Goal: Task Accomplishment & Management: Use online tool/utility

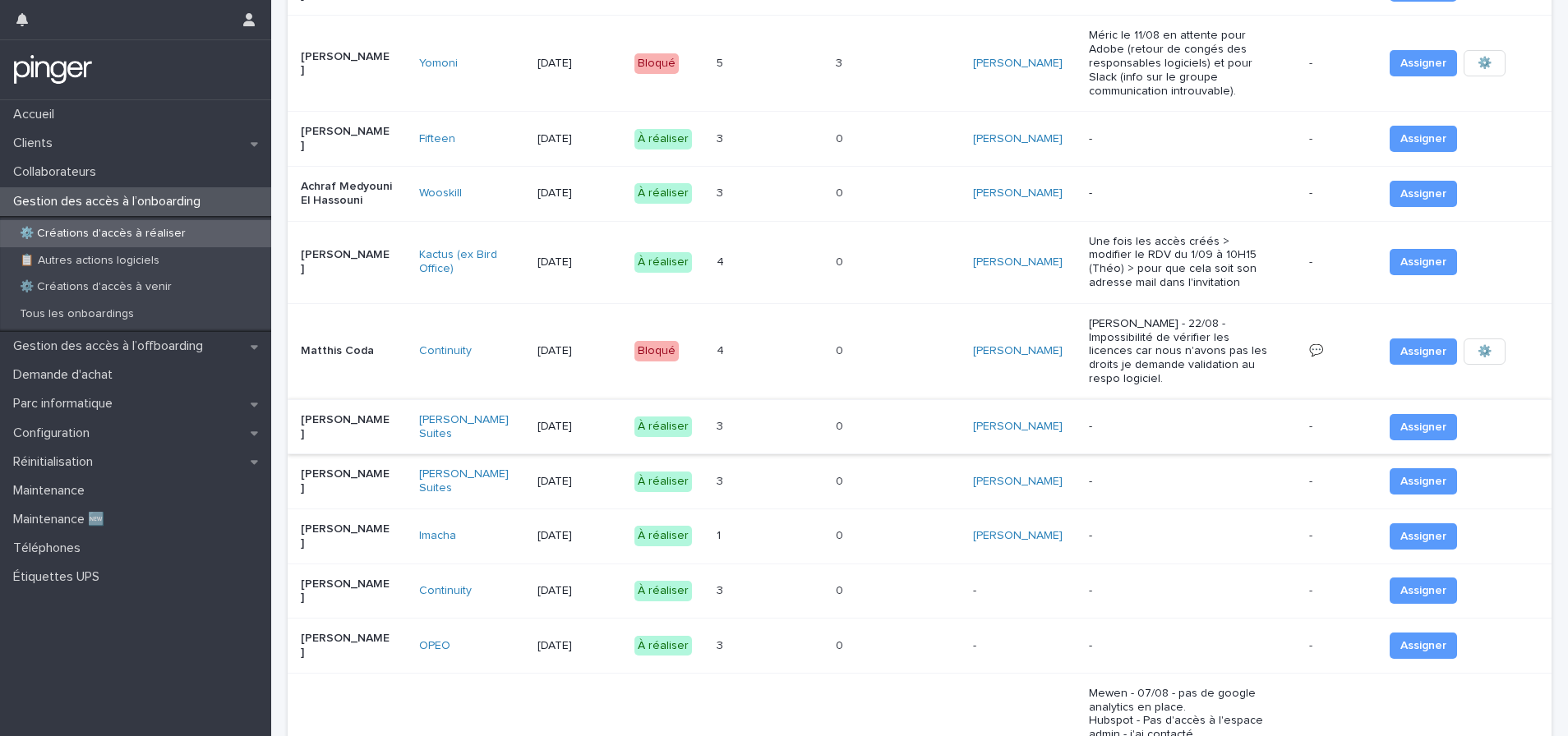
scroll to position [852, 0]
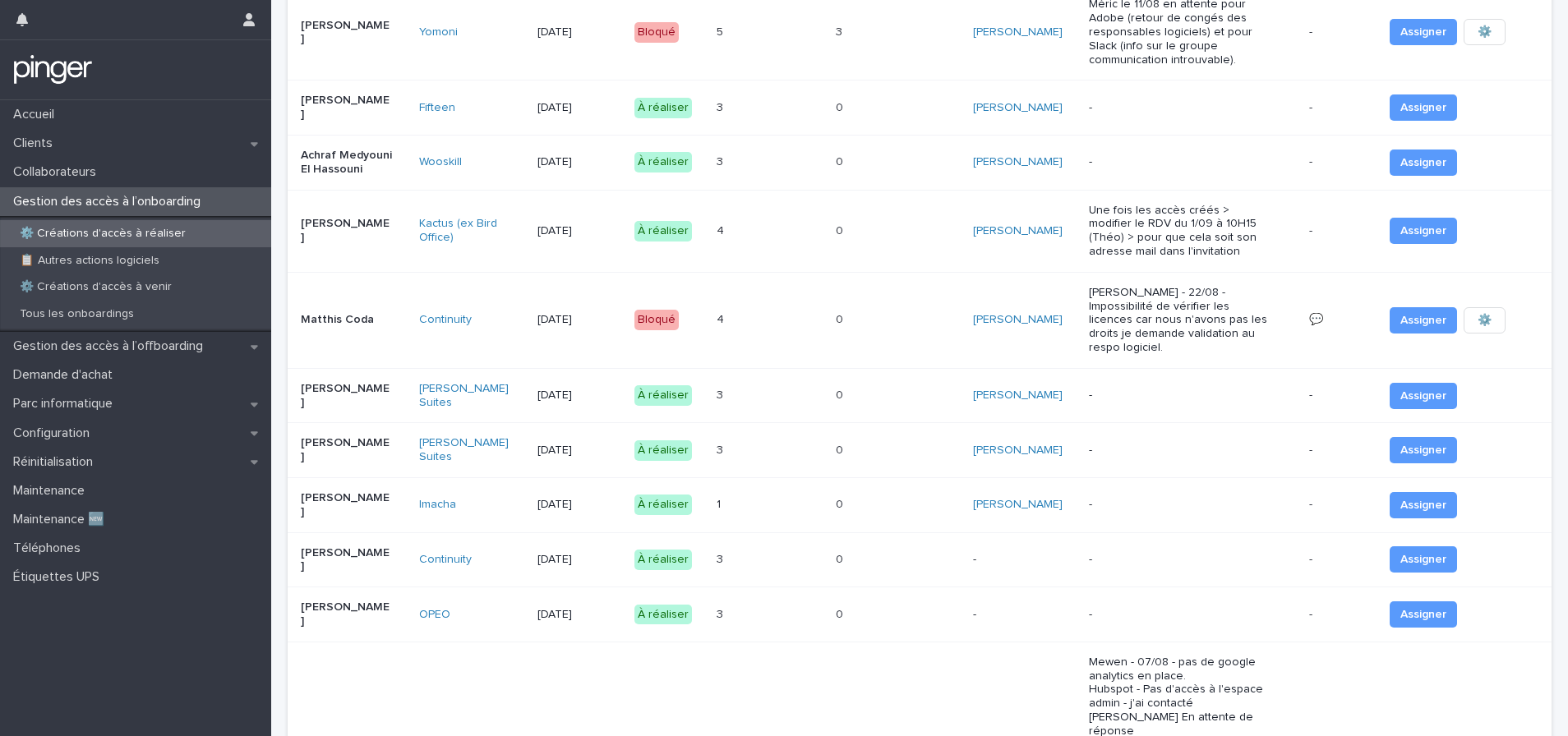
click at [755, 389] on p at bounding box center [739, 396] width 46 height 14
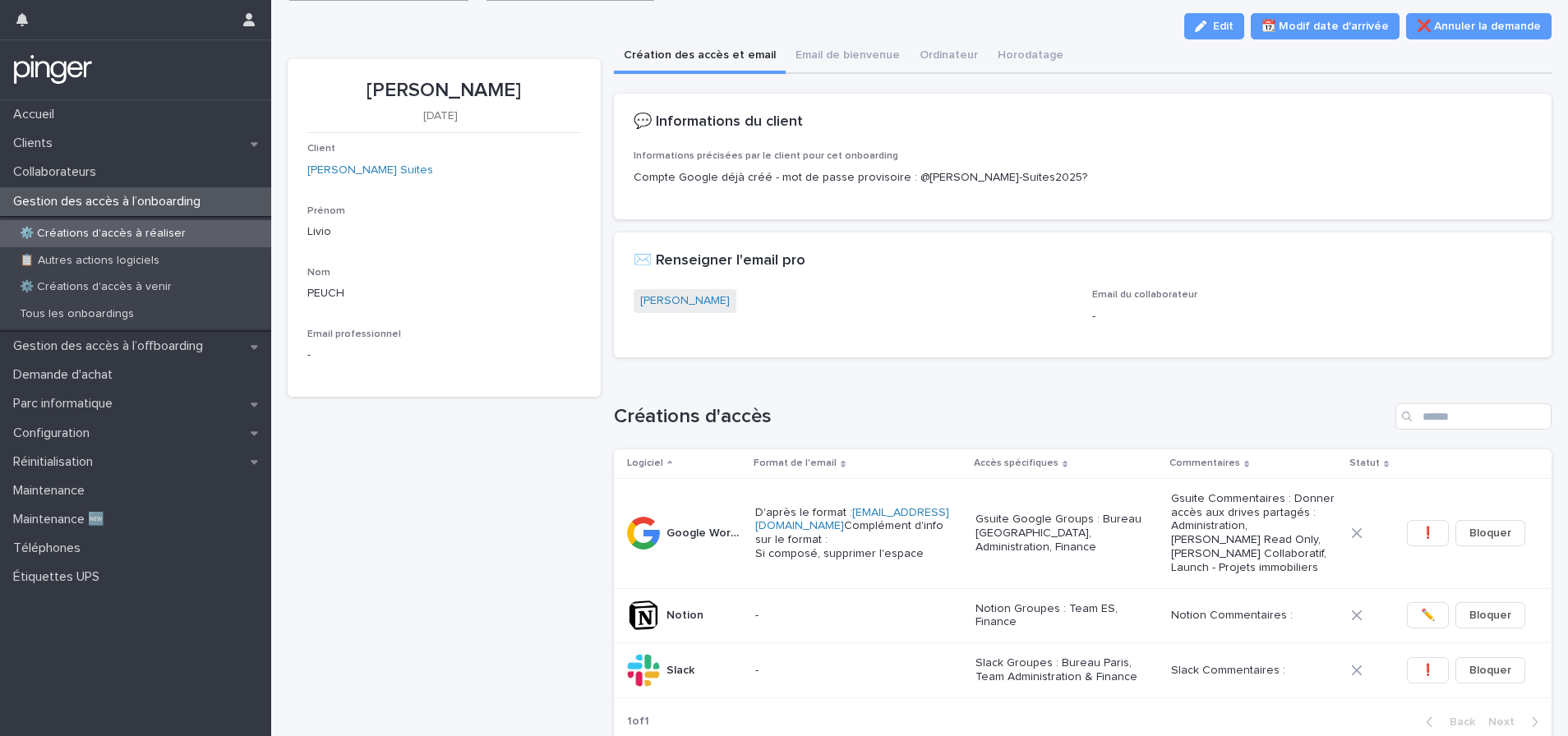
scroll to position [21, 0]
click at [392, 90] on p "Livio PEUCH" at bounding box center [443, 91] width 274 height 23
drag, startPoint x: 389, startPoint y: 90, endPoint x: 494, endPoint y: 82, distance: 105.3
click at [494, 82] on p "Livio PEUCH" at bounding box center [443, 91] width 274 height 23
copy p "Livio PEUCH"
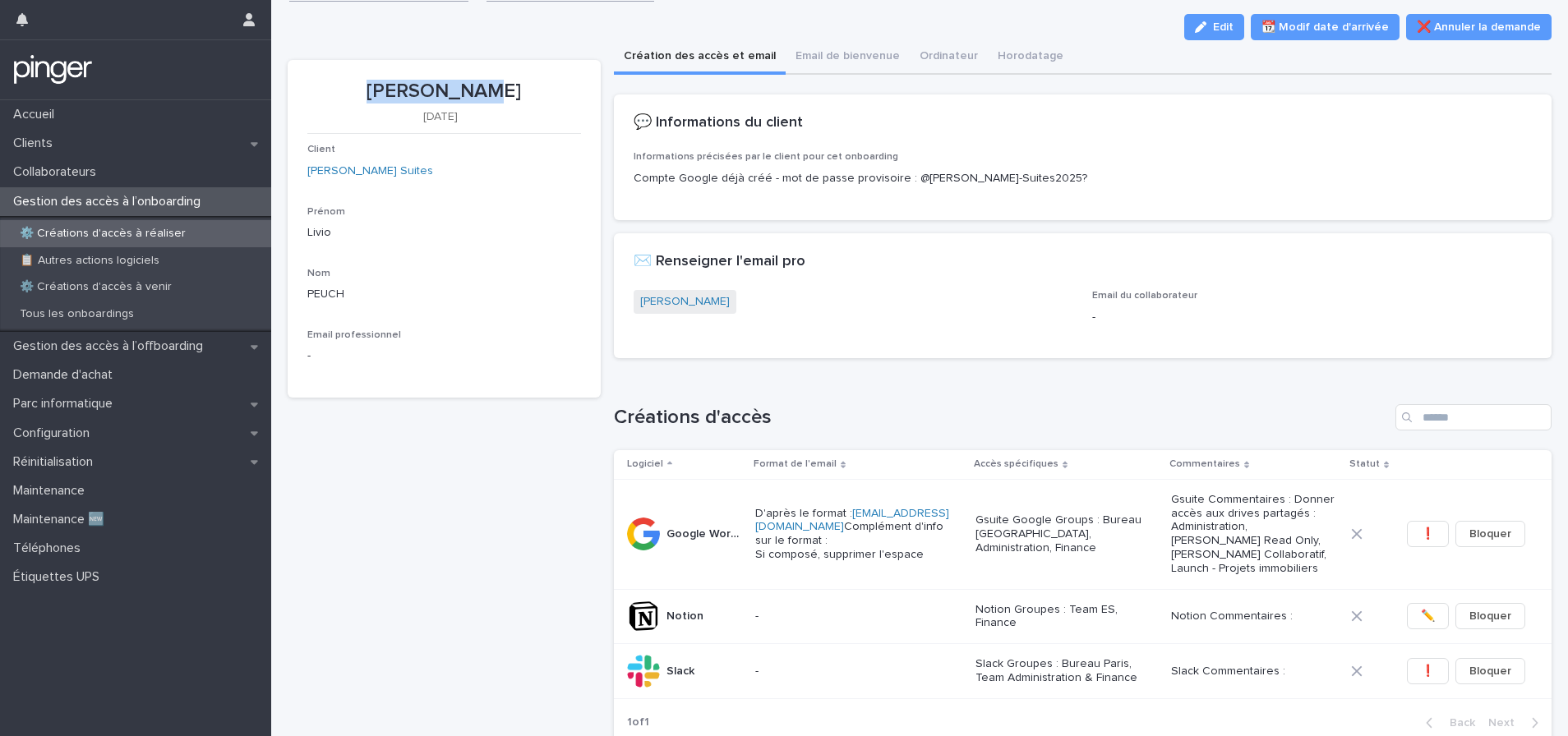
click at [574, 95] on p "Livio PEUCH" at bounding box center [443, 91] width 274 height 23
click at [369, 95] on p "Livio PEUCH" at bounding box center [443, 91] width 274 height 23
drag, startPoint x: 379, startPoint y: 88, endPoint x: 521, endPoint y: 85, distance: 142.0
click at [521, 85] on p "Livio PEUCH" at bounding box center [443, 91] width 274 height 23
copy p "Livio PEUCH"
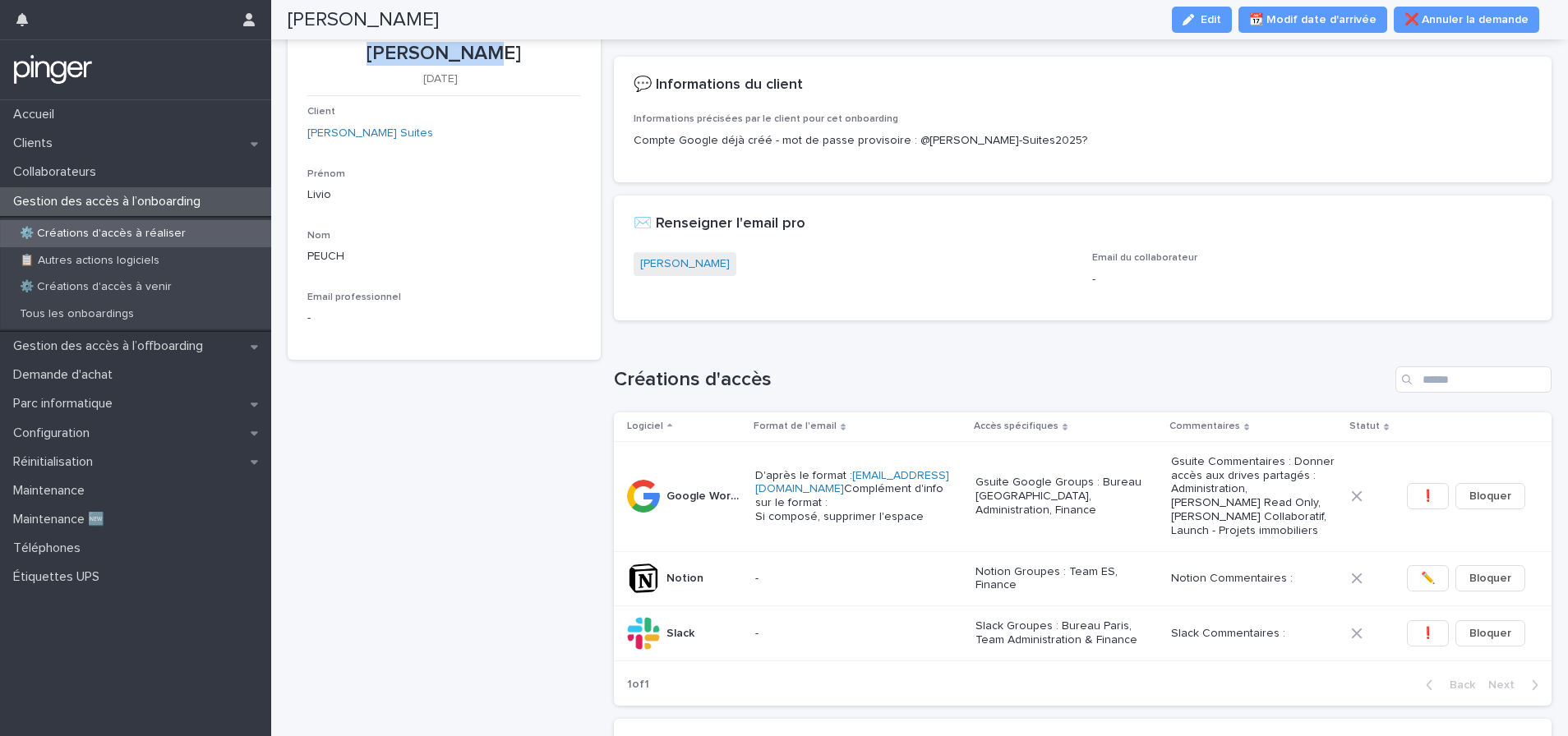
scroll to position [0, 0]
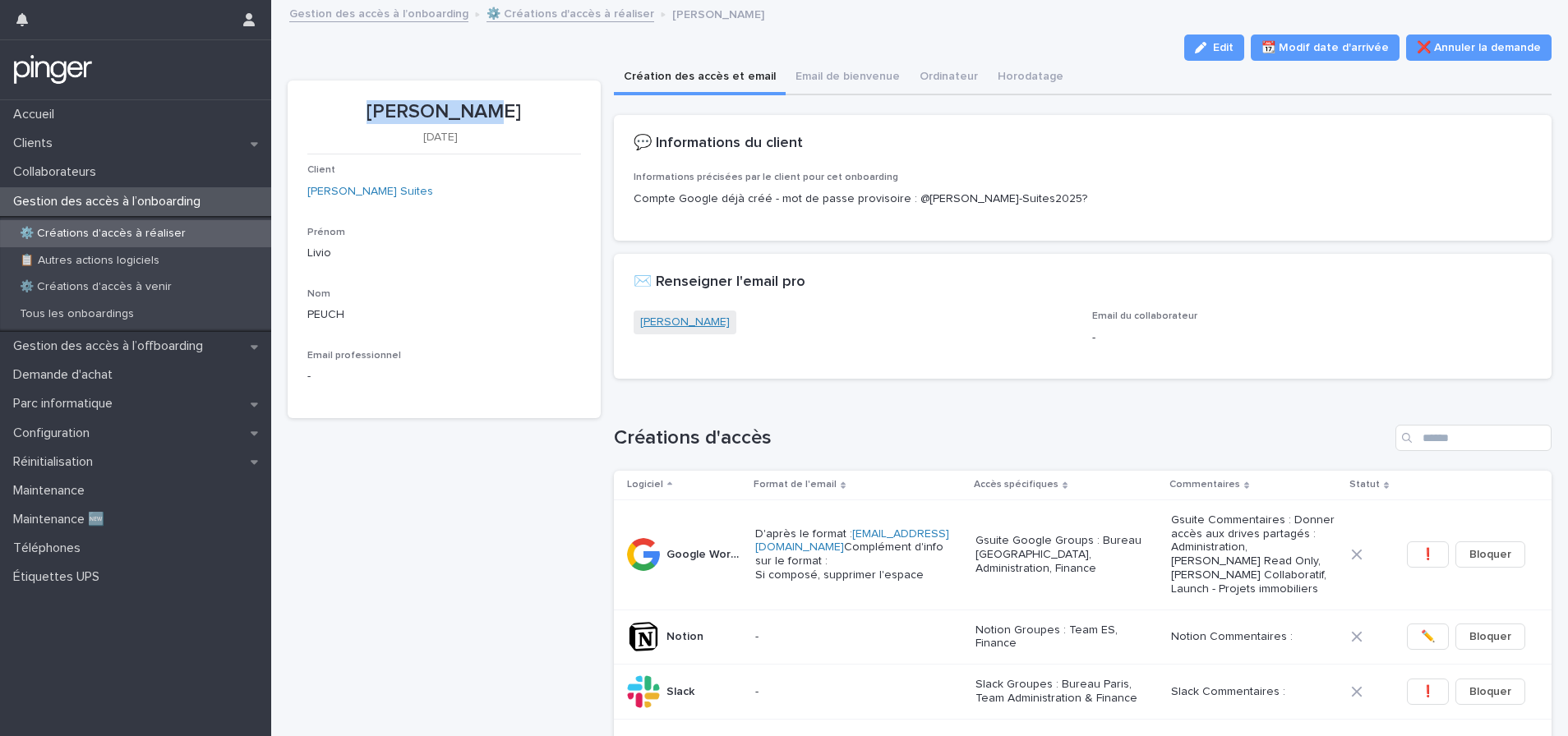
click at [674, 330] on link "Livio PEUCH" at bounding box center [684, 322] width 89 height 17
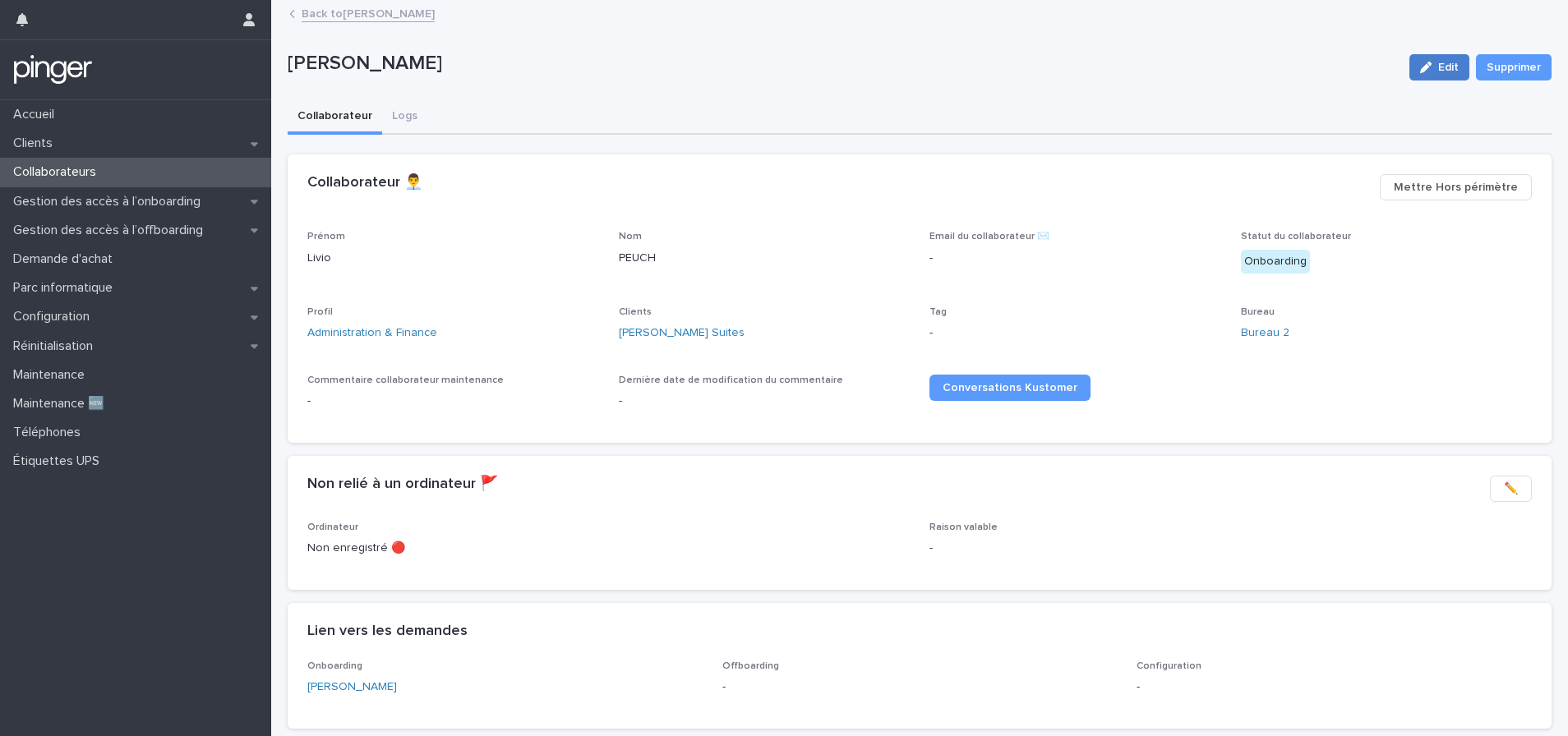
click at [1425, 62] on div "button" at bounding box center [1429, 67] width 18 height 12
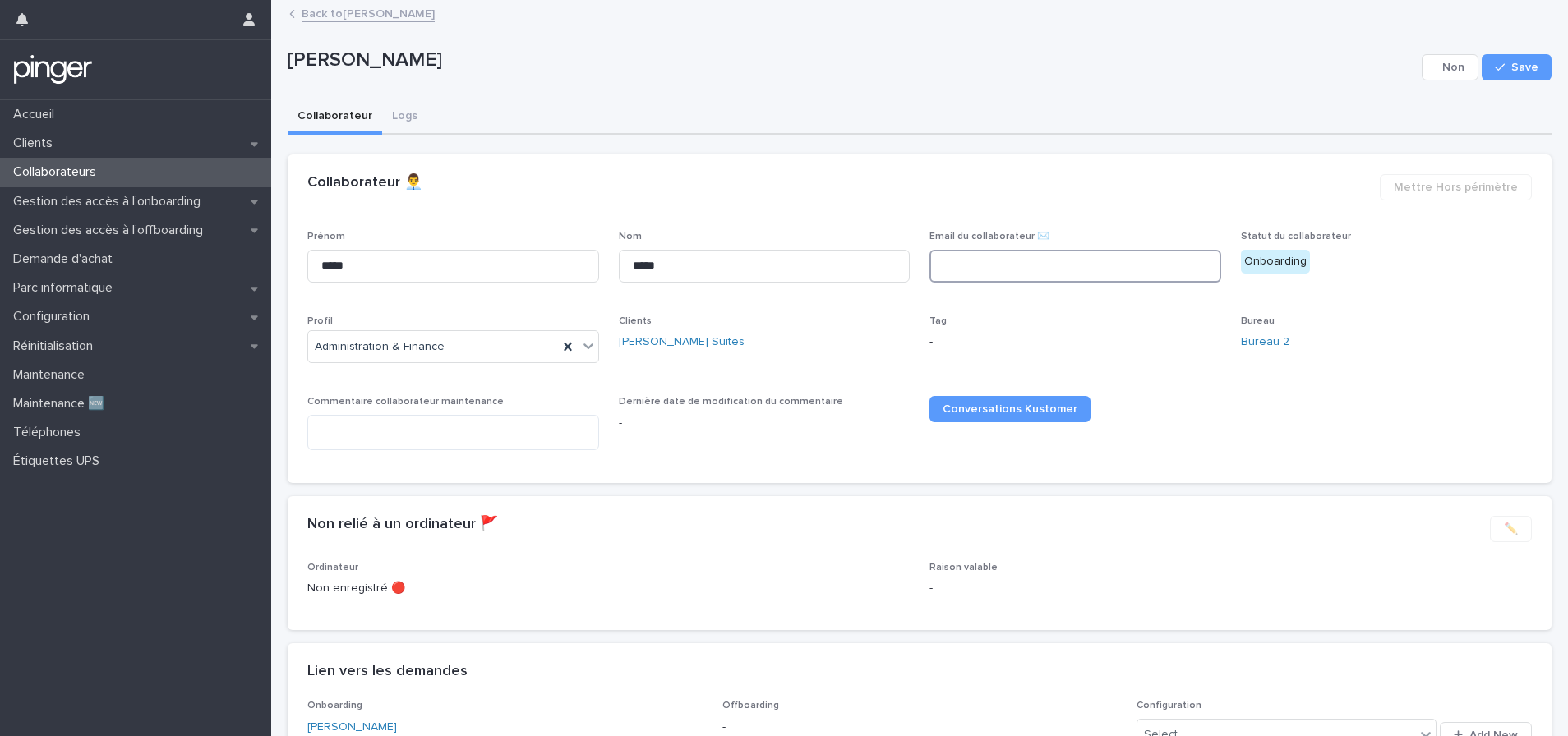
click at [990, 272] on input at bounding box center [1074, 266] width 292 height 33
paste input "**********"
type input "**********"
click at [1510, 60] on button "Save" at bounding box center [1516, 67] width 70 height 26
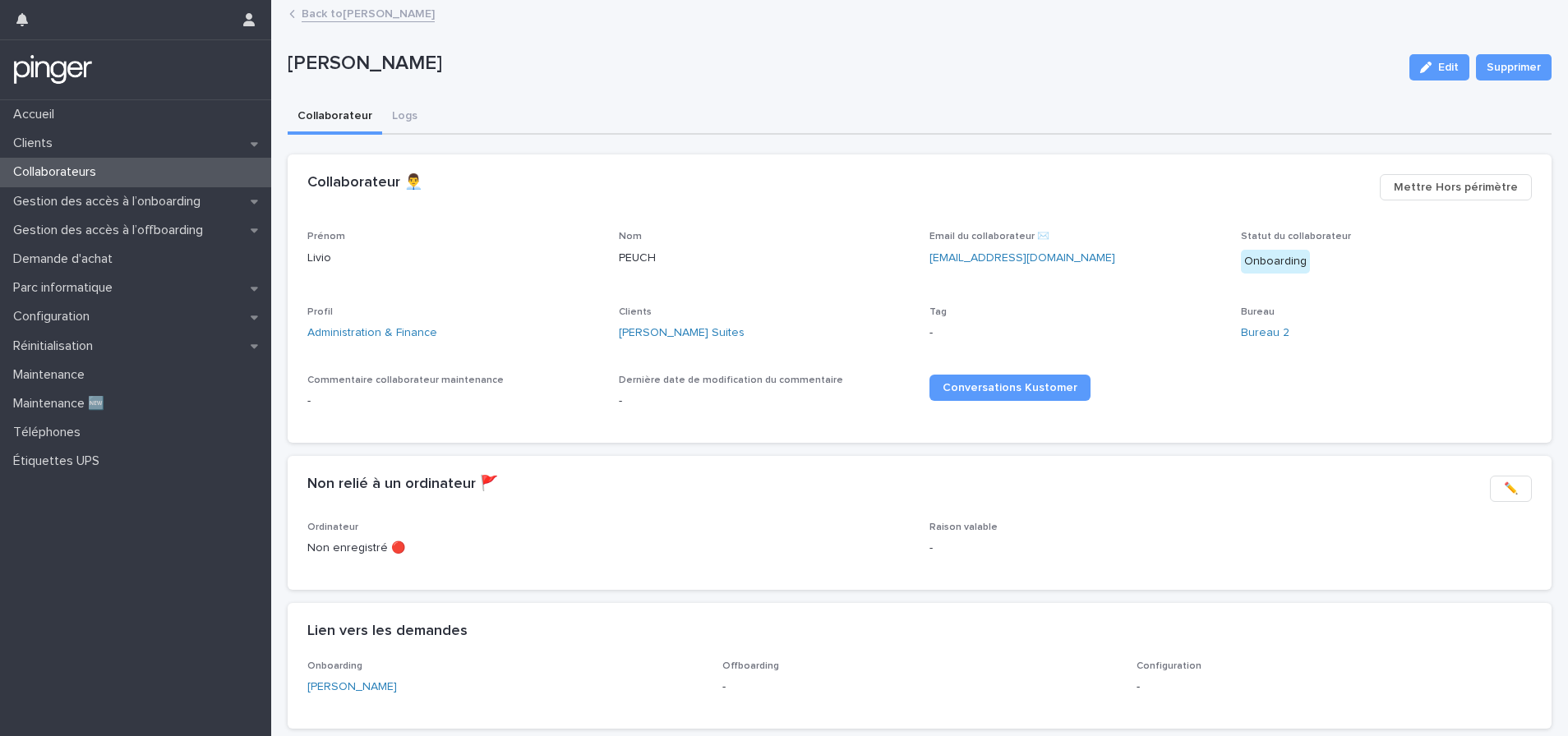
click at [354, 22] on div "Back to Livio PEUCH" at bounding box center [926, 14] width 1292 height 23
click at [356, 16] on link "Back to Livio PEUCH" at bounding box center [367, 13] width 133 height 19
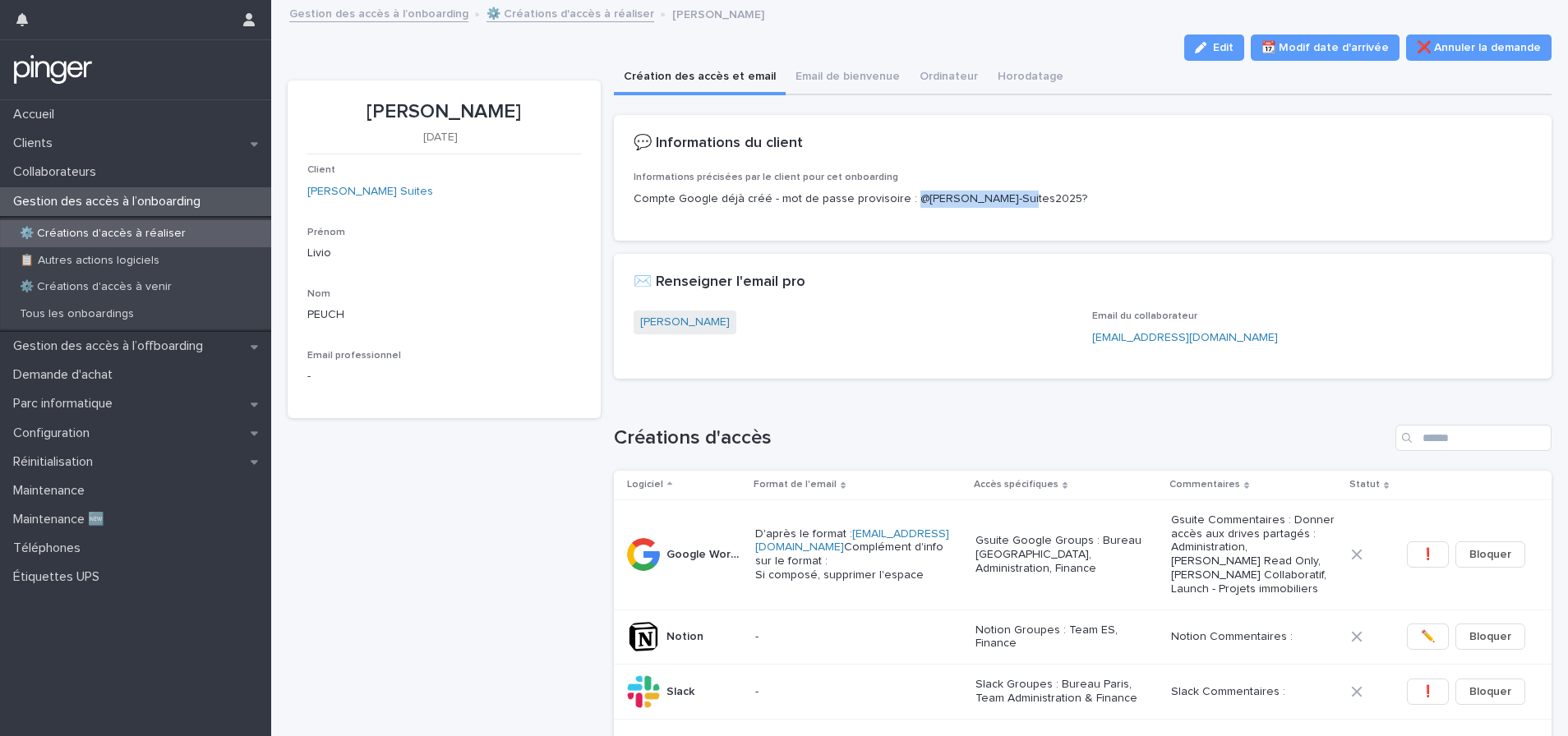
drag, startPoint x: 903, startPoint y: 200, endPoint x: 1014, endPoint y: 200, distance: 111.0
click at [1014, 200] on p "Compte Google déjà créé - mot de passe provisoire : @Edgar-Suites2025?" at bounding box center [1082, 199] width 898 height 17
copy p "@Edgar-Suites2025?"
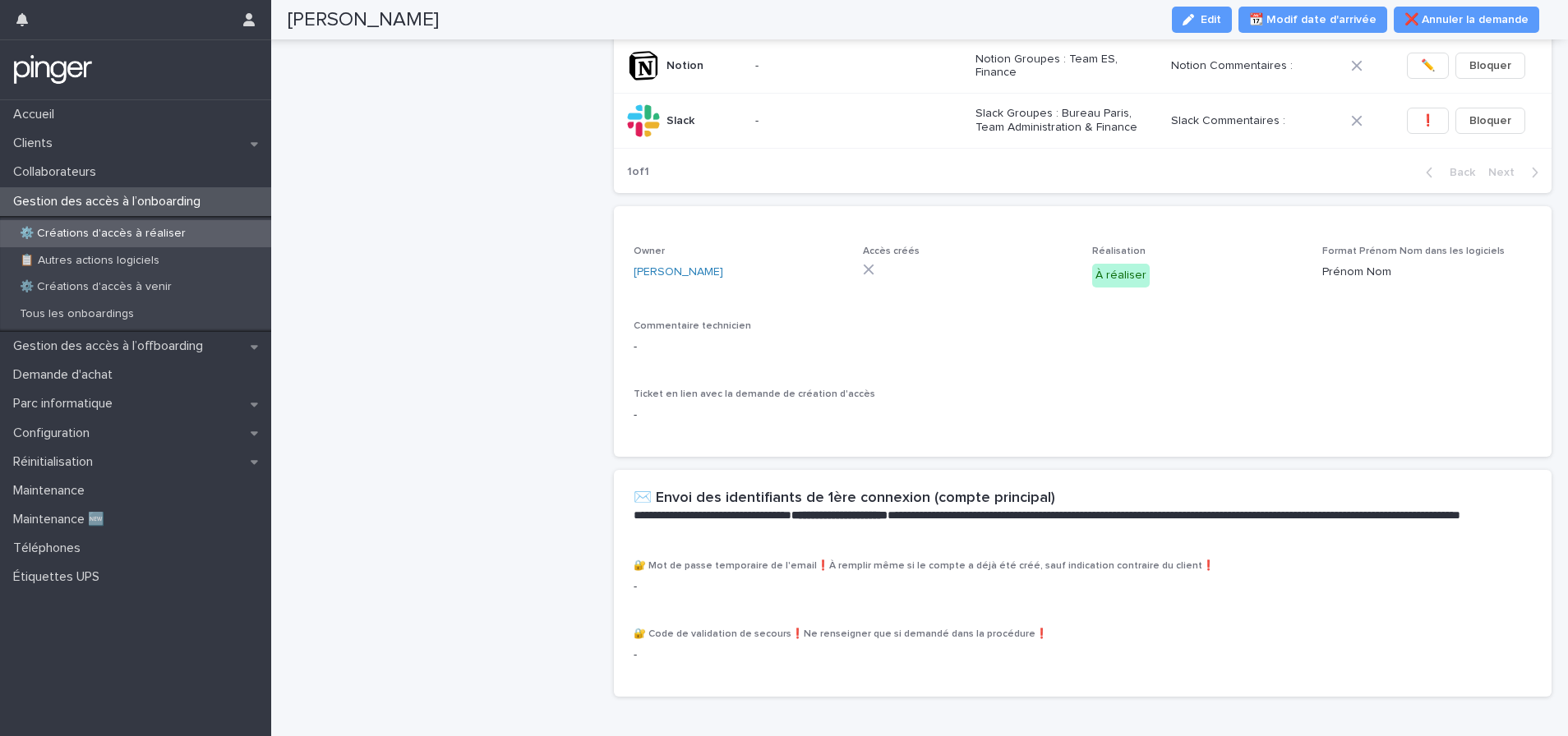
scroll to position [667, 0]
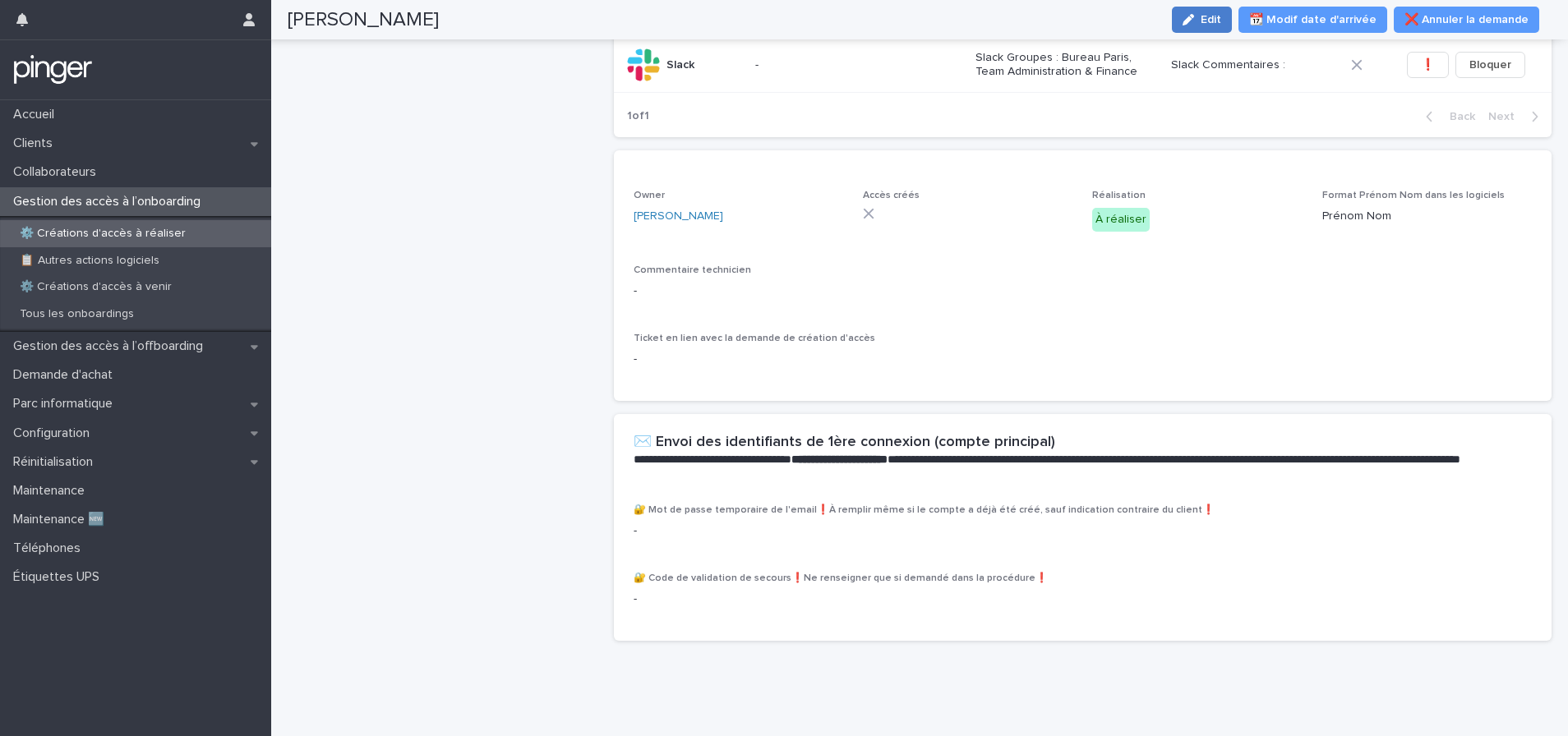
click at [1220, 19] on span "Edit" at bounding box center [1211, 19] width 21 height 12
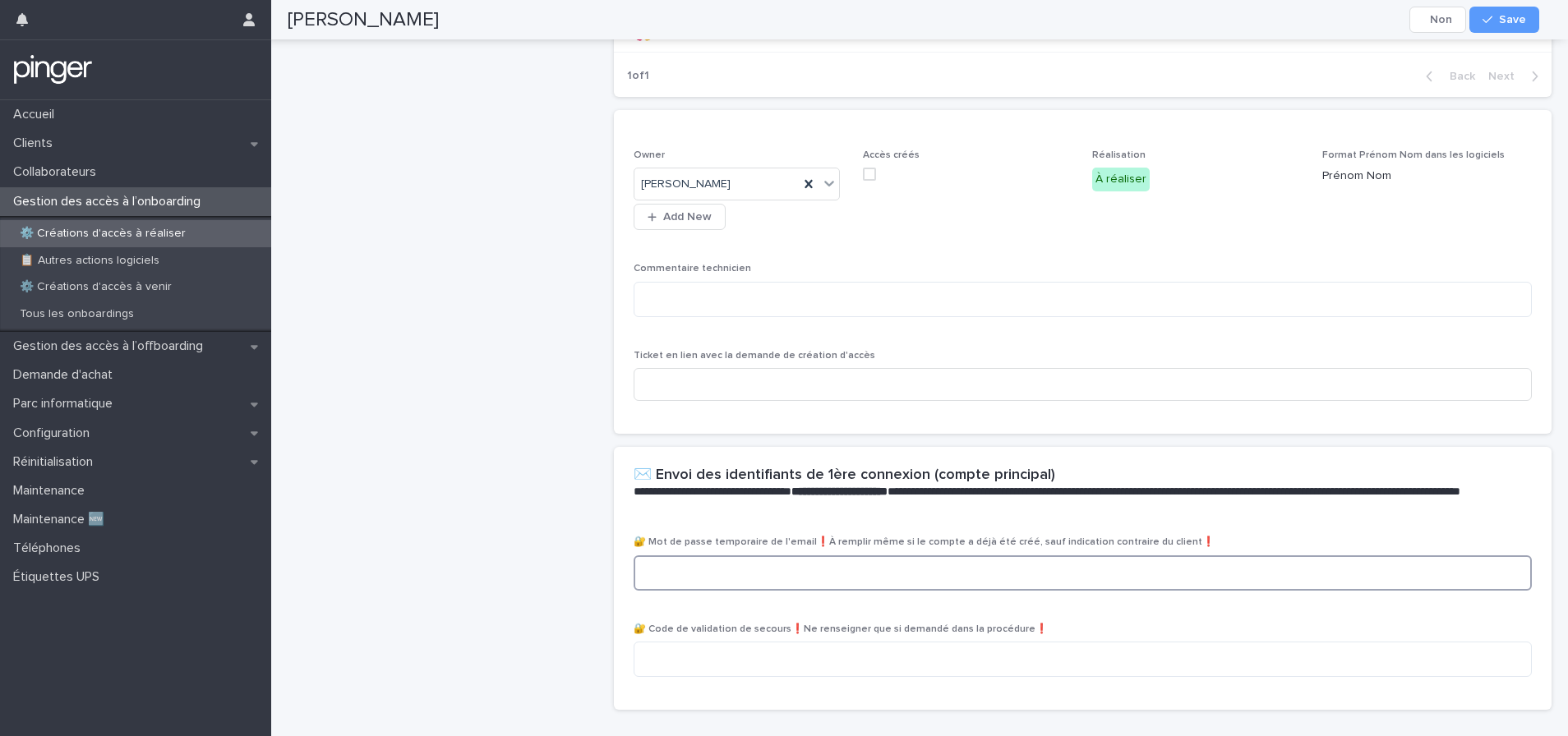
click at [785, 591] on textarea at bounding box center [1082, 573] width 898 height 35
paste textarea "**********"
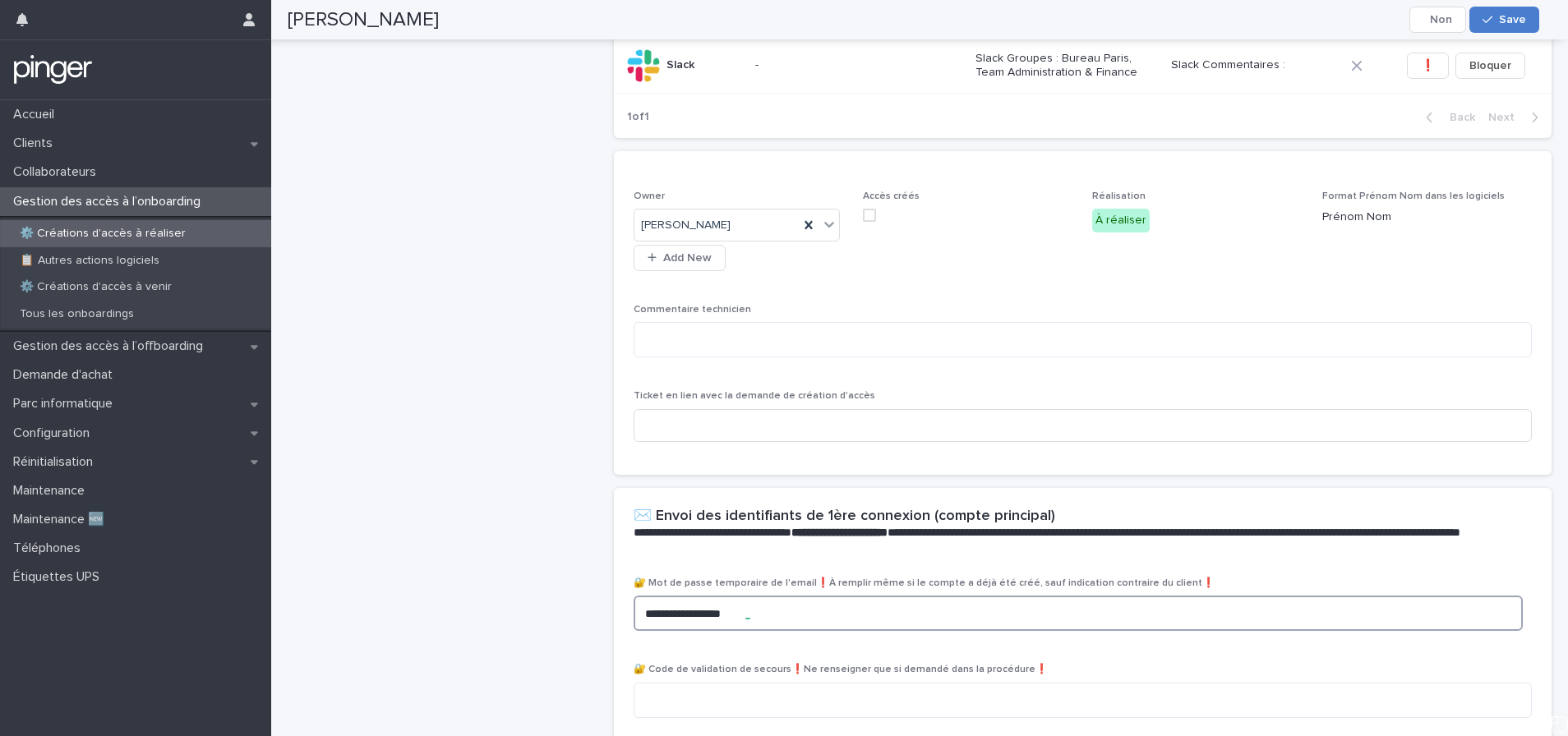
type textarea "**********"
click at [1523, 28] on button "Save" at bounding box center [1503, 19] width 70 height 26
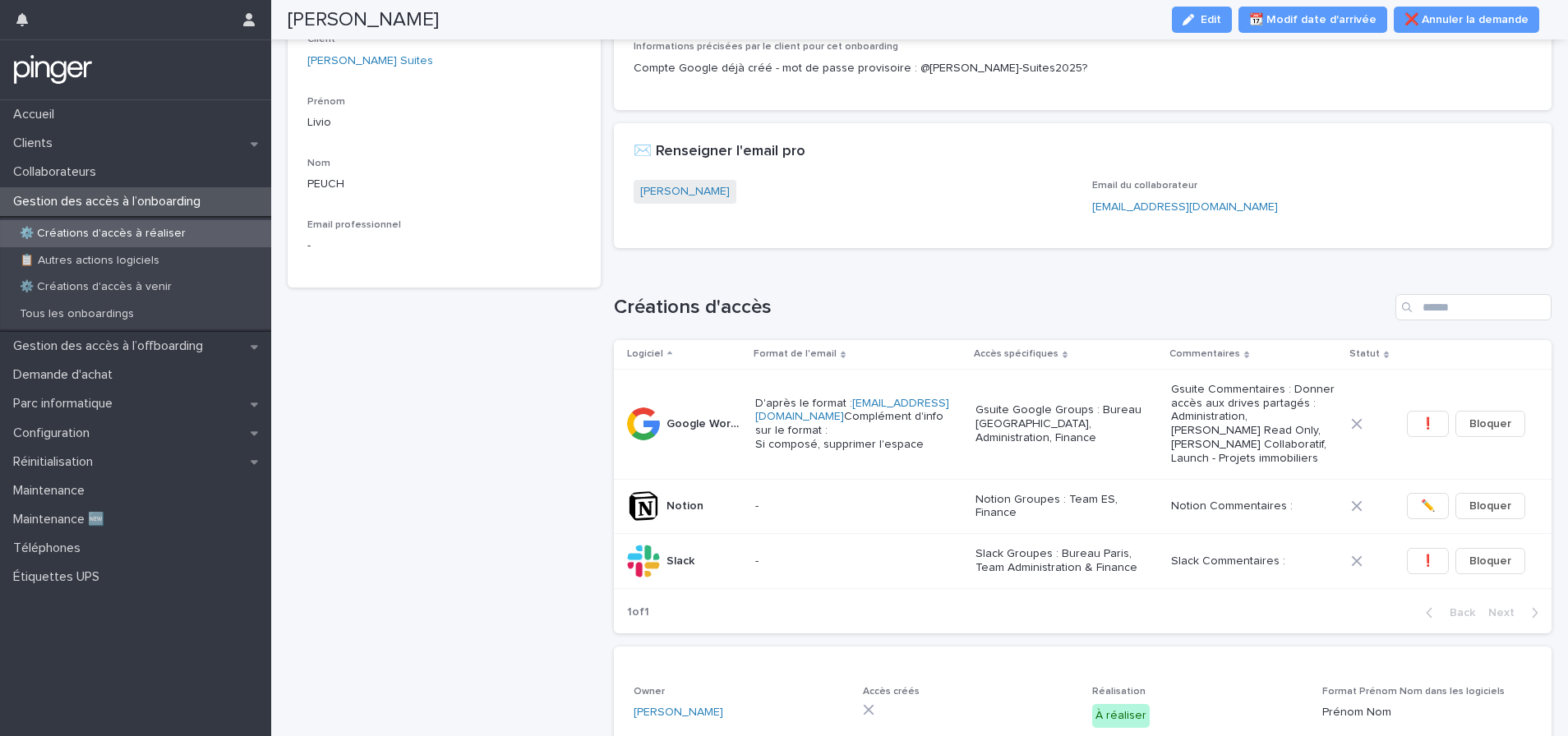
scroll to position [134, 0]
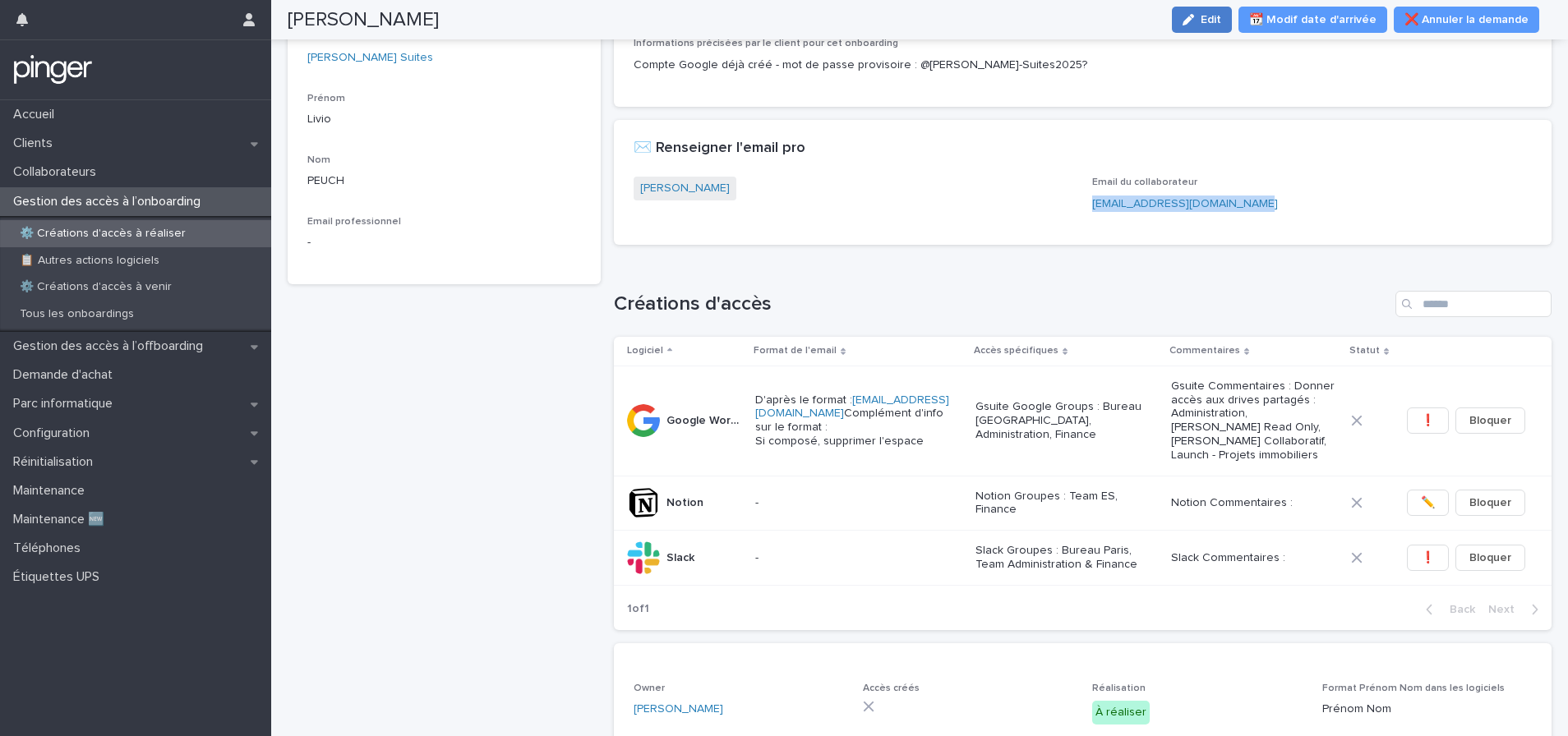
click at [1211, 25] on button "Edit" at bounding box center [1202, 19] width 60 height 26
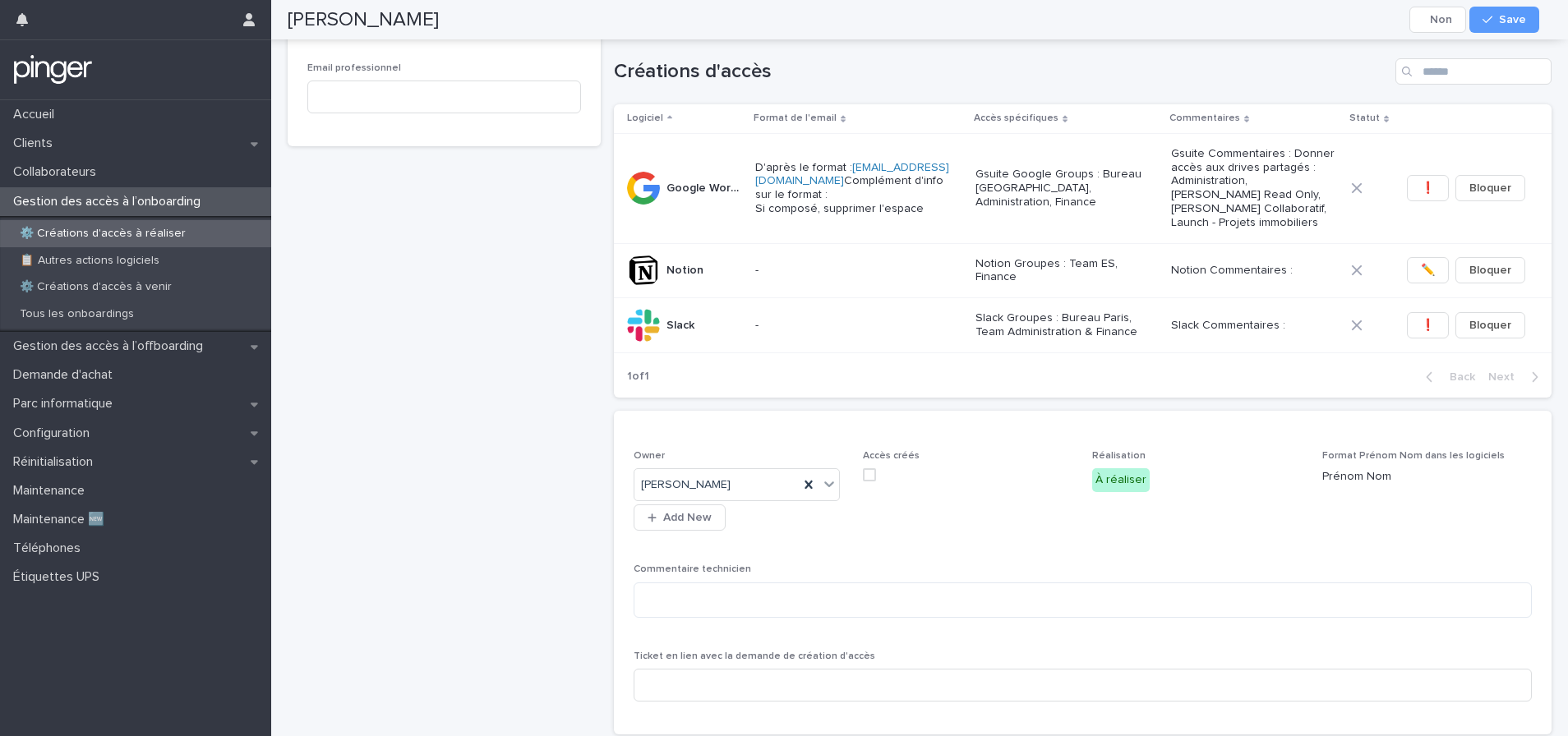
scroll to position [463, 0]
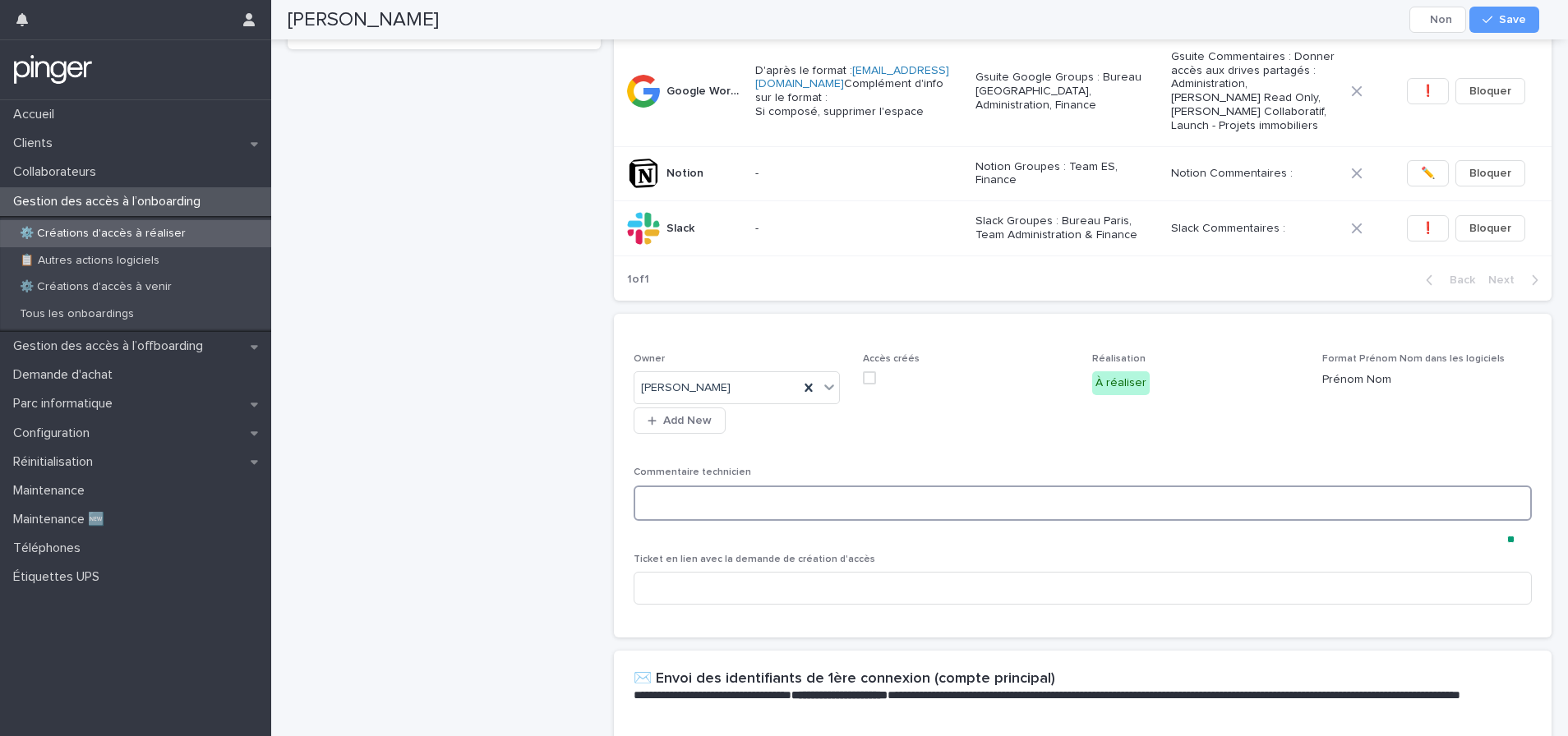
click at [755, 516] on textarea at bounding box center [1083, 503] width 899 height 35
type textarea "**********"
click at [1511, 14] on span "Save" at bounding box center [1512, 19] width 27 height 12
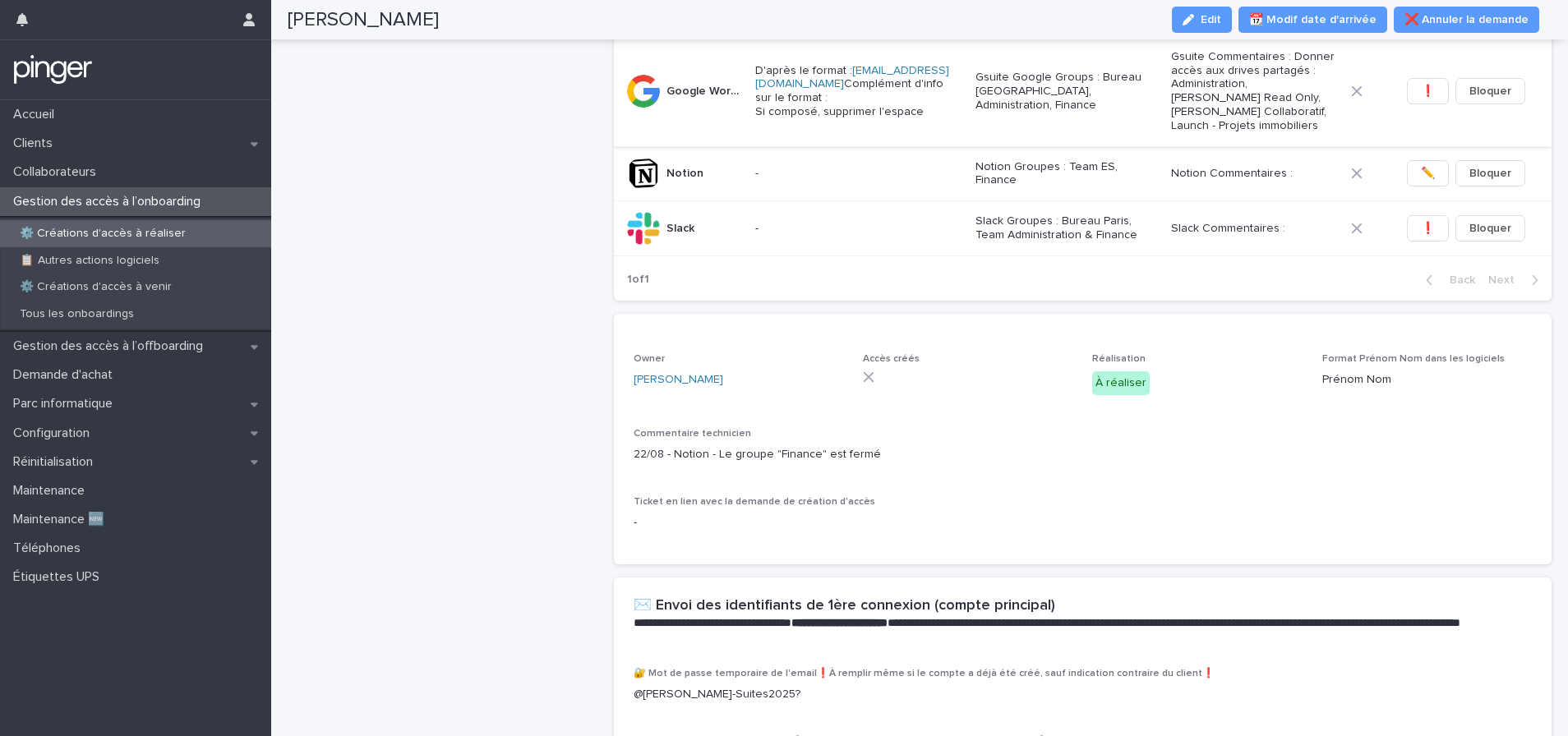
scroll to position [409, 0]
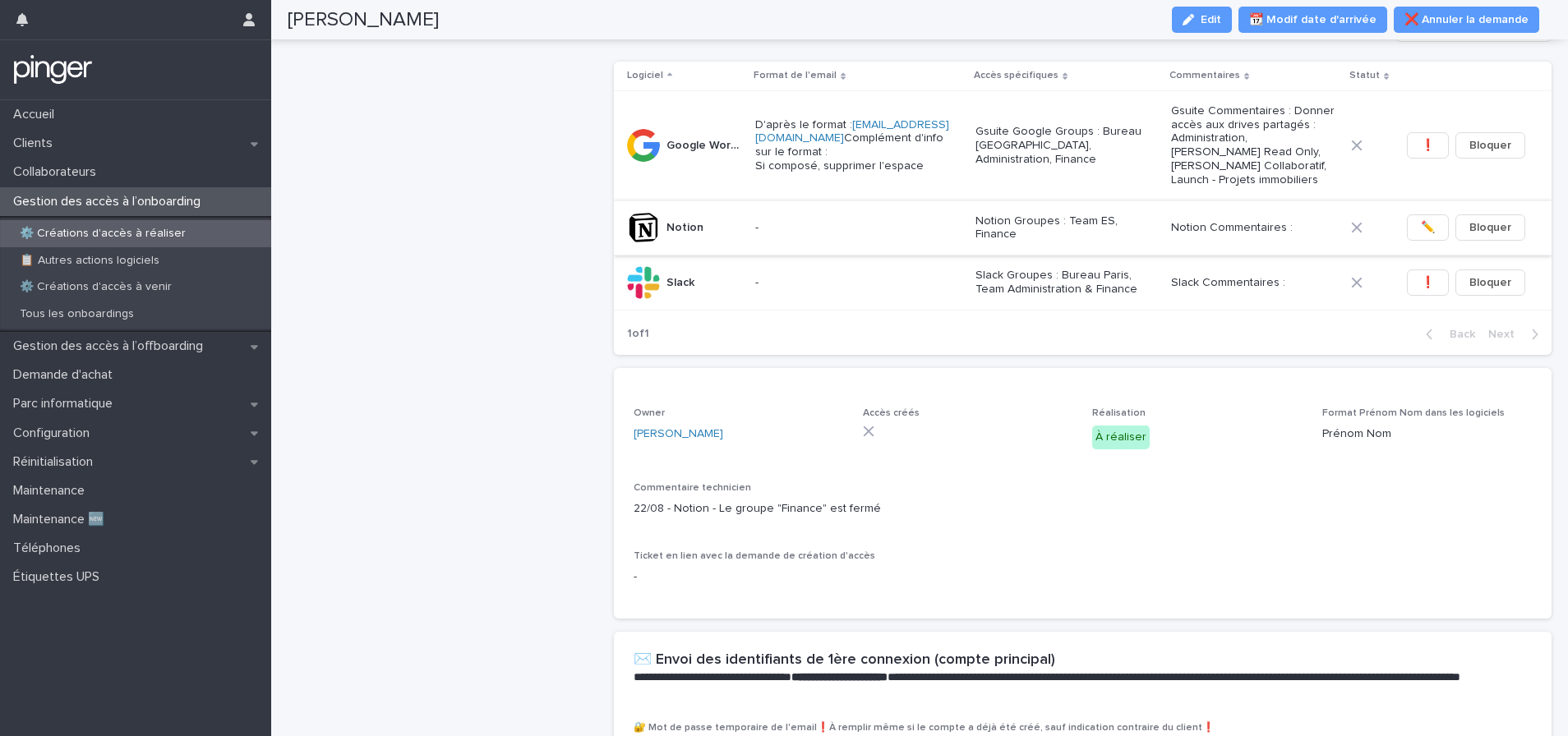
click at [1407, 241] on button "✏️" at bounding box center [1427, 228] width 42 height 26
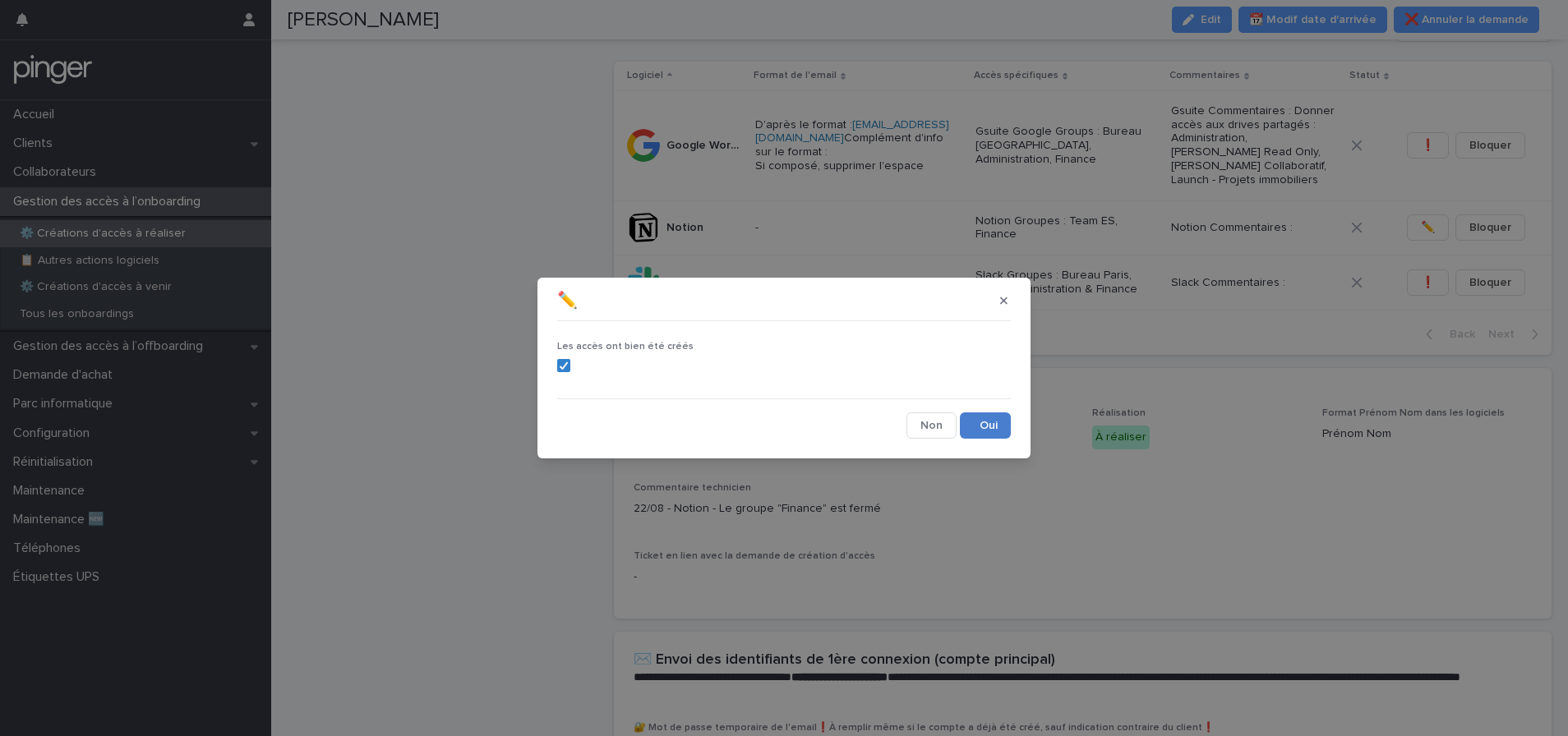
click at [1000, 425] on button "Save" at bounding box center [985, 425] width 51 height 26
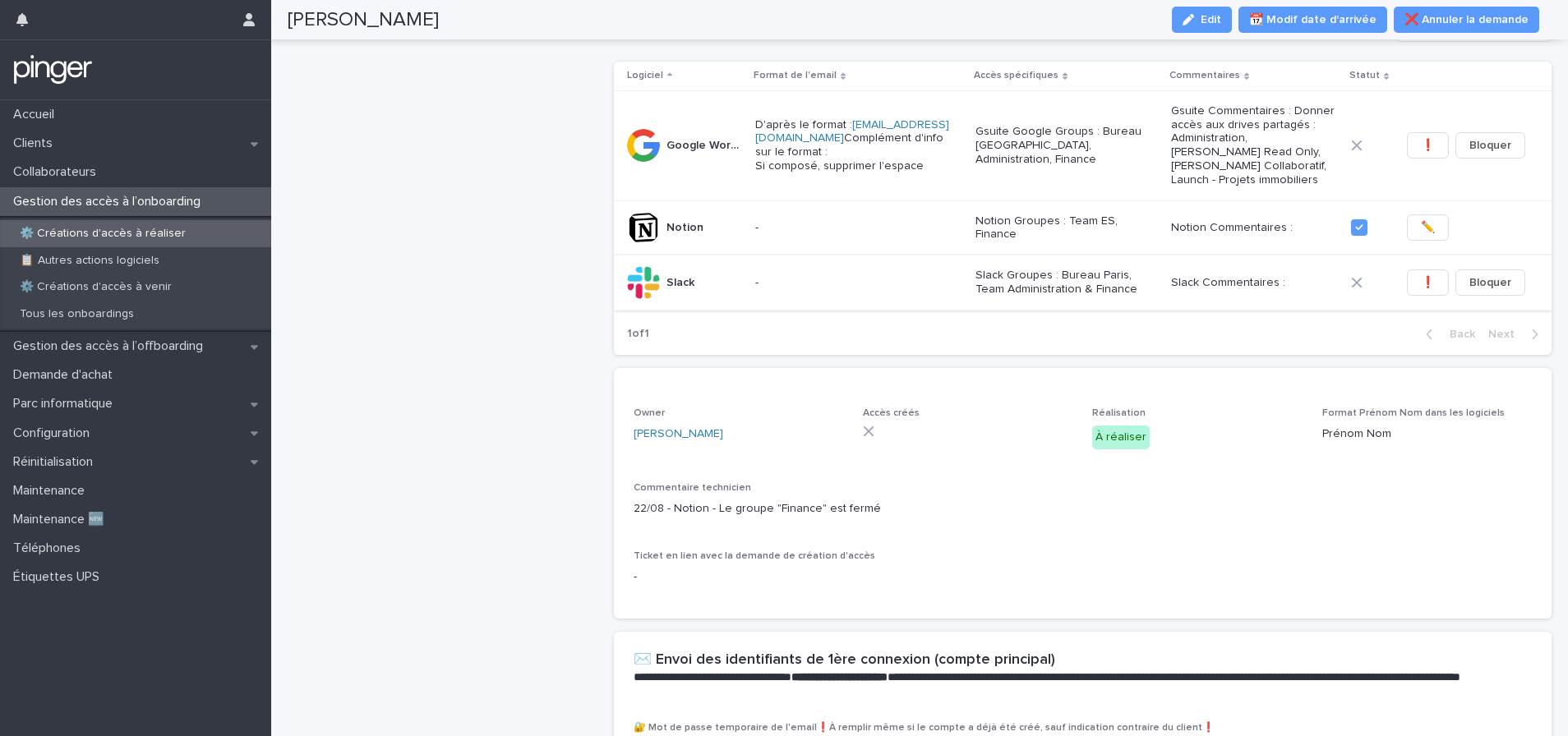
click at [1424, 296] on button "❗" at bounding box center [1427, 283] width 42 height 26
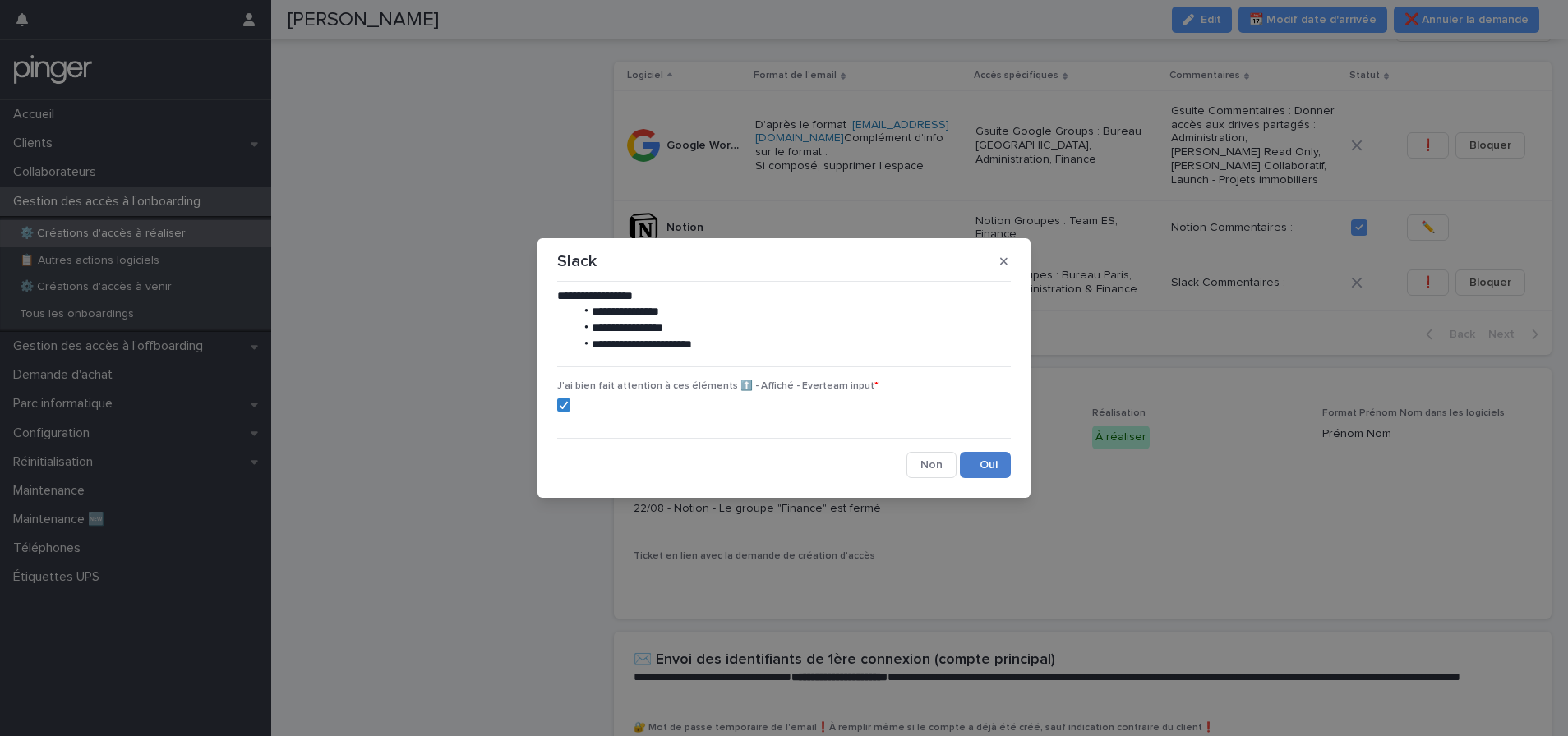
click at [990, 467] on button "Save" at bounding box center [985, 465] width 51 height 26
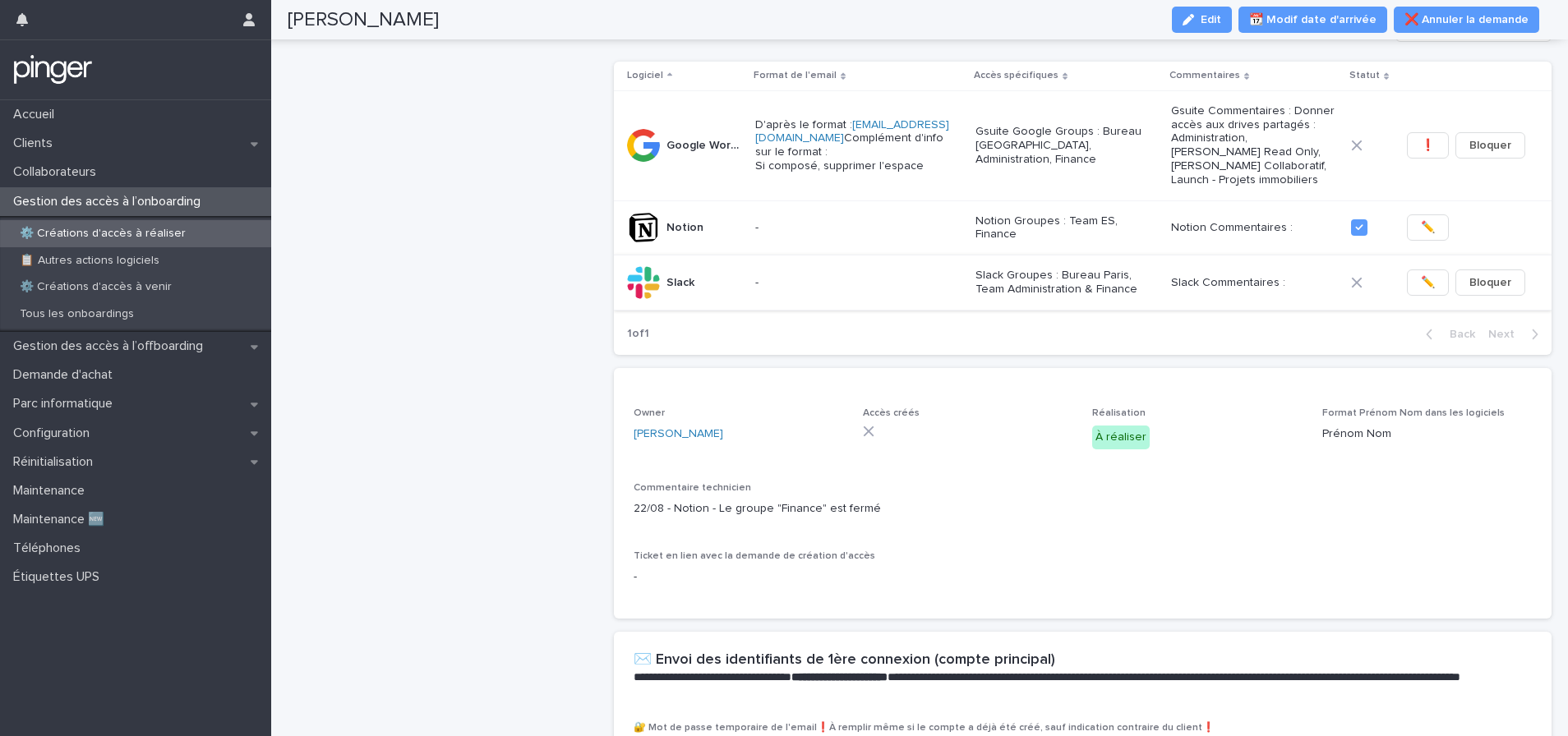
click at [1421, 291] on span "✏️" at bounding box center [1427, 283] width 14 height 16
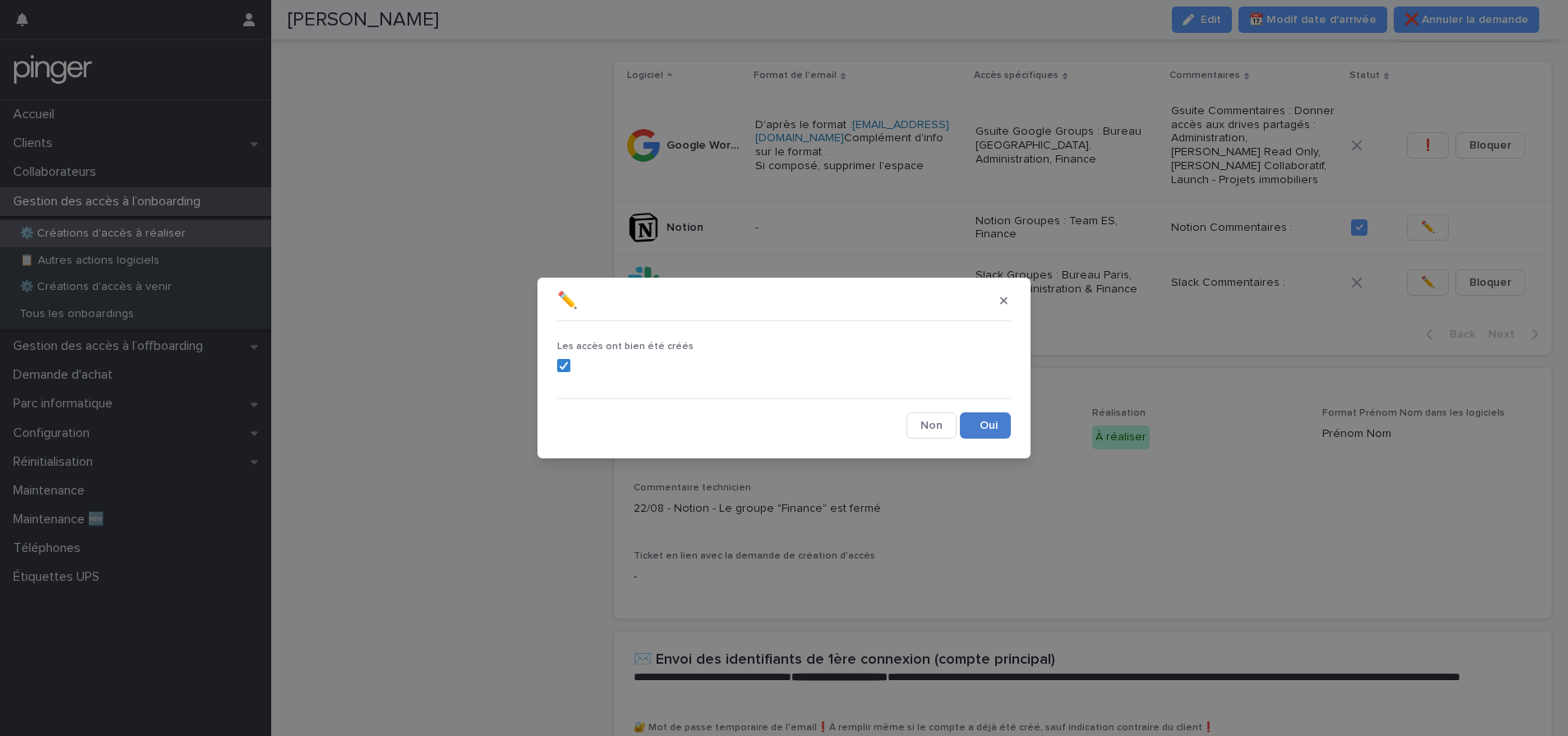
click at [969, 424] on button "Save" at bounding box center [985, 425] width 51 height 26
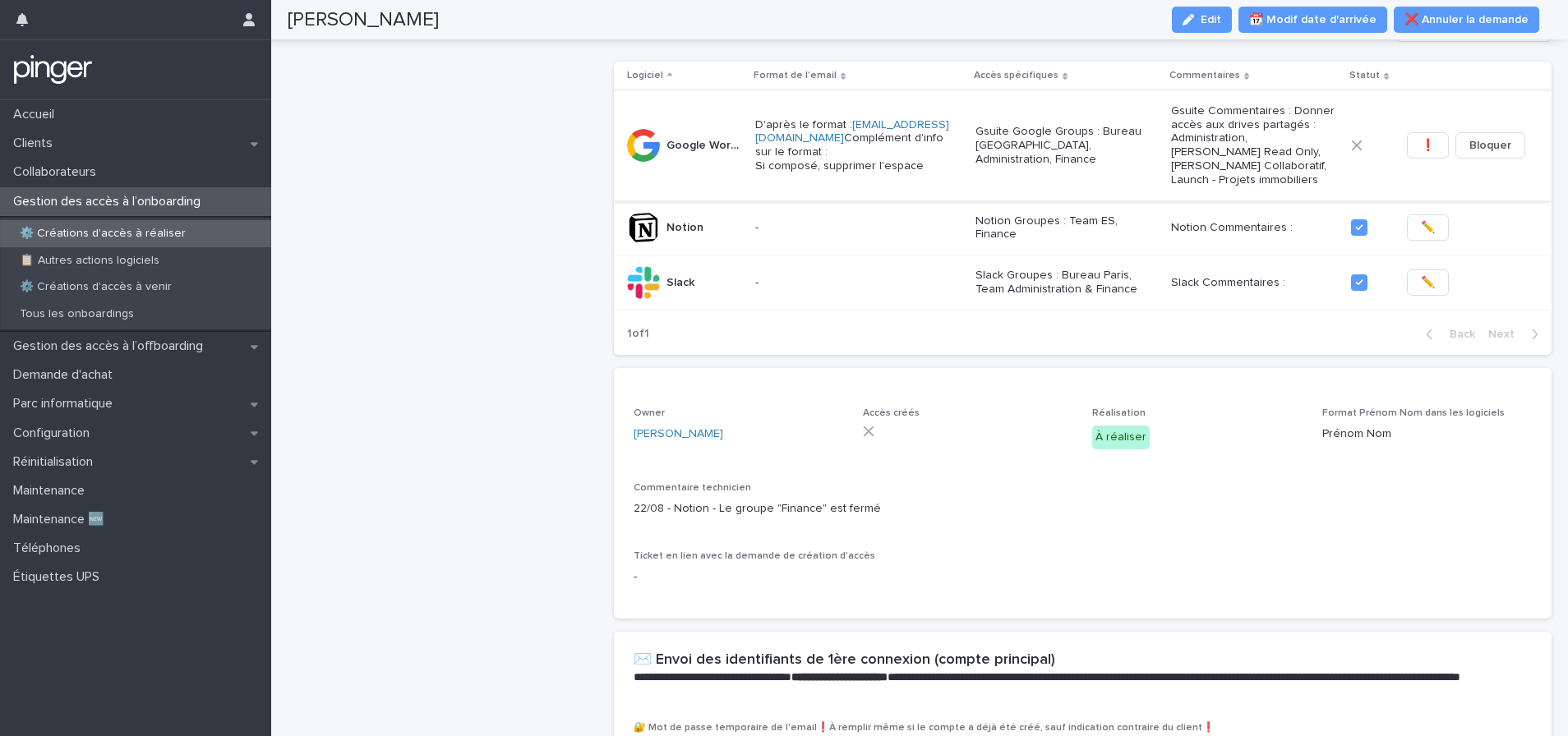
click at [1469, 154] on span "Bloquer" at bounding box center [1489, 145] width 42 height 16
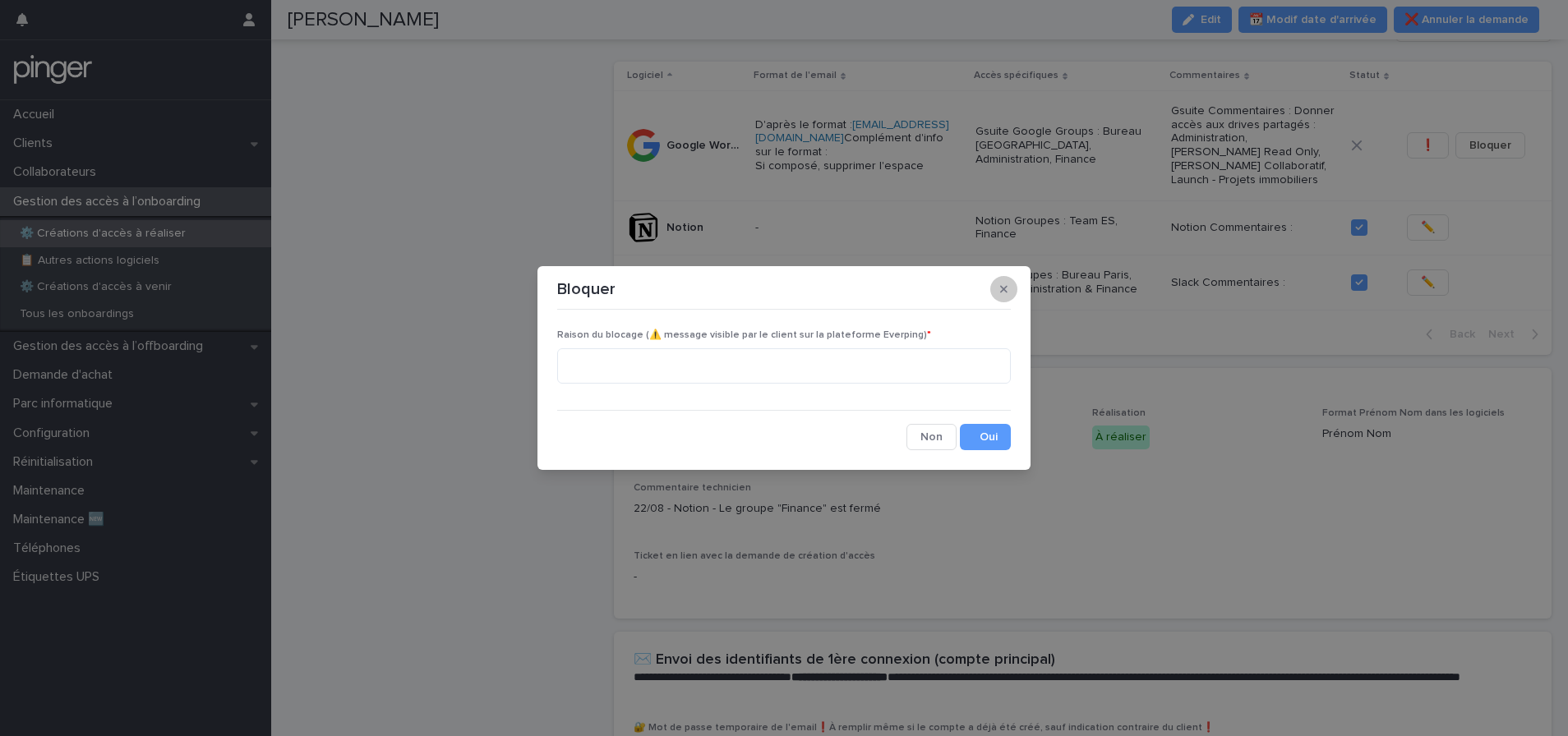
click at [1000, 294] on icon "button" at bounding box center [1004, 289] width 7 height 12
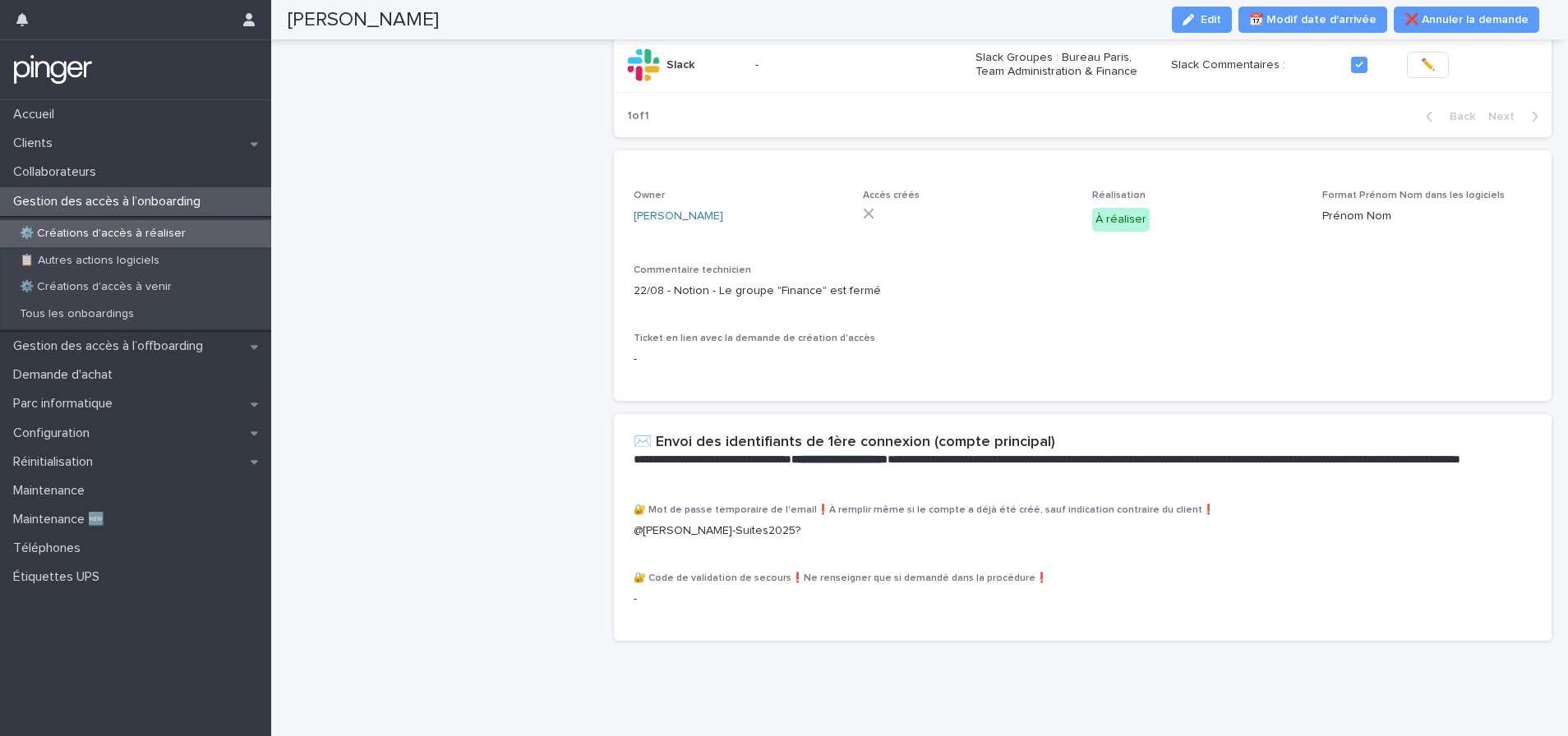
scroll to position [640, 0]
click at [1193, 22] on icon "button" at bounding box center [1188, 19] width 12 height 12
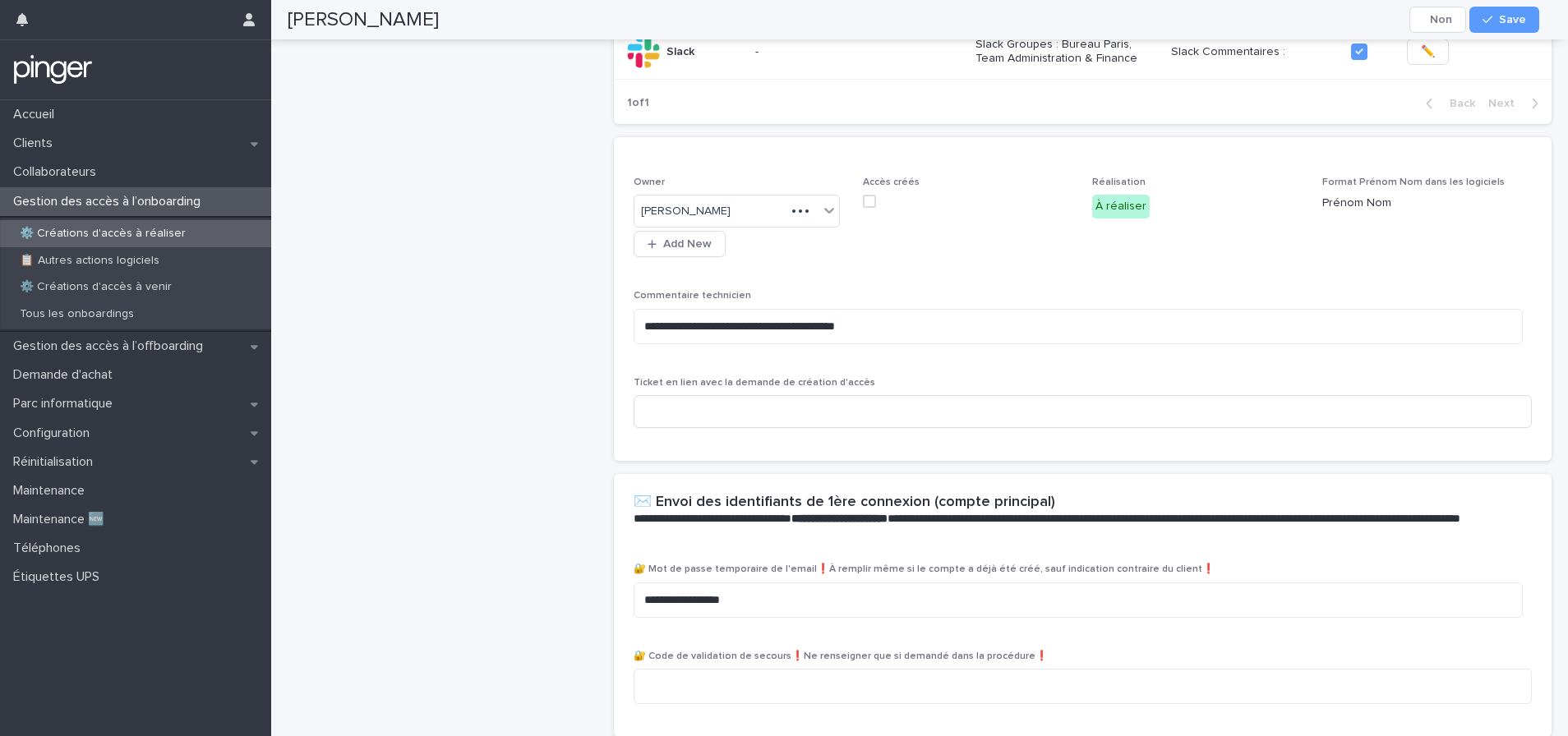
scroll to position [694, 0]
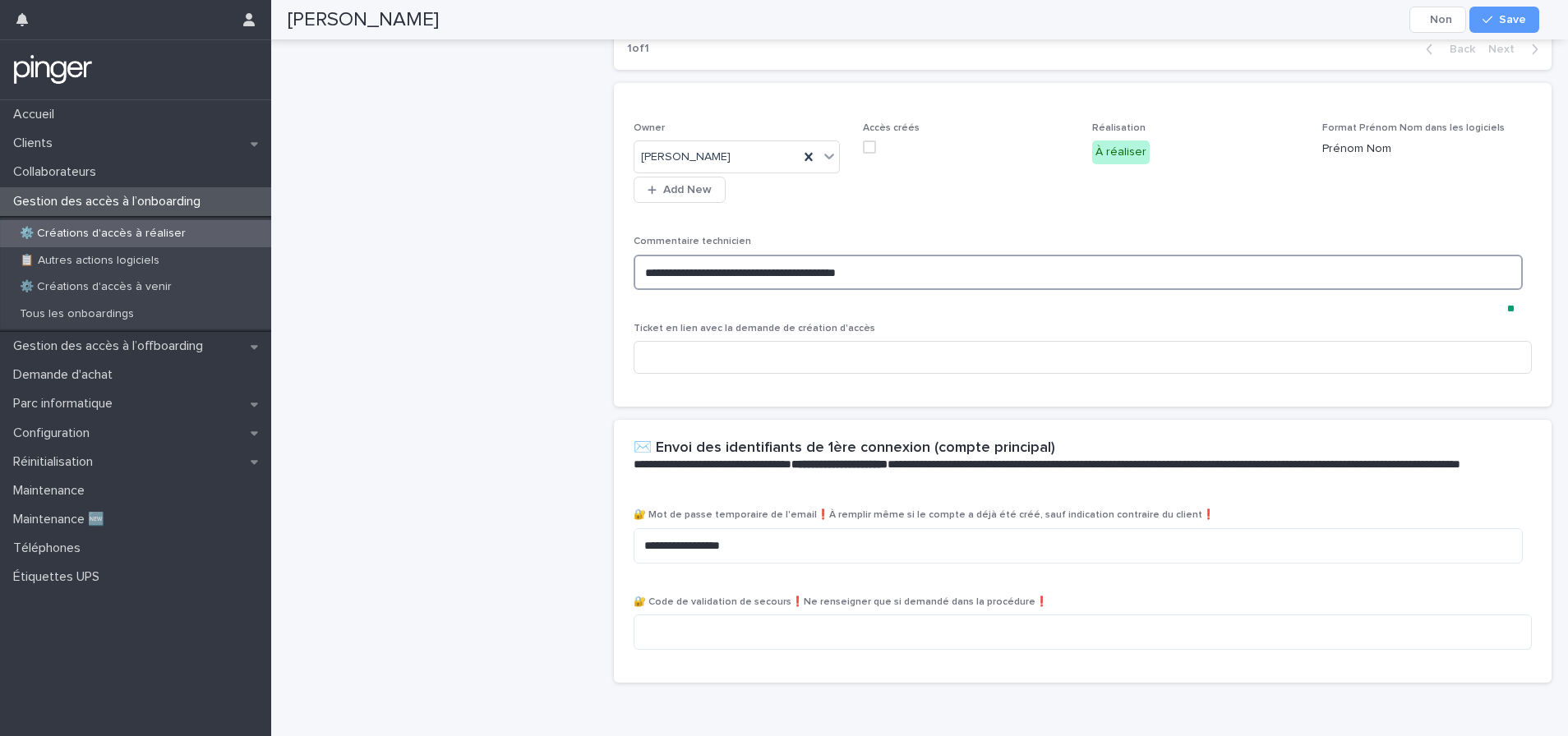
click at [910, 290] on textarea "**********" at bounding box center [1078, 272] width 889 height 35
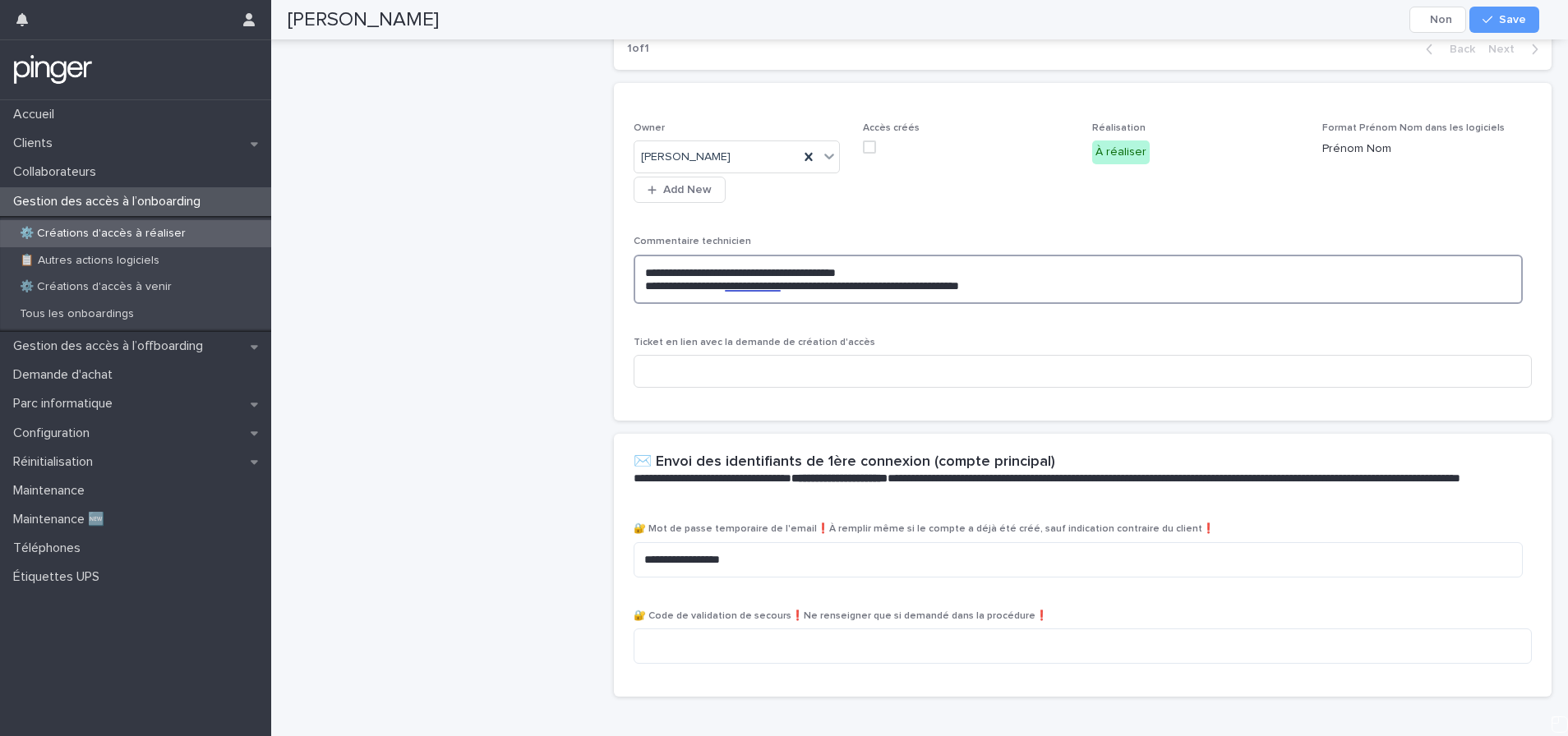
click at [758, 304] on textarea "**********" at bounding box center [1078, 279] width 889 height 50
click at [746, 304] on textarea "**********" at bounding box center [1078, 279] width 889 height 50
click at [745, 304] on textarea "**********" at bounding box center [1078, 279] width 889 height 50
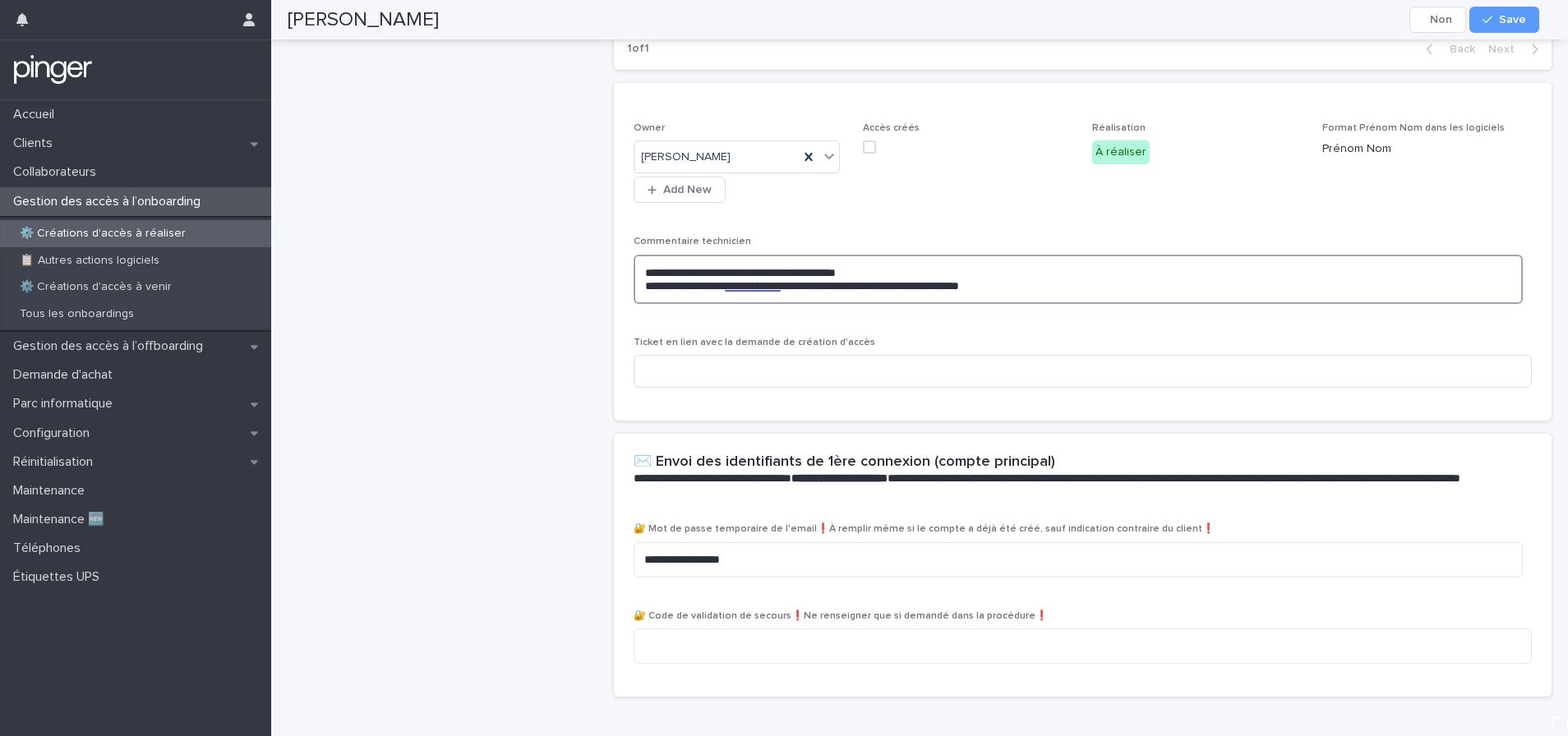
click at [746, 304] on textarea "**********" at bounding box center [1078, 279] width 889 height 50
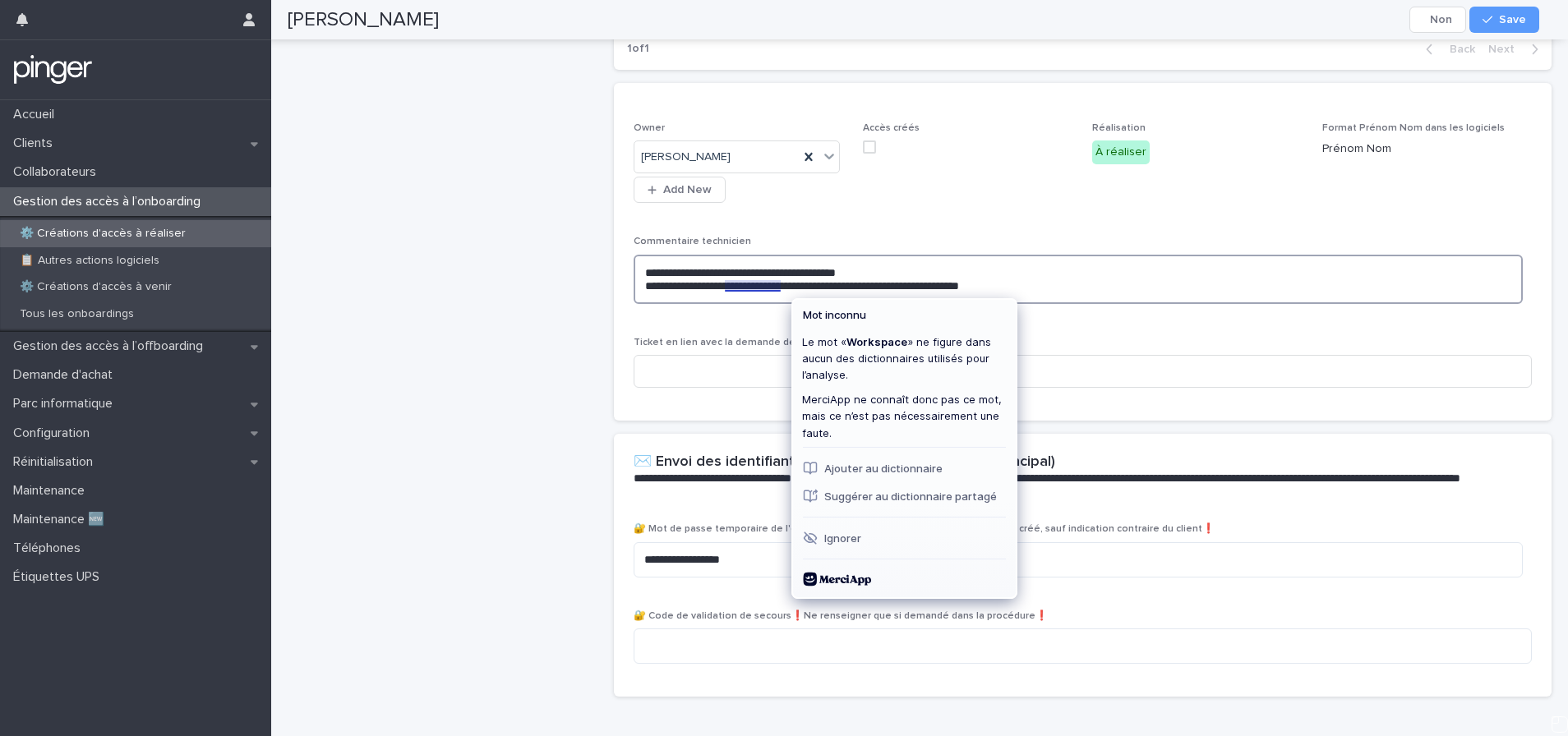
click at [746, 304] on textarea "**********" at bounding box center [1078, 279] width 889 height 50
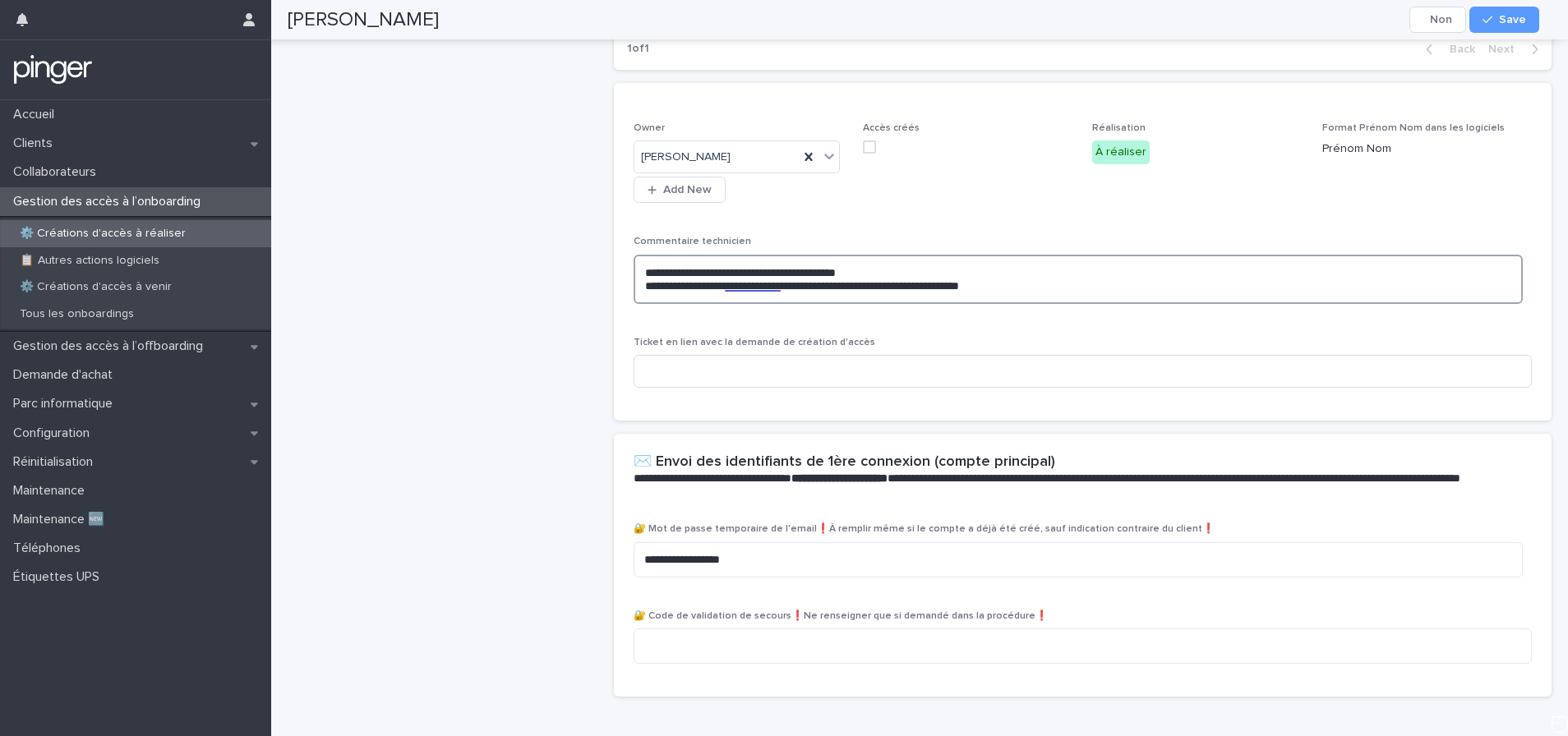
click at [848, 304] on textarea "**********" at bounding box center [1078, 279] width 889 height 50
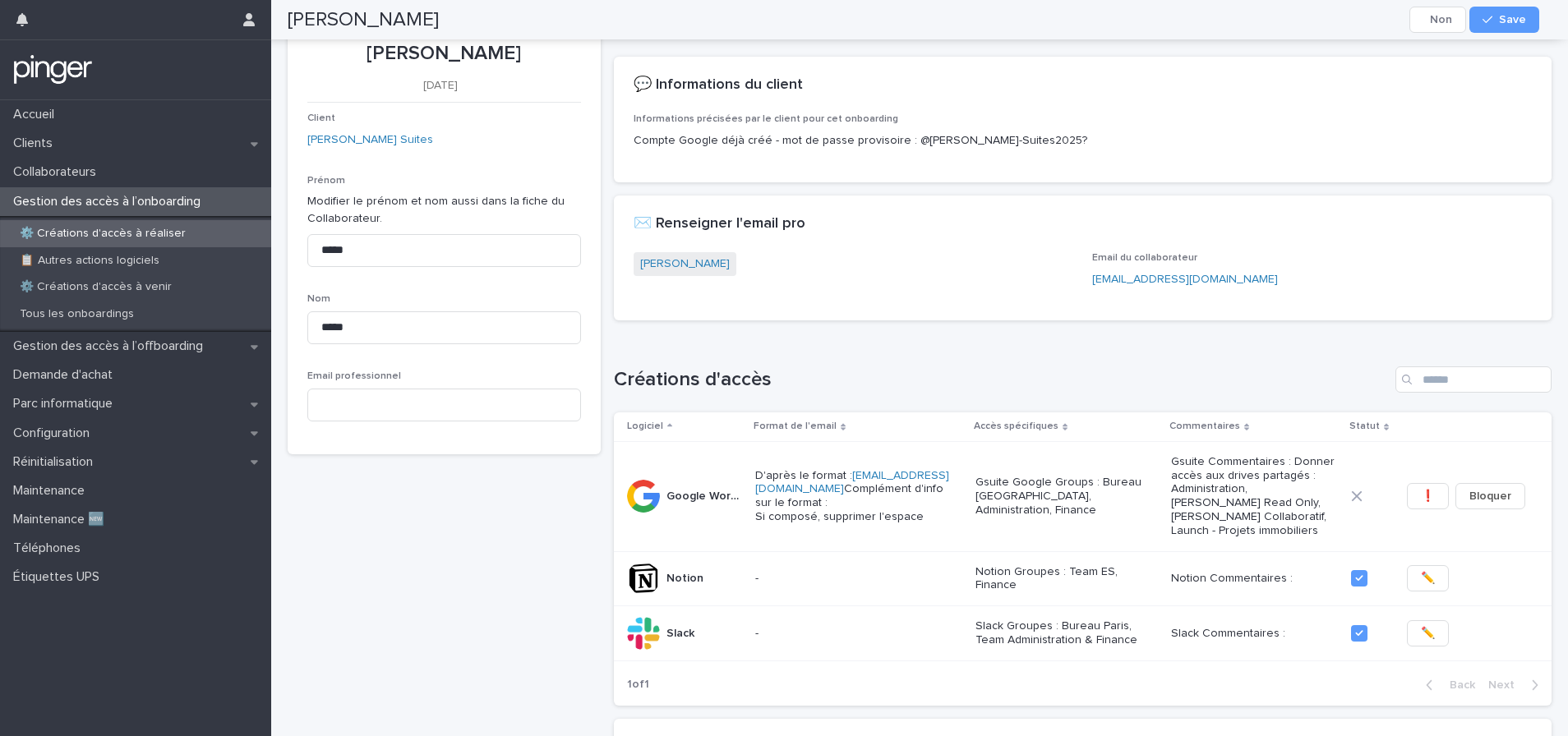
scroll to position [0, 0]
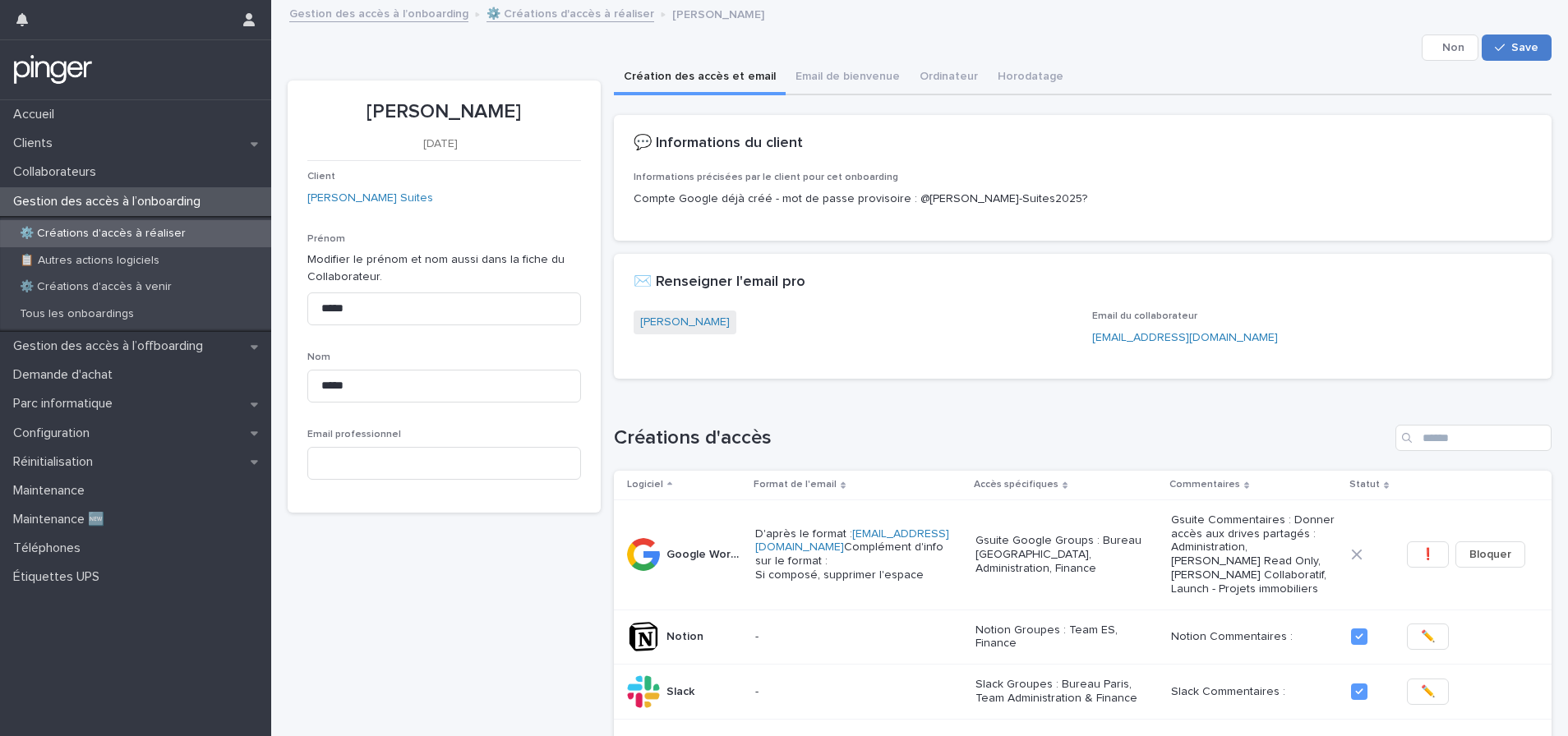
type textarea "**********"
click at [1515, 48] on span "Save" at bounding box center [1525, 47] width 27 height 12
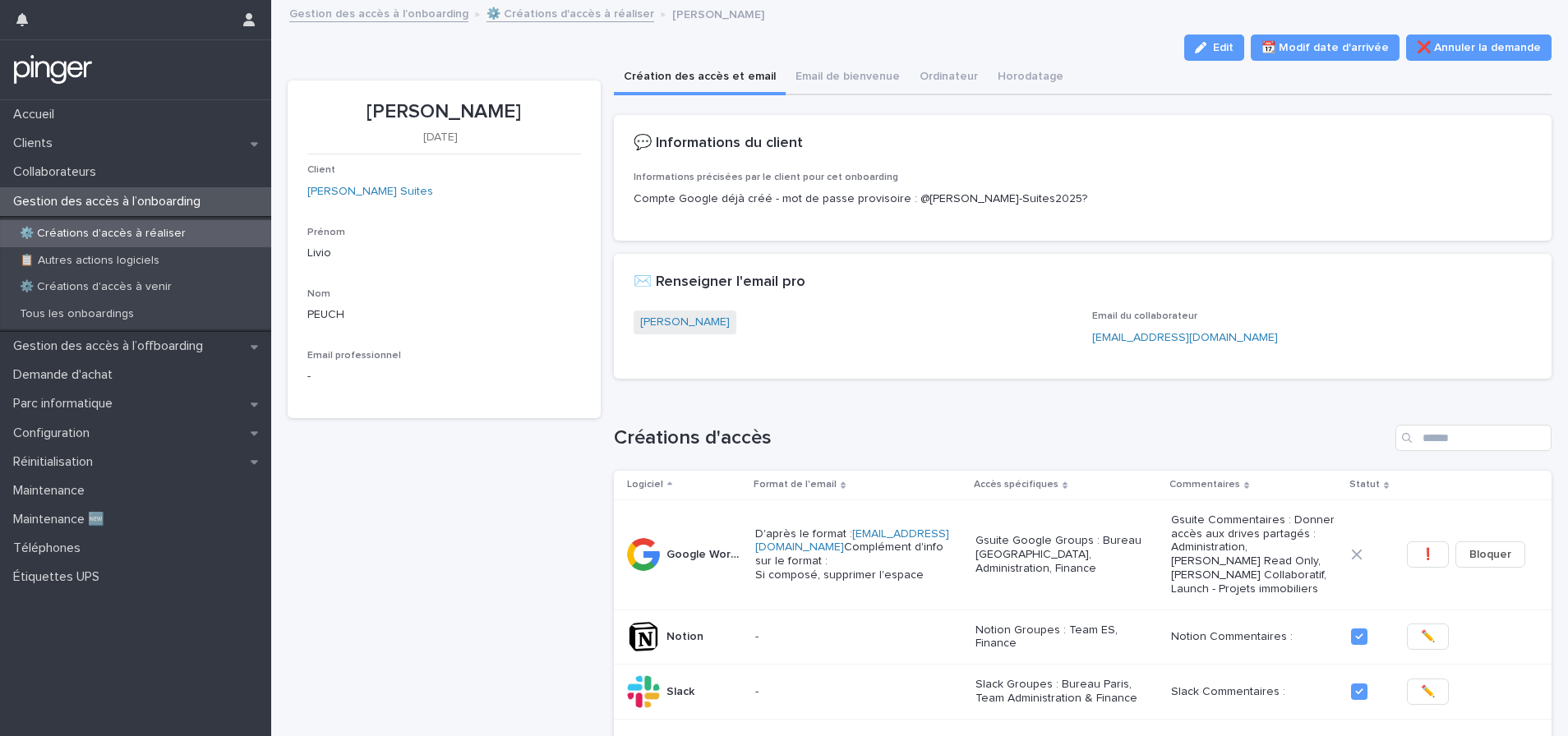
click at [174, 233] on p "⚙️ Créations d'accès à réaliser" at bounding box center [102, 233] width 192 height 14
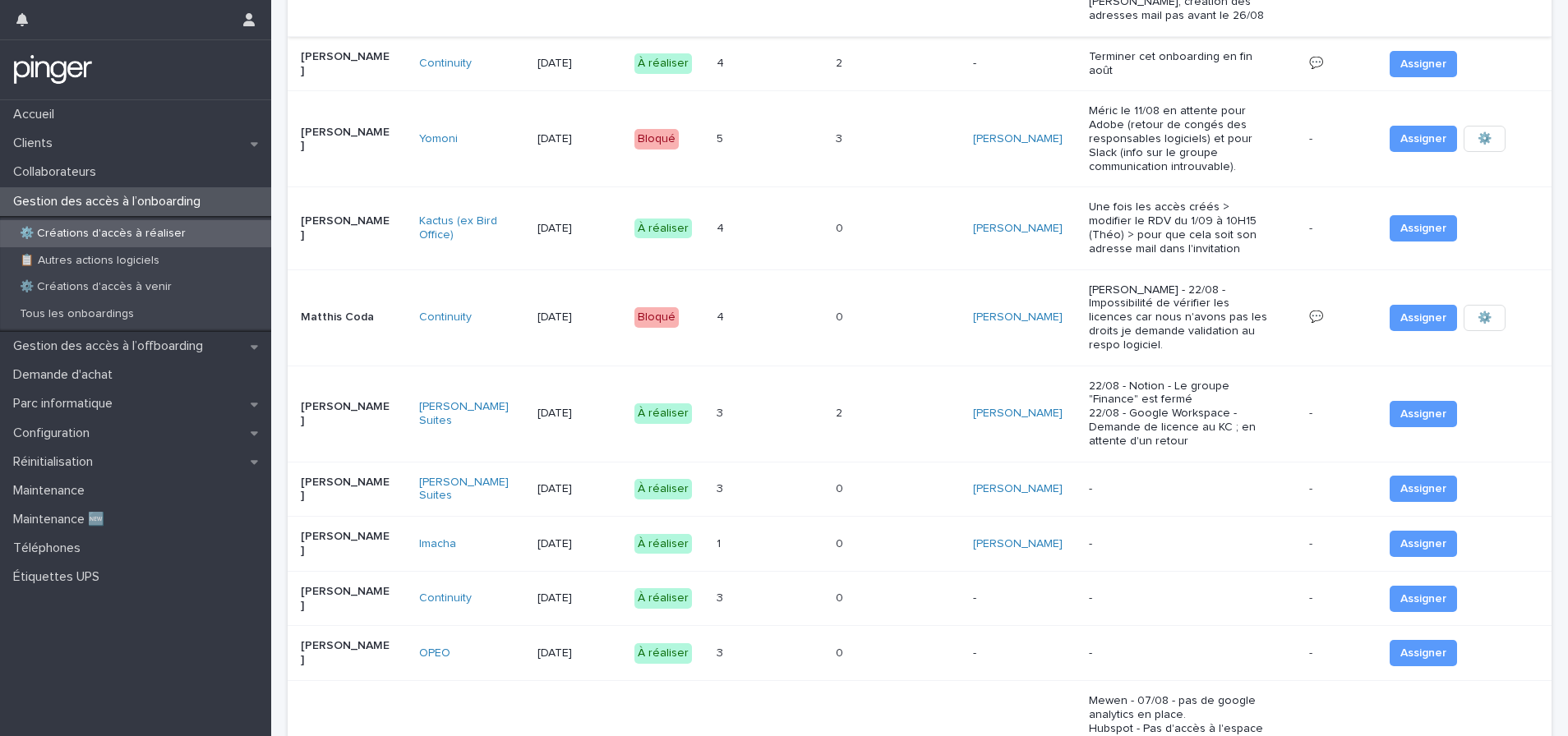
scroll to position [816, 0]
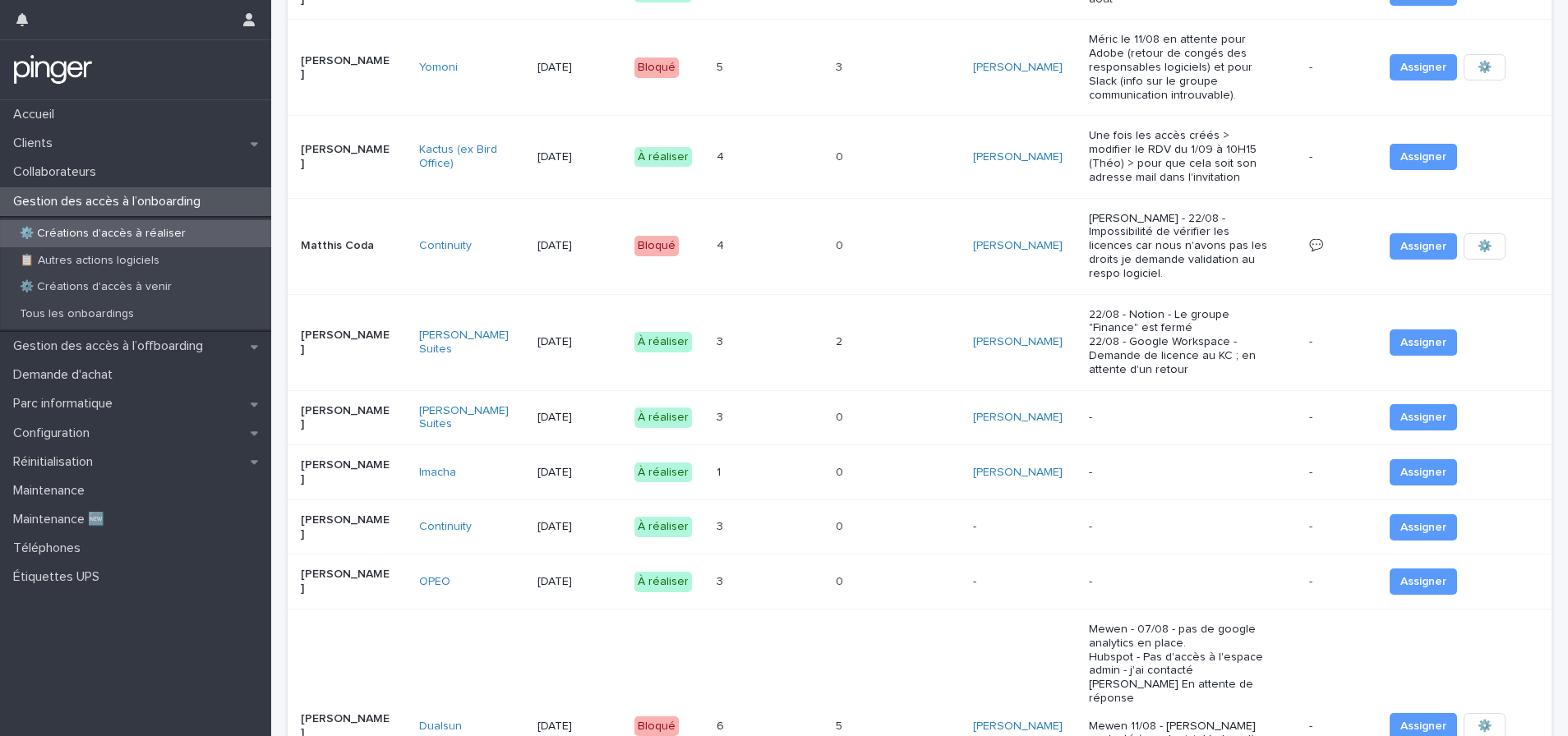
click at [787, 460] on div "1 1" at bounding box center [769, 473] width 106 height 27
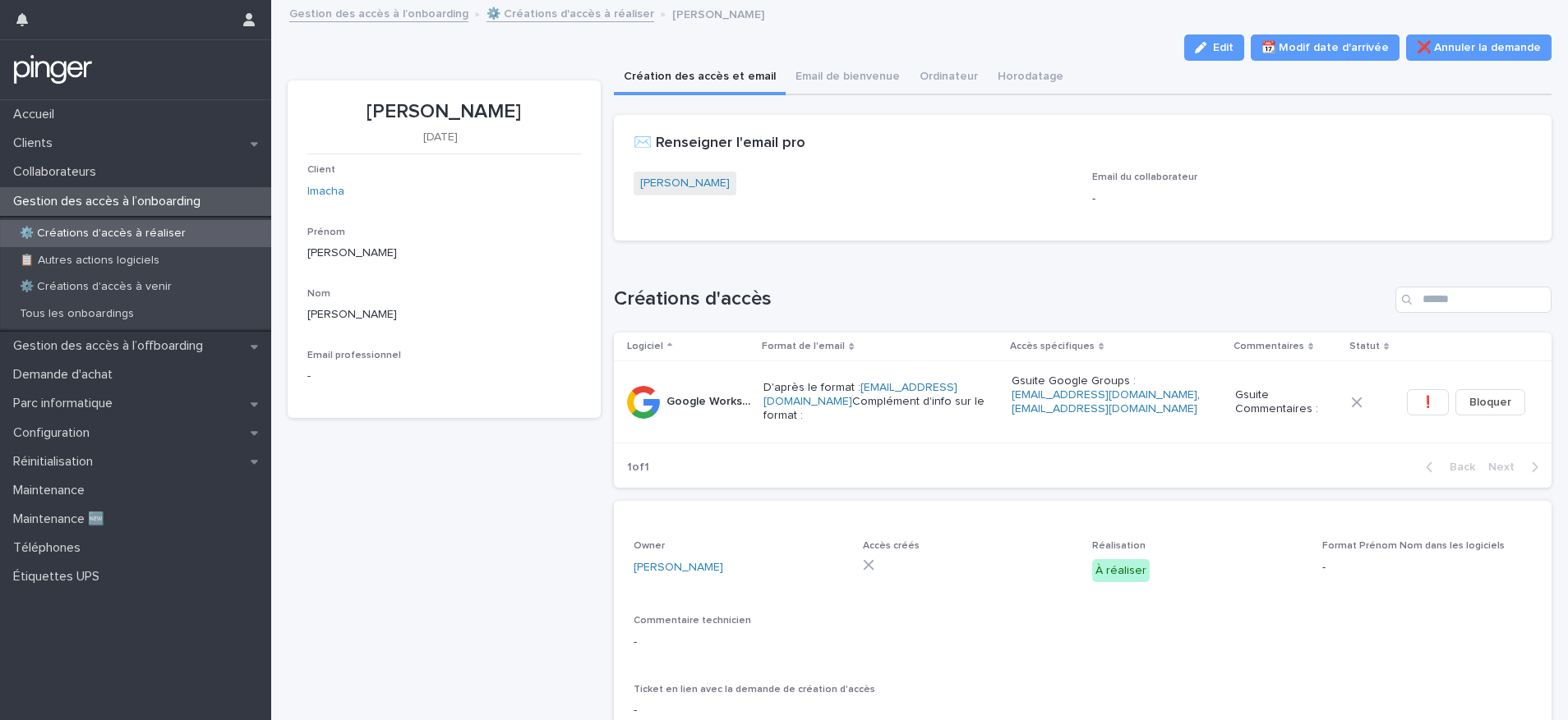
drag, startPoint x: 366, startPoint y: 110, endPoint x: 533, endPoint y: 106, distance: 167.0
click at [533, 106] on p "ADRIEN DA SILVA" at bounding box center [443, 112] width 274 height 23
copy p "ADRIEN DA SILVA"
click at [700, 186] on link "ADRIEN DA SILVA" at bounding box center [684, 183] width 89 height 17
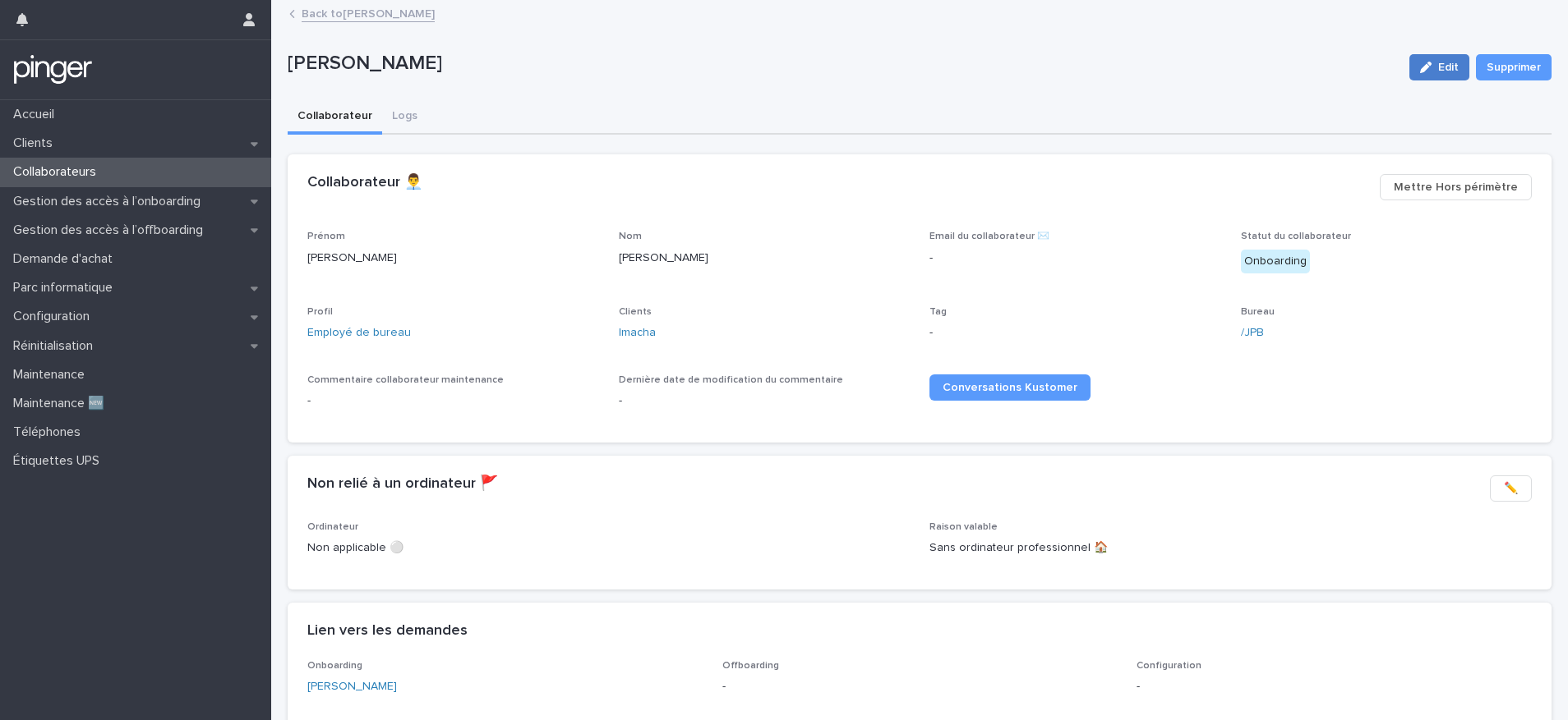
click at [1409, 61] on button "Edit" at bounding box center [1439, 67] width 60 height 26
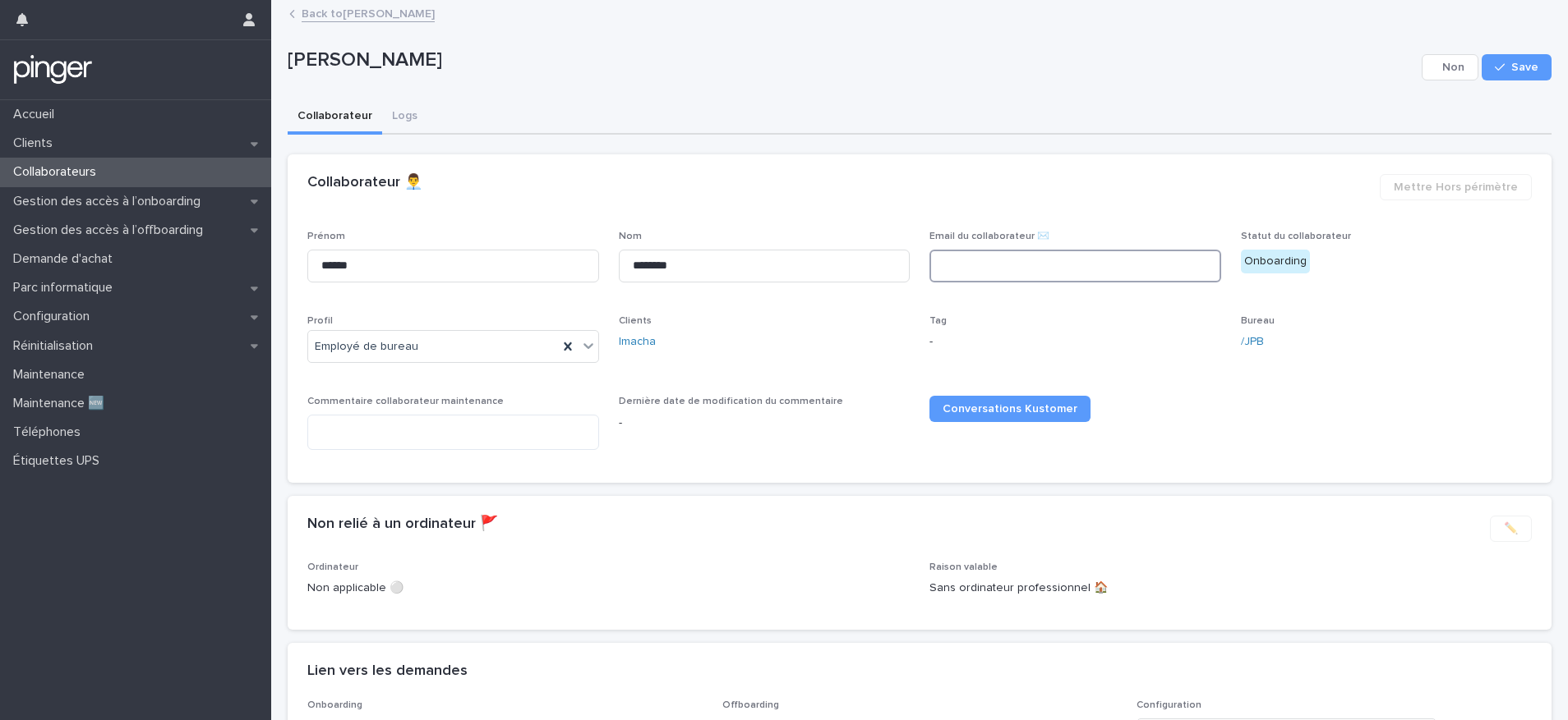
click at [1015, 255] on input at bounding box center [1074, 266] width 292 height 32
paste input "**********"
type input "**********"
click at [1495, 66] on icon "button" at bounding box center [1499, 67] width 10 height 7
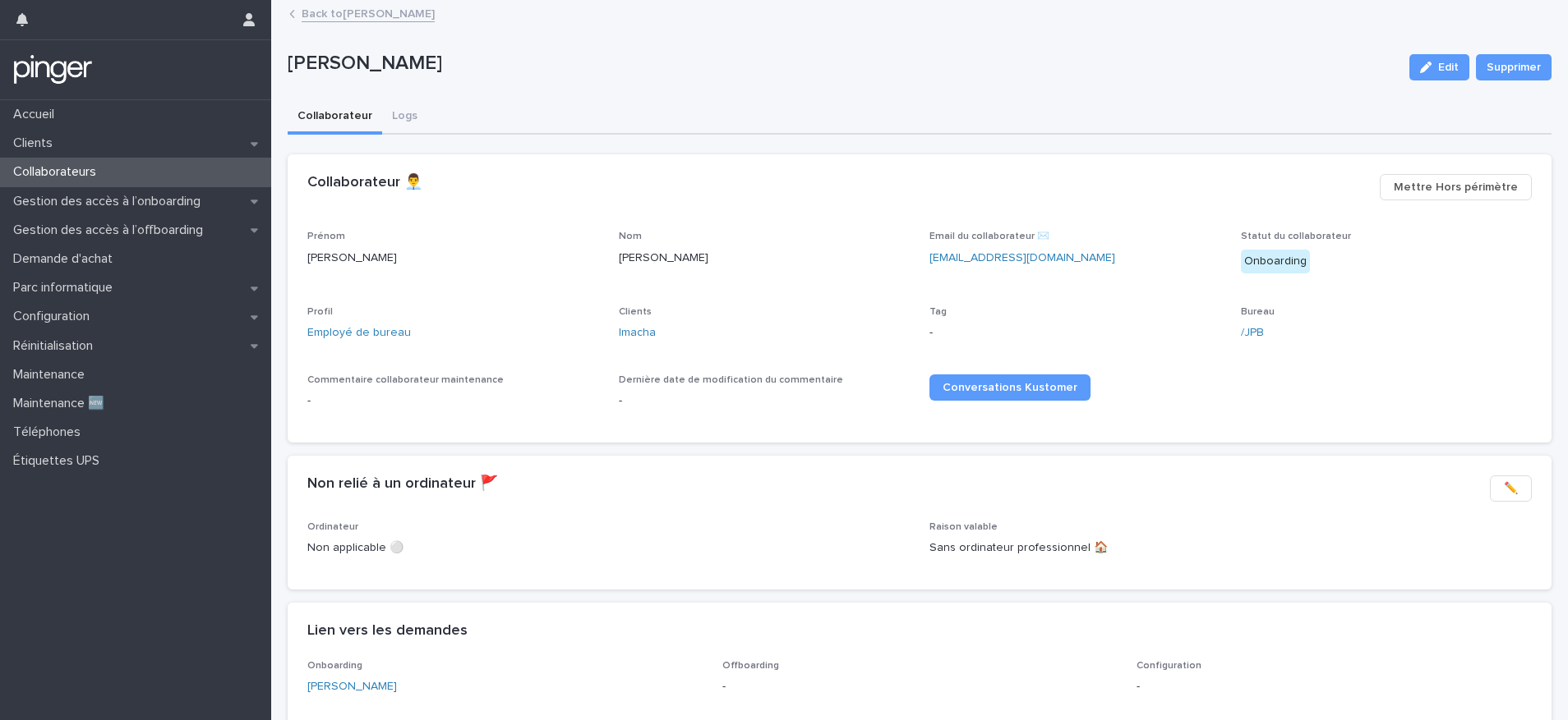
click at [365, 20] on link "Back to ADRIEN DA SILVA" at bounding box center [367, 13] width 133 height 19
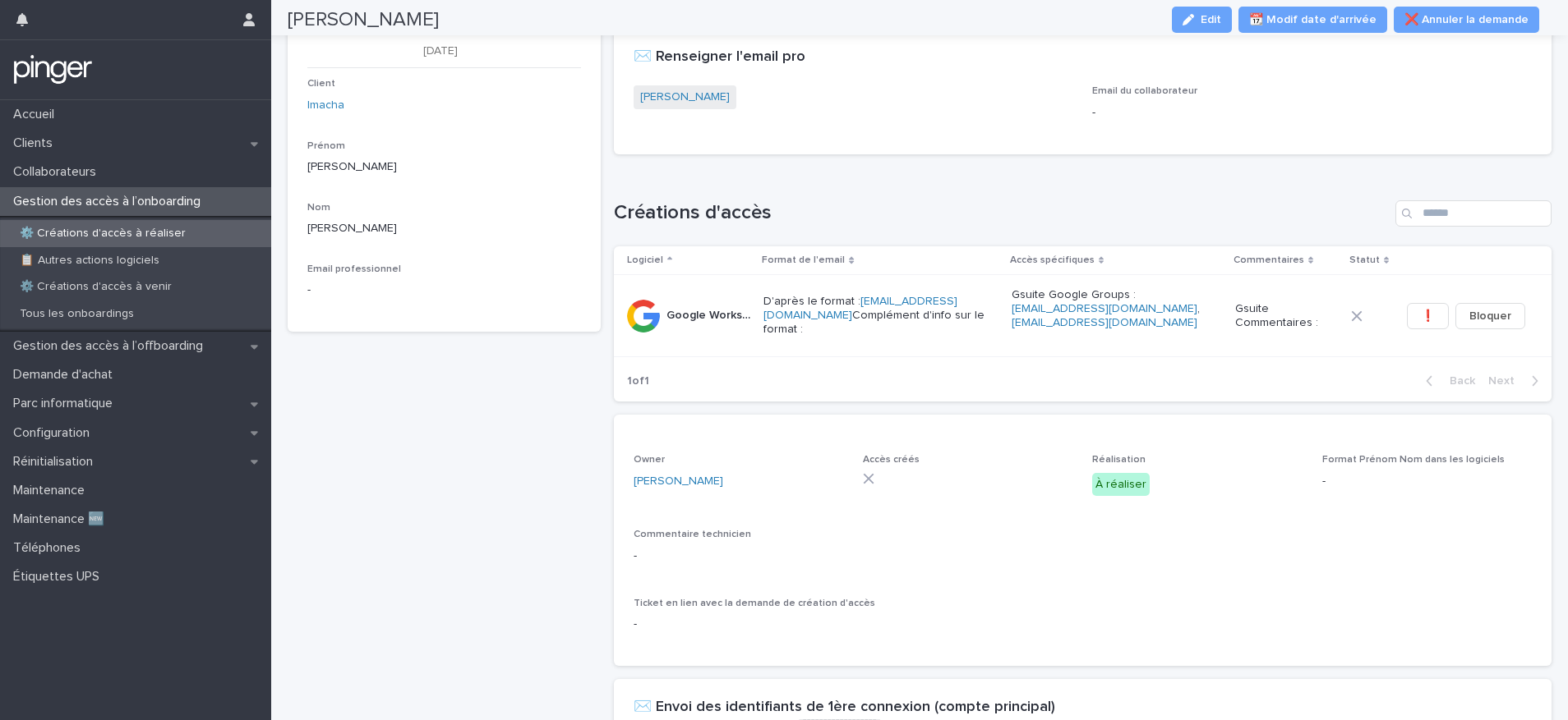
scroll to position [220, 0]
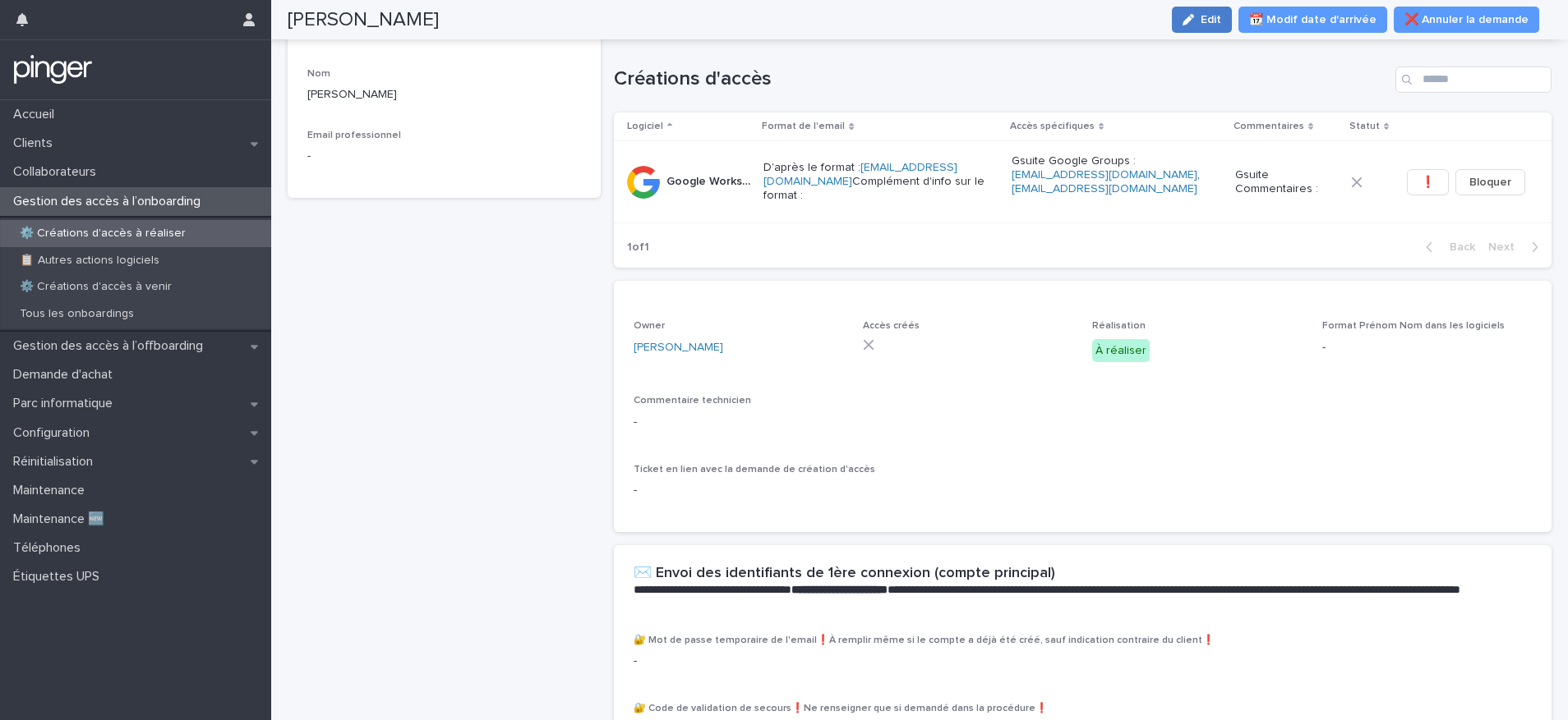
click at [1218, 26] on button "Edit" at bounding box center [1202, 19] width 60 height 26
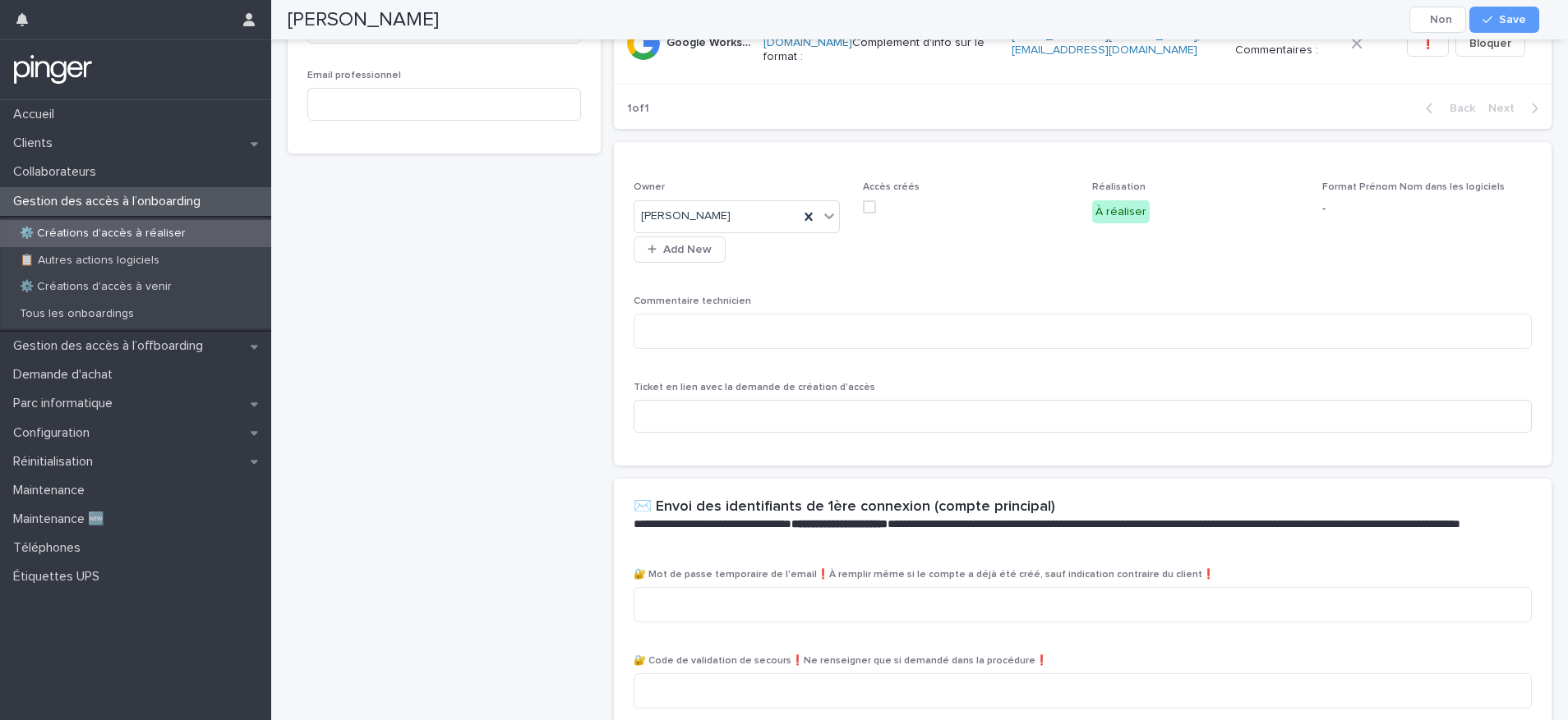
scroll to position [475, 0]
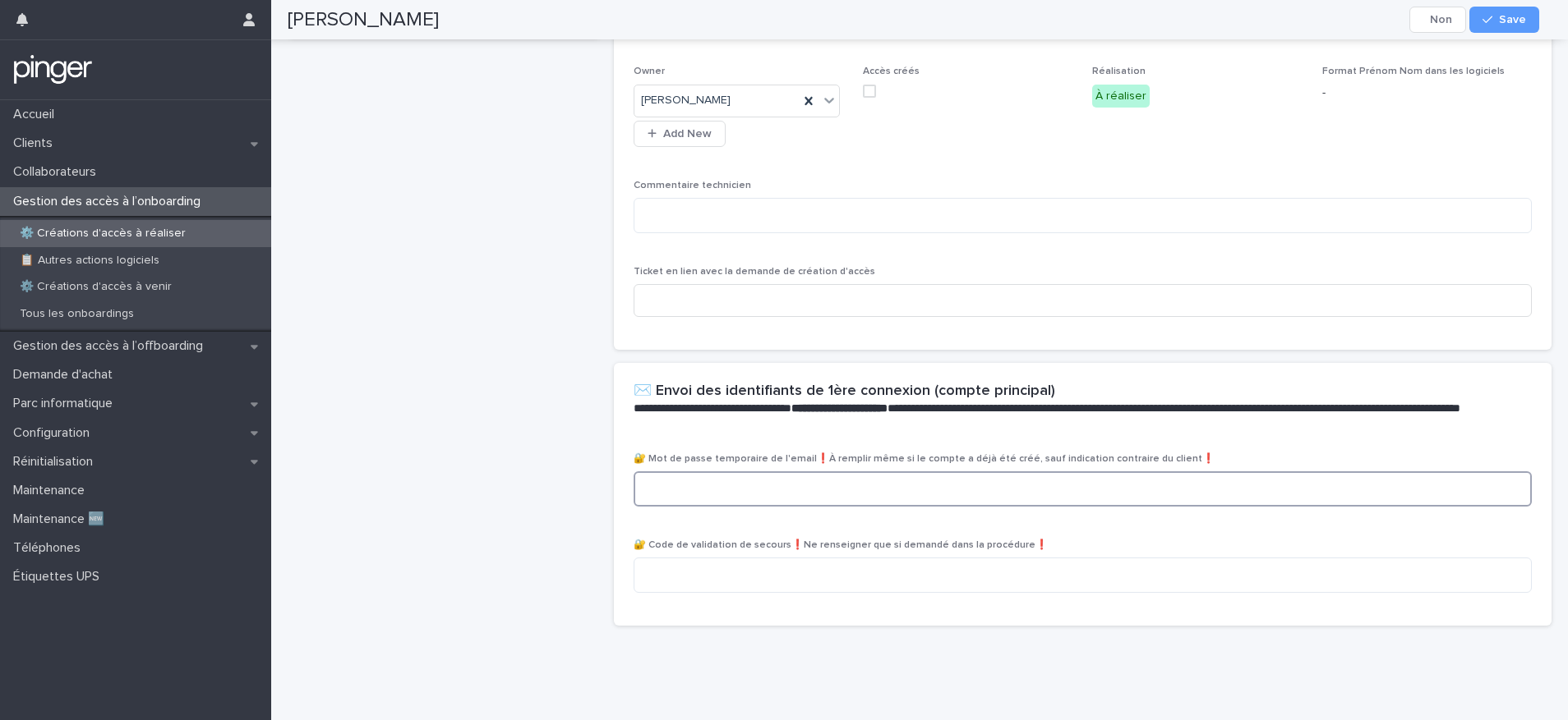
click at [711, 475] on textarea at bounding box center [1082, 488] width 898 height 35
paste textarea "**********"
type textarea "**********"
click at [1501, 23] on span "Save" at bounding box center [1512, 19] width 27 height 12
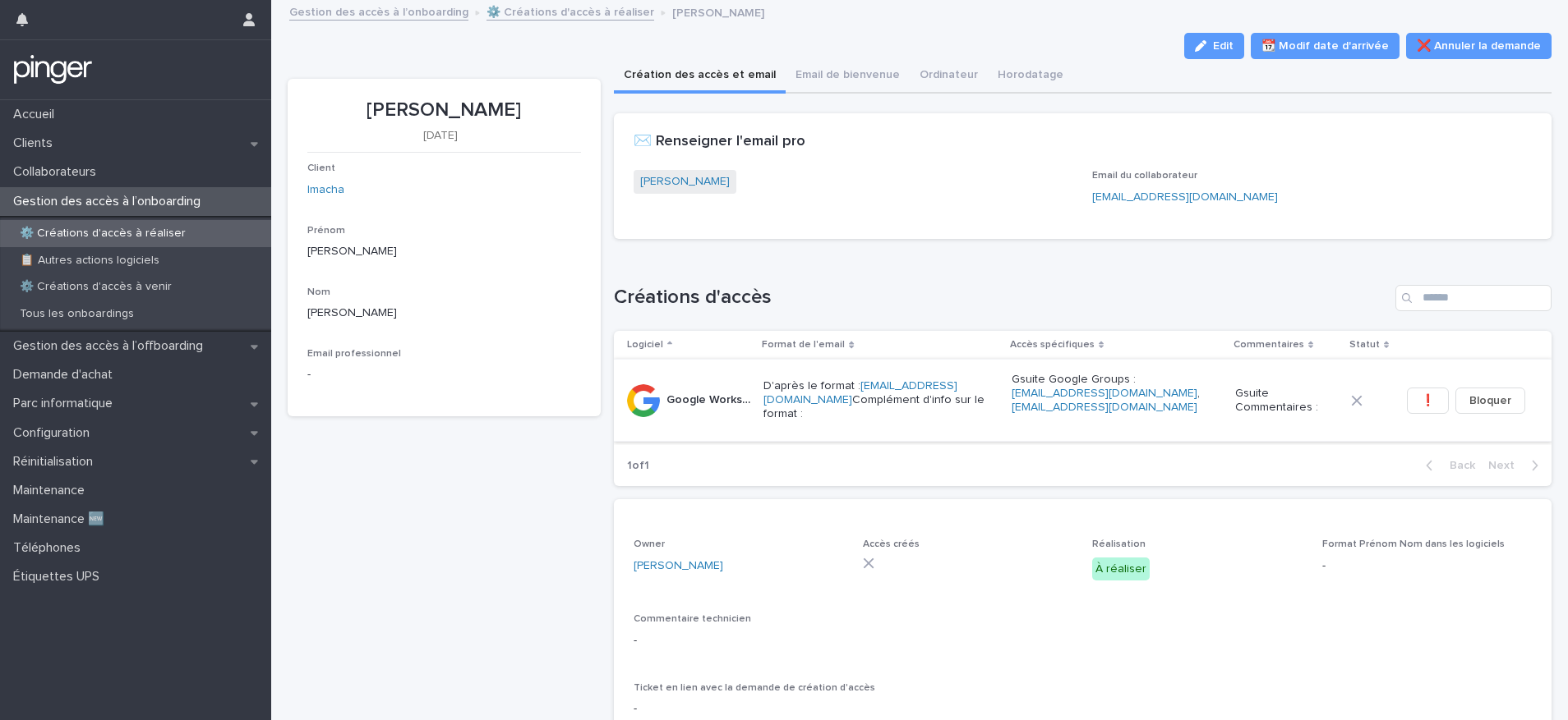
scroll to position [0, 0]
click at [1421, 394] on span "❗" at bounding box center [1427, 402] width 14 height 16
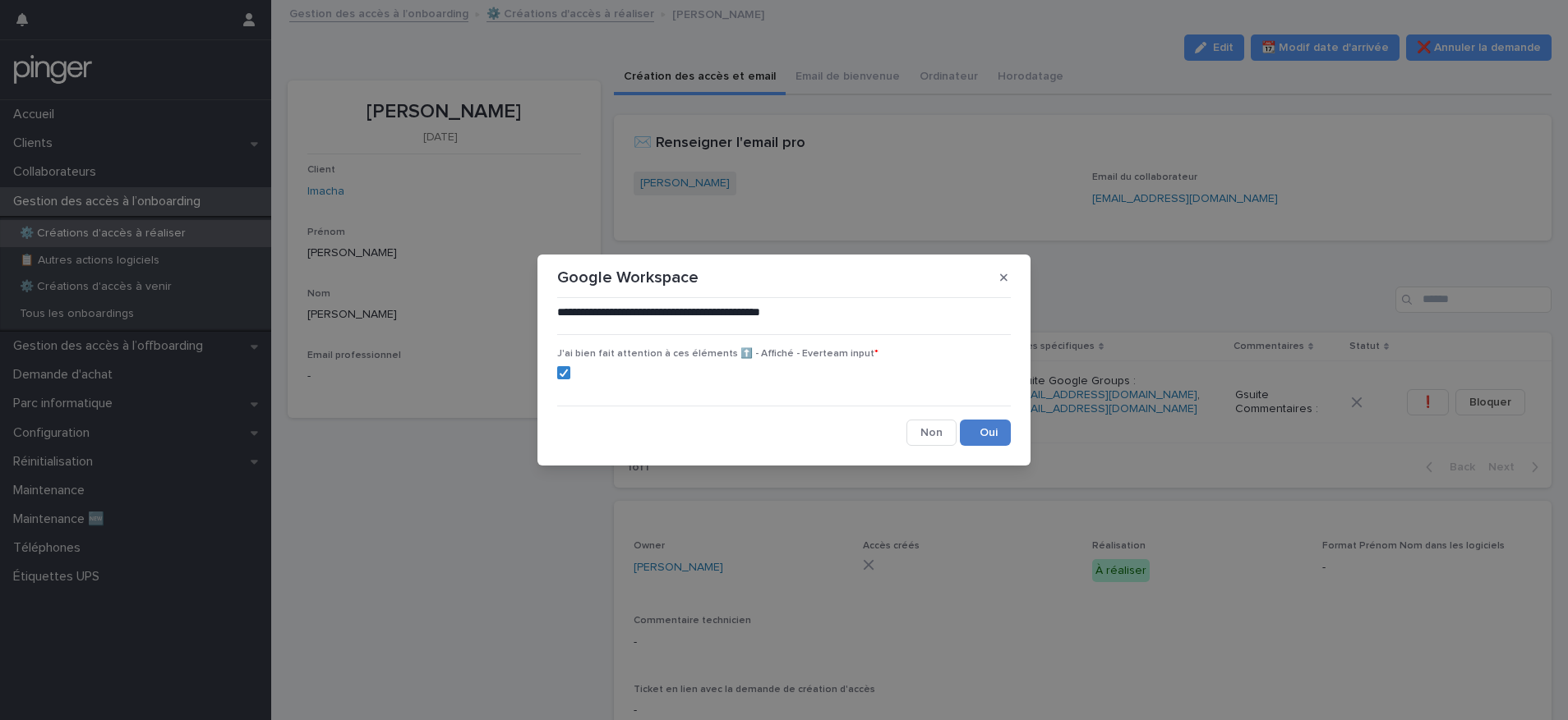
click at [1000, 430] on button "Save" at bounding box center [985, 432] width 51 height 26
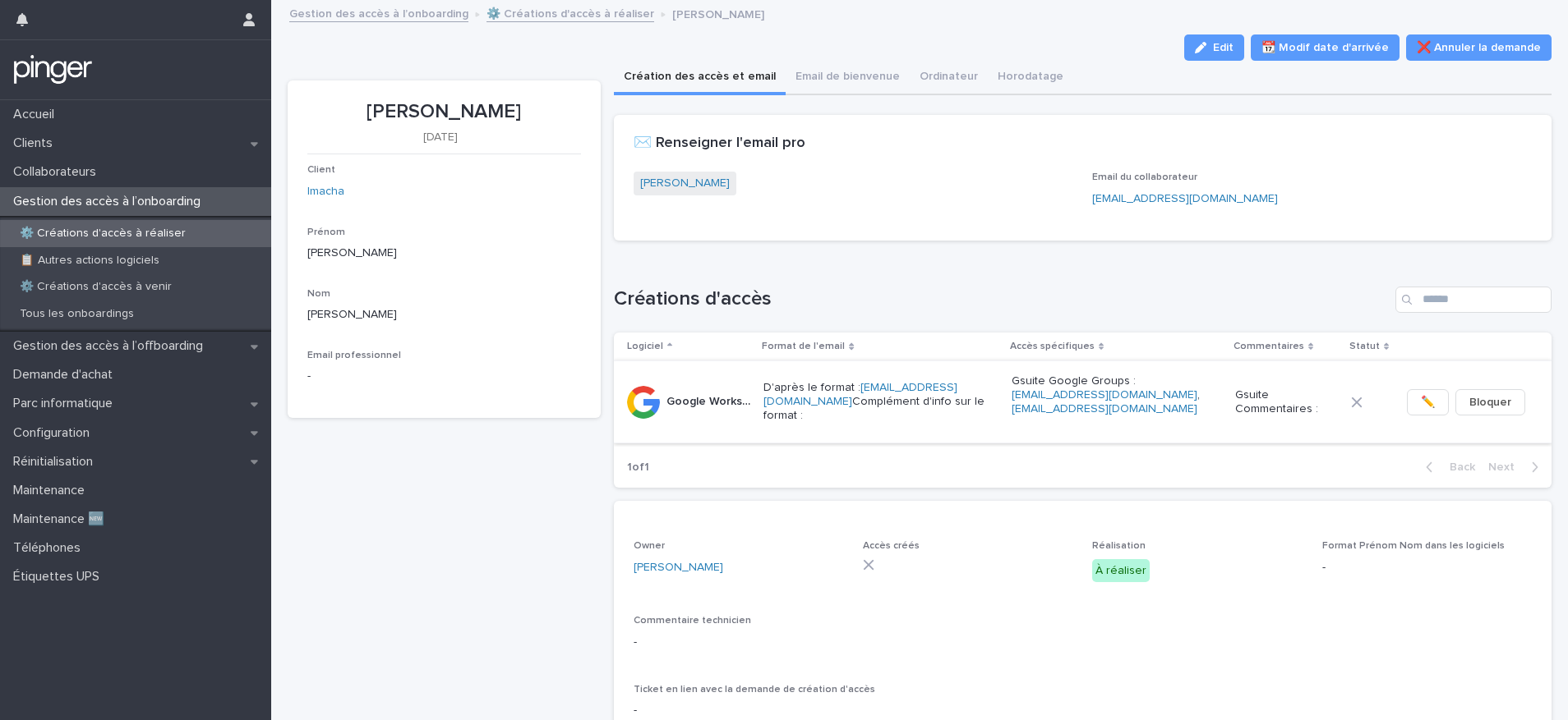
click at [1421, 398] on span "✏️" at bounding box center [1427, 402] width 14 height 16
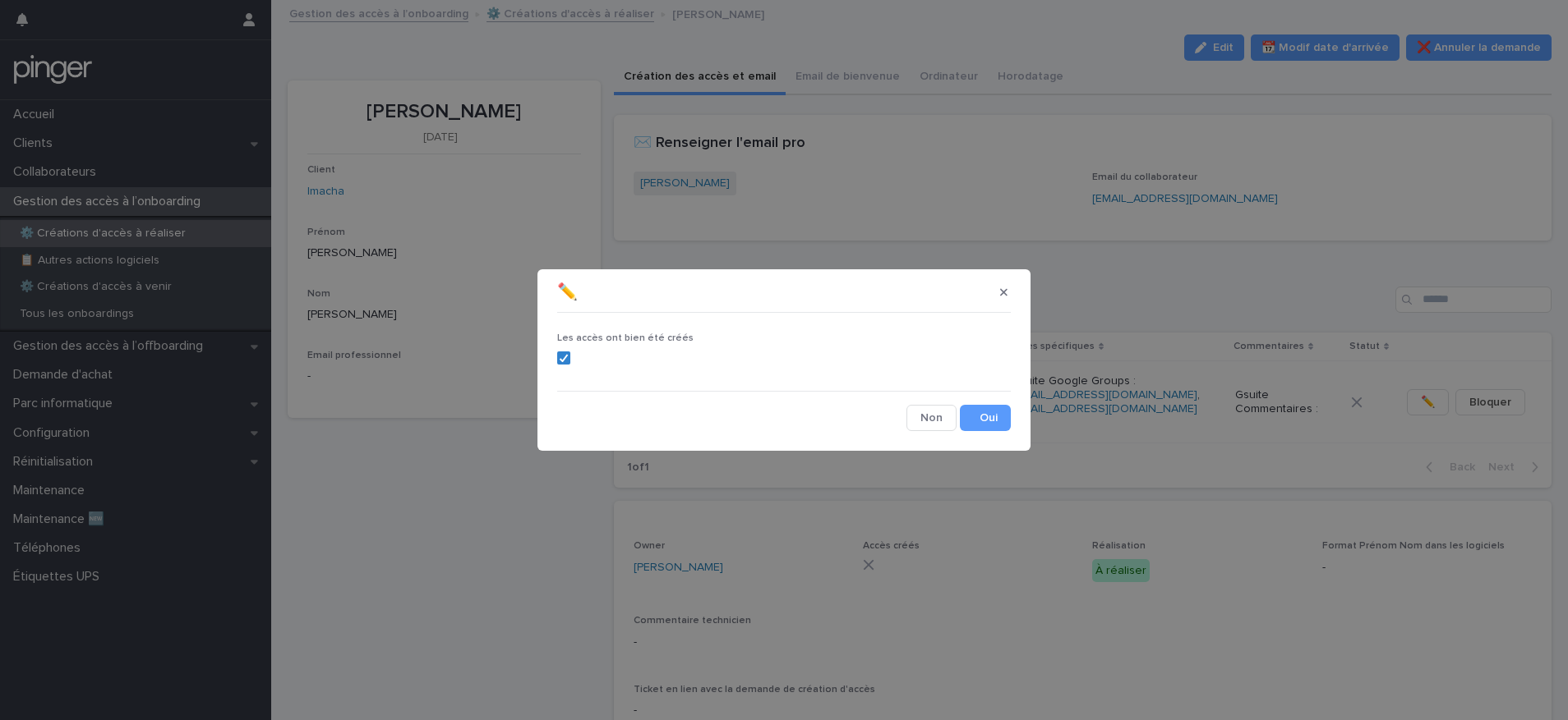
click at [1017, 413] on section "✏️ Les accès ont bien été créés Cancel Save" at bounding box center [784, 360] width 493 height 180
click at [1002, 417] on button "Save" at bounding box center [985, 418] width 51 height 26
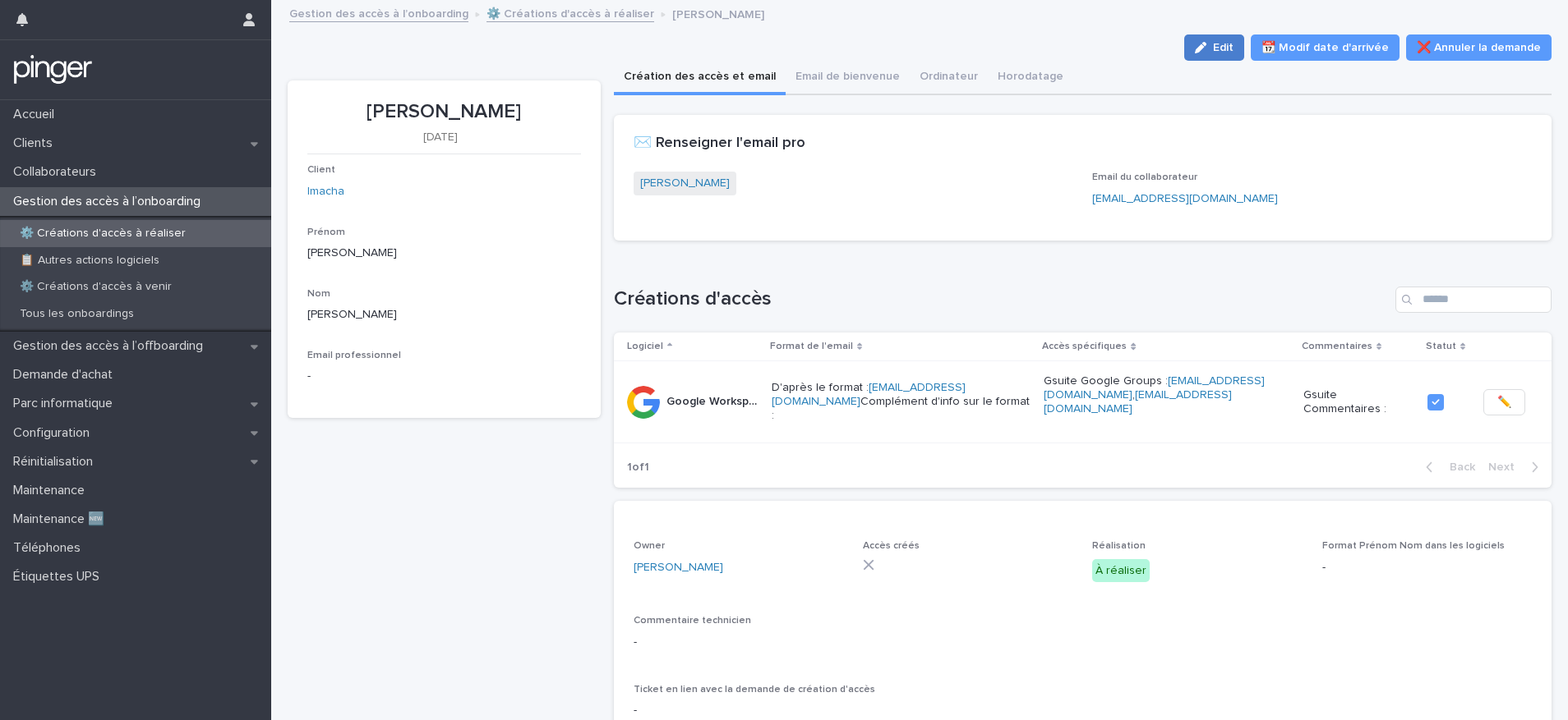
click at [1220, 41] on button "Edit" at bounding box center [1214, 47] width 60 height 26
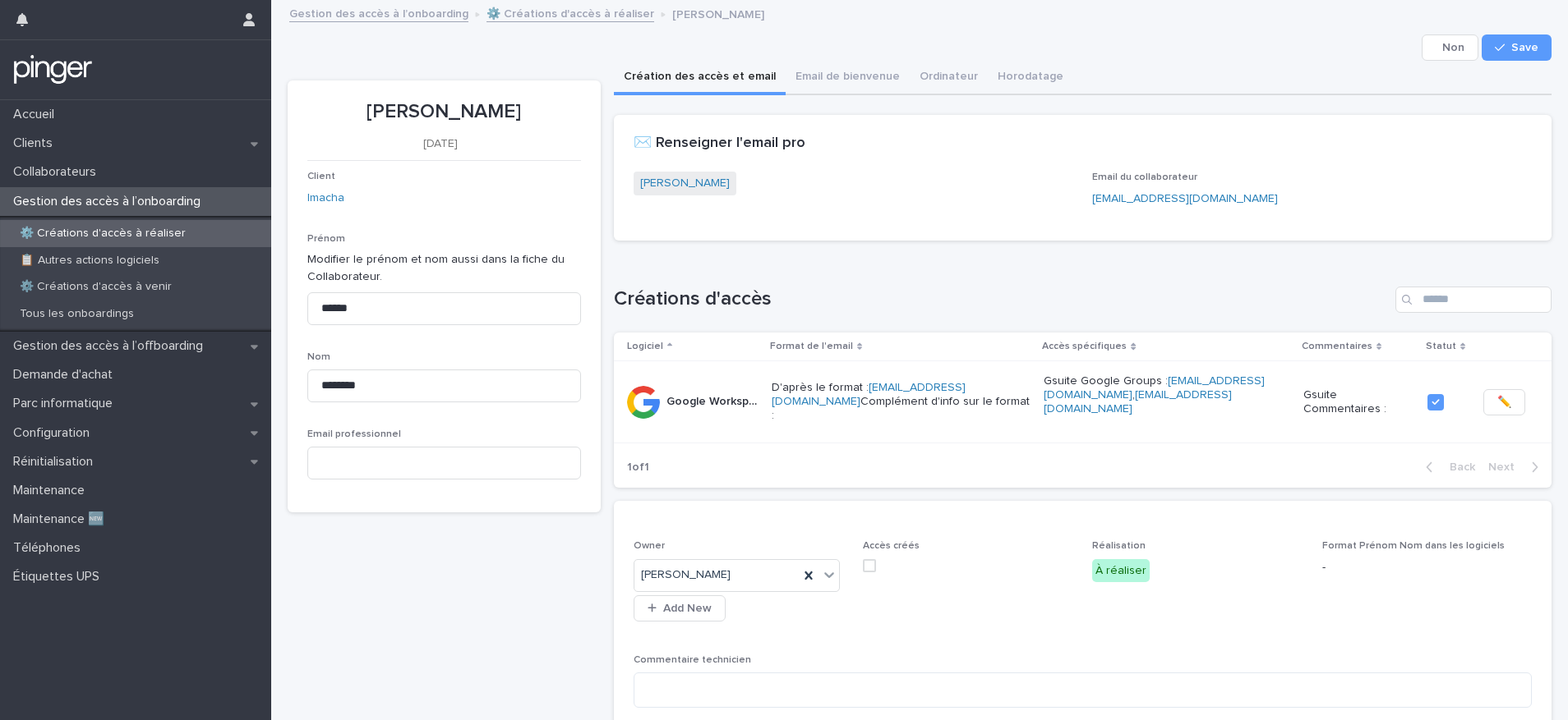
click at [863, 559] on span at bounding box center [869, 566] width 14 height 14
click at [1511, 44] on span "Save" at bounding box center [1525, 47] width 27 height 12
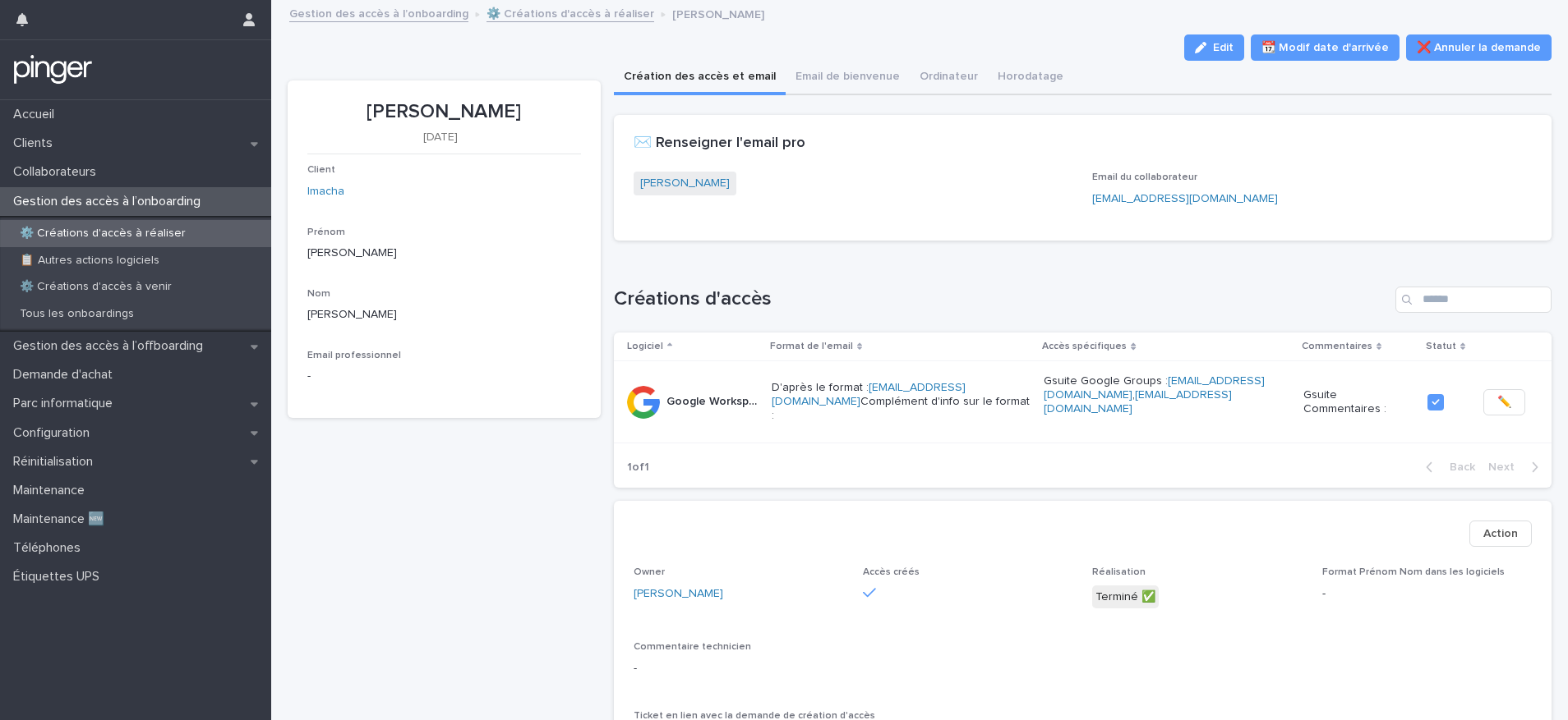
click at [173, 234] on p "⚙️ Créations d'accès à réaliser" at bounding box center [102, 233] width 192 height 14
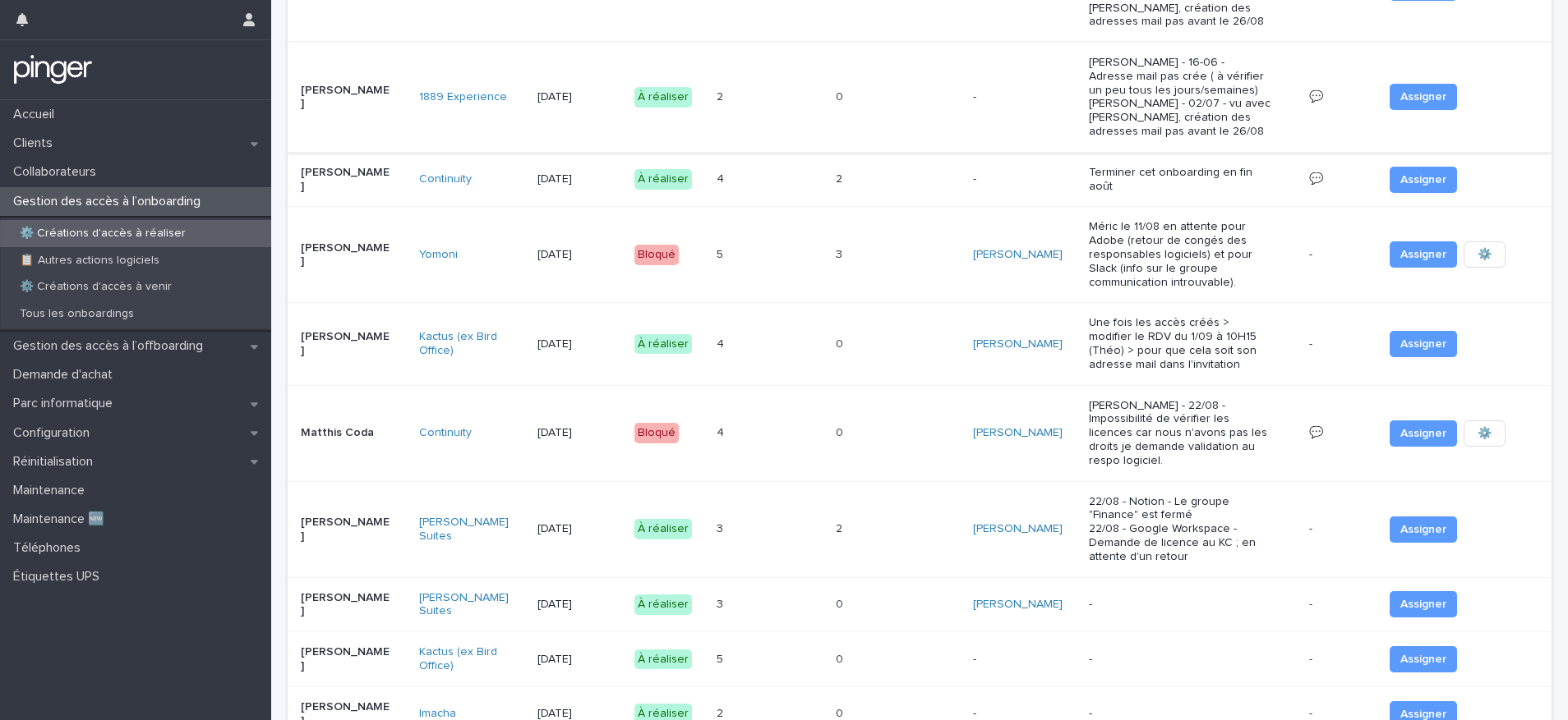
scroll to position [838, 0]
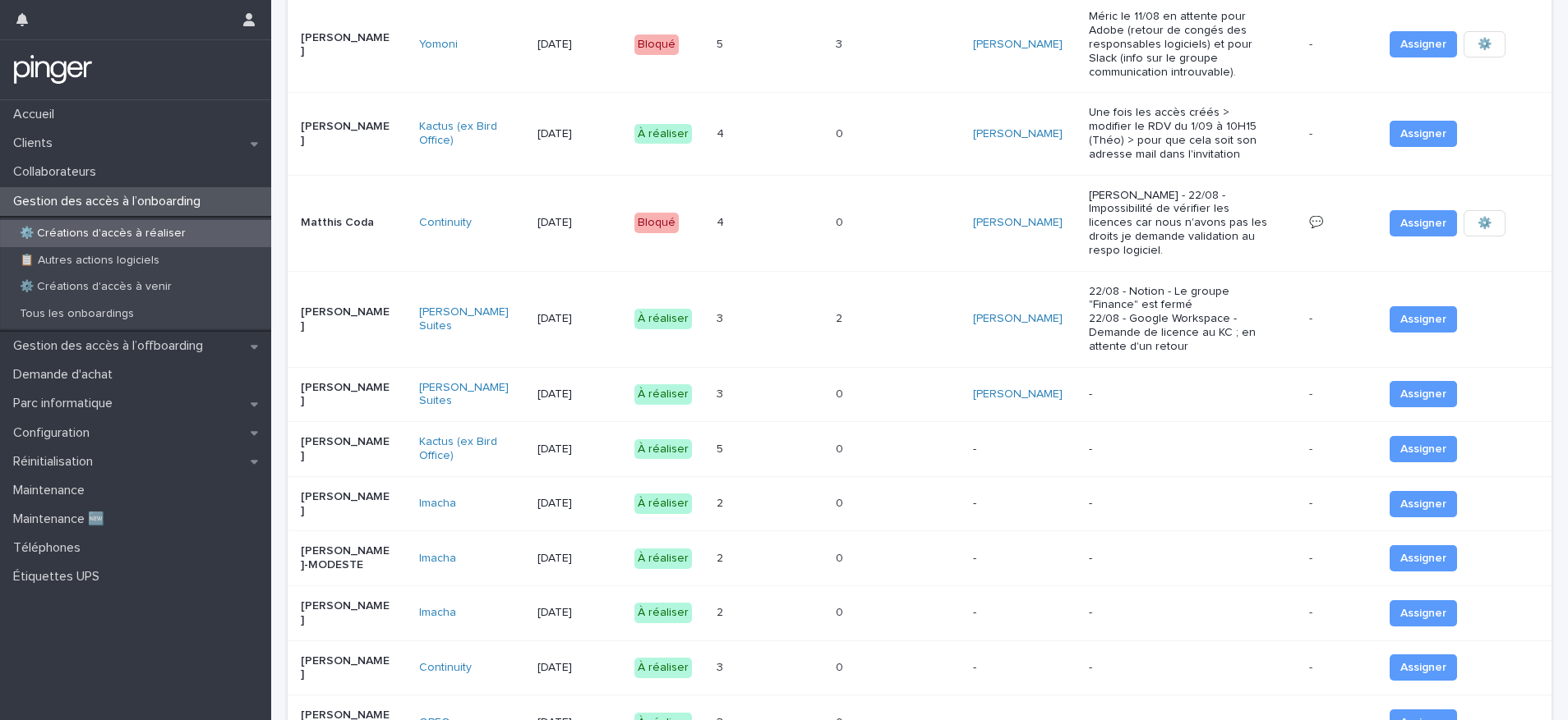
click at [778, 389] on div "3 3" at bounding box center [769, 394] width 106 height 27
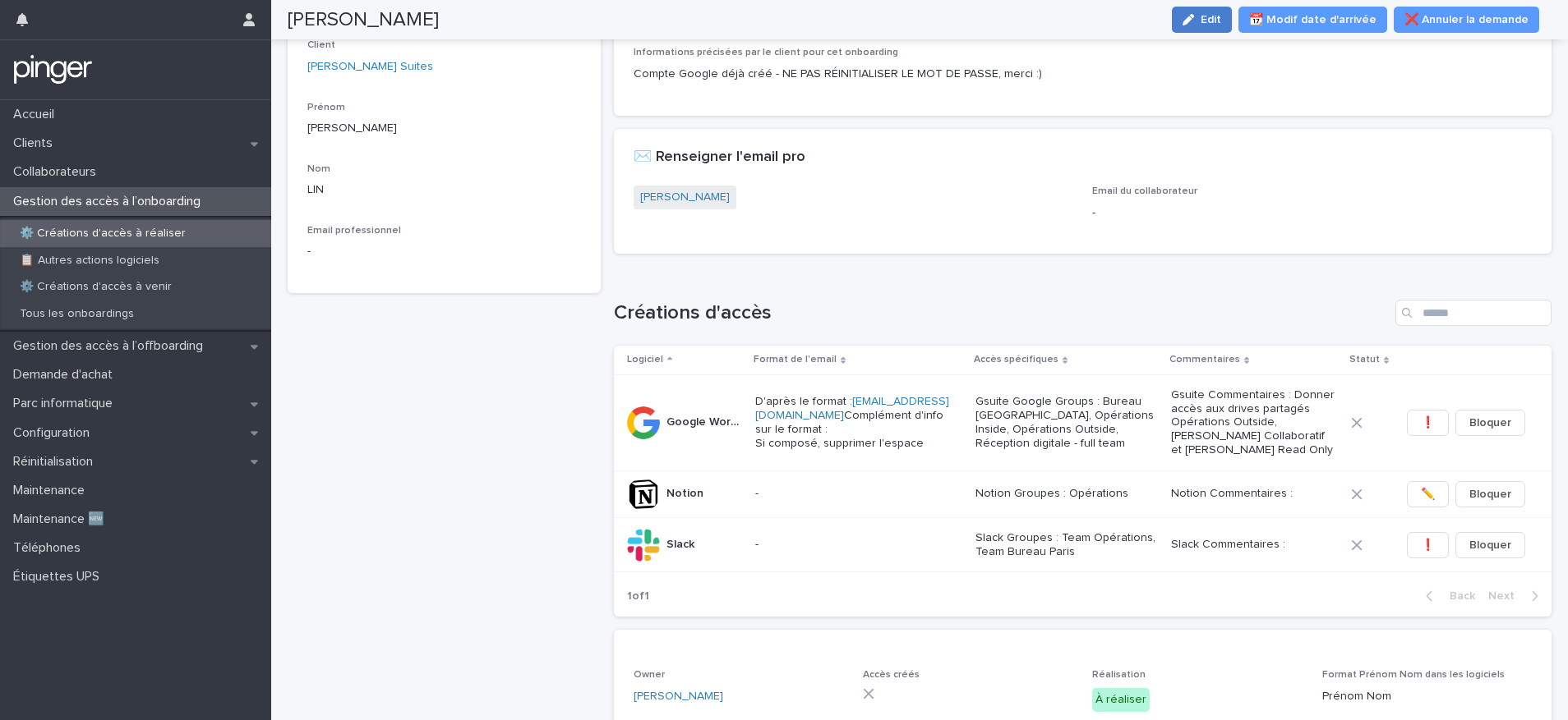
scroll to position [125, 0]
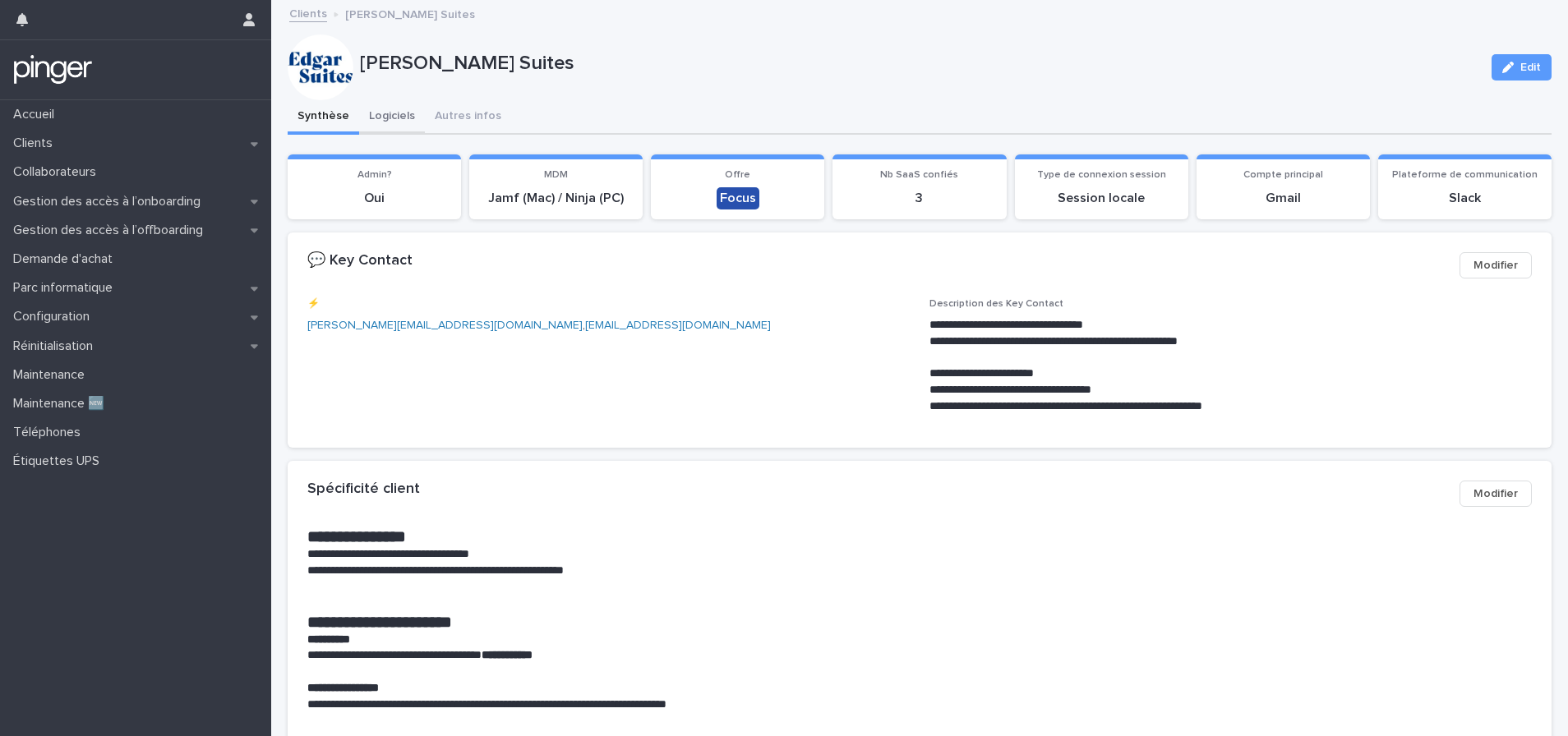
click at [381, 116] on button "Logiciels" at bounding box center [392, 117] width 66 height 34
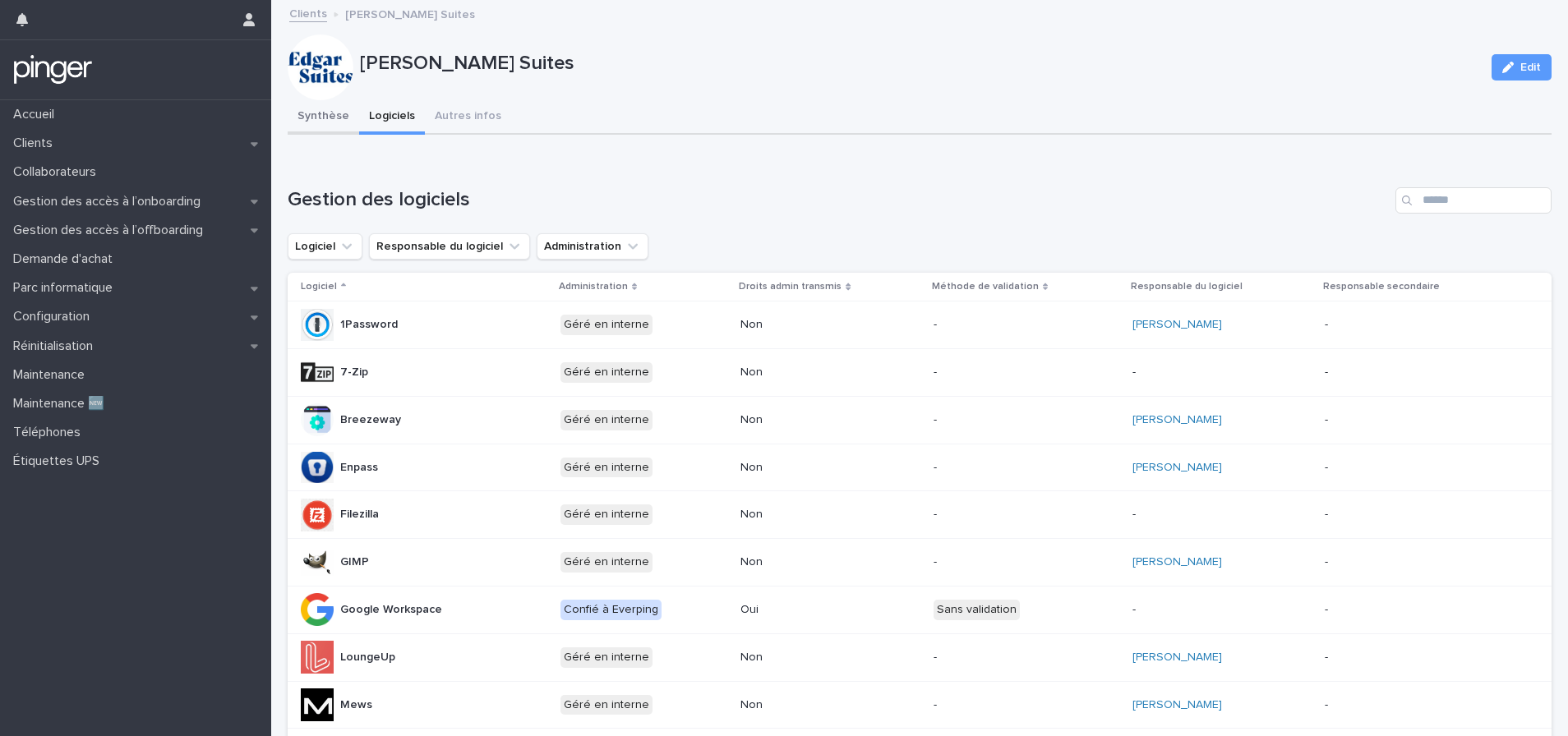
click at [340, 117] on button "Synthèse" at bounding box center [323, 117] width 71 height 34
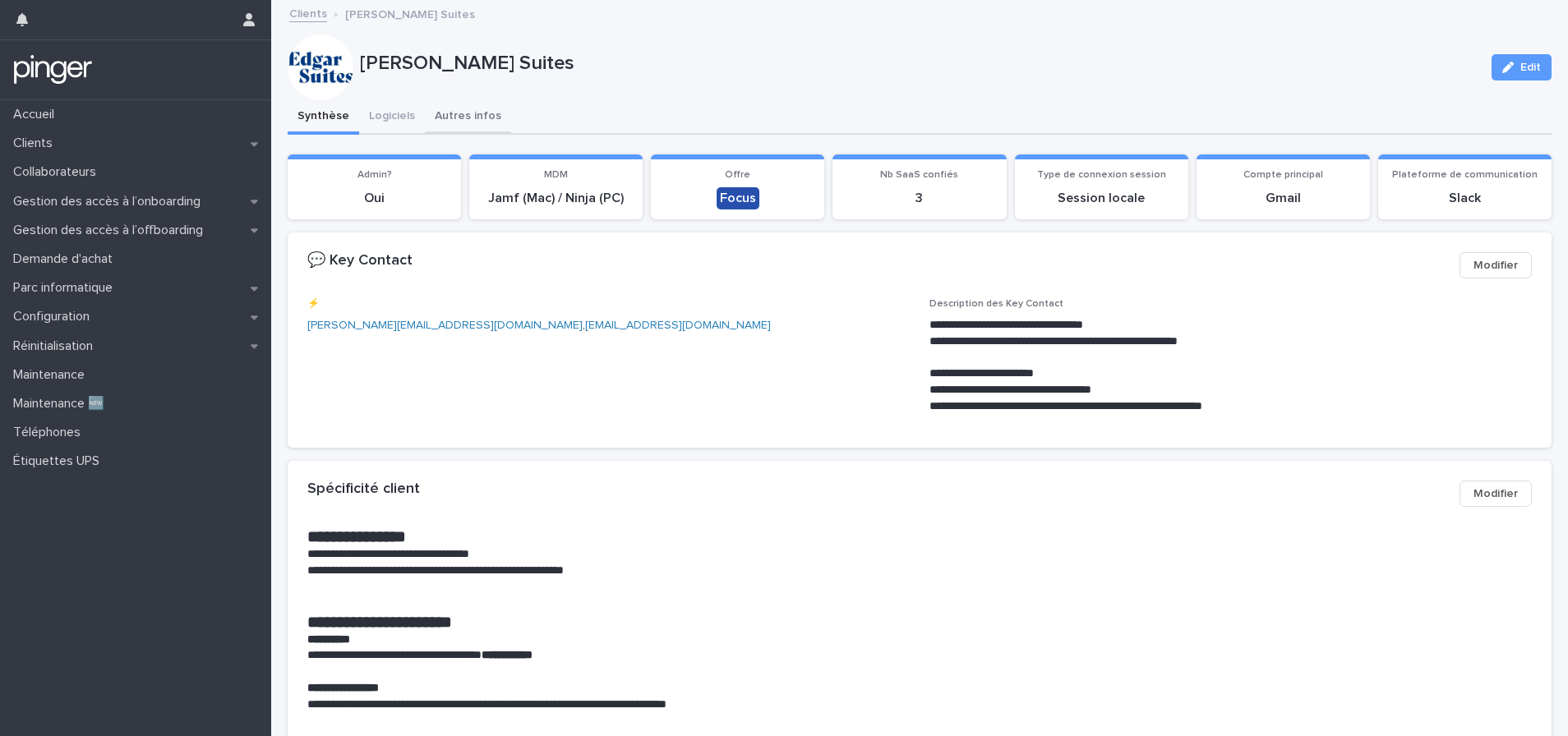
click at [463, 116] on button "Autres infos" at bounding box center [469, 117] width 87 height 34
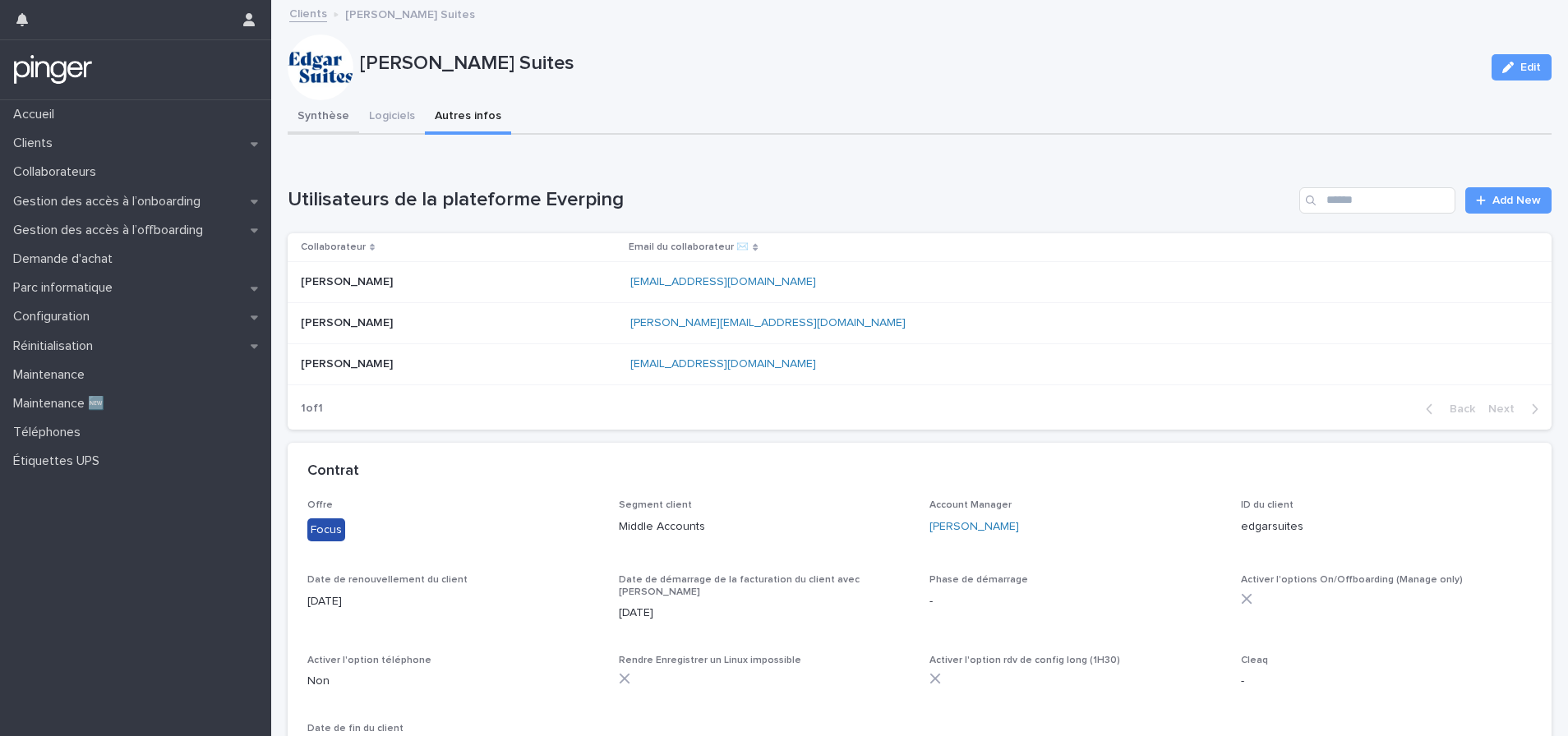
click at [327, 115] on button "Synthèse" at bounding box center [323, 117] width 71 height 34
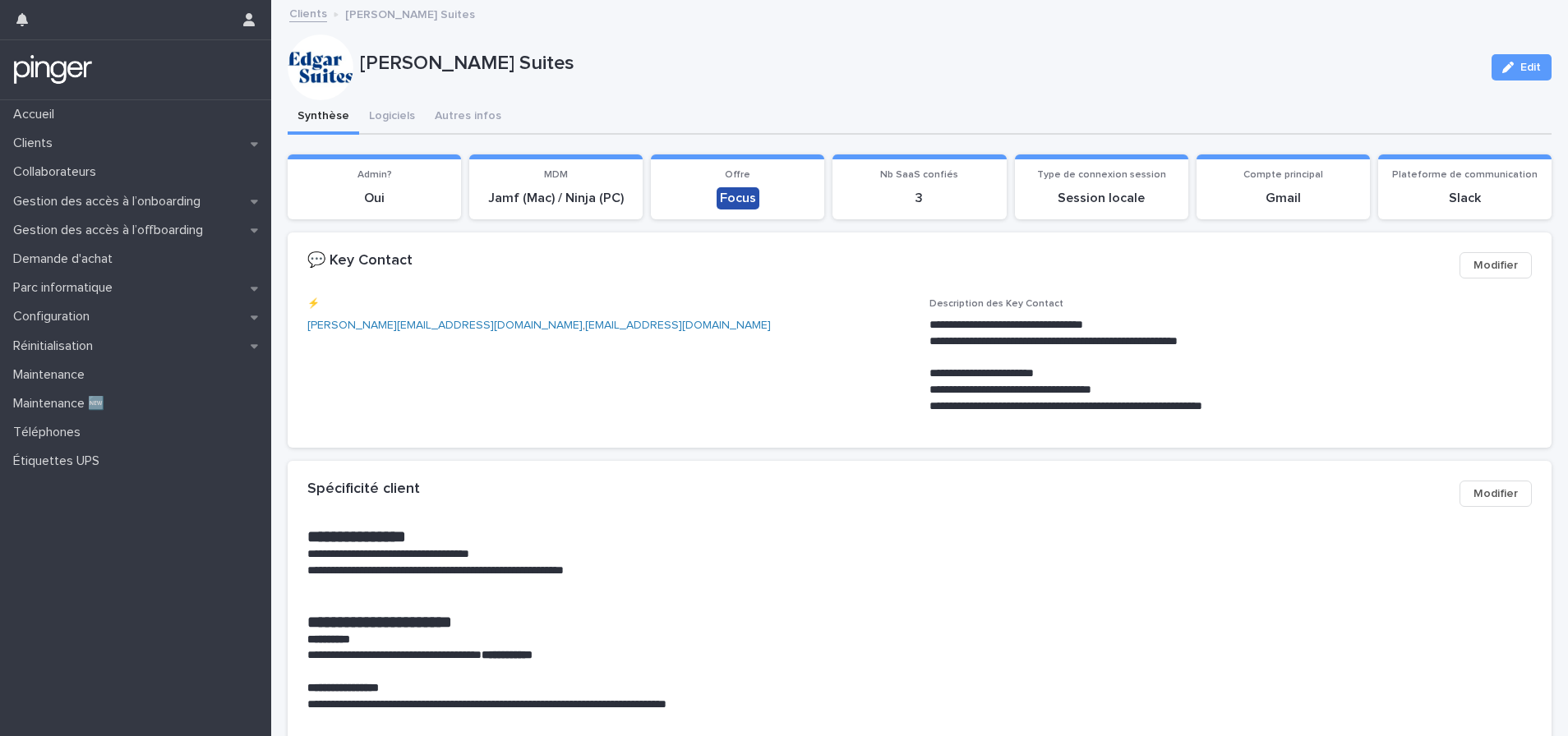
click at [1009, 325] on p "**********" at bounding box center [1227, 325] width 597 height 16
copy p "*********"
click at [144, 202] on p "Gestion des accès à l’onboarding" at bounding box center [109, 201] width 207 height 15
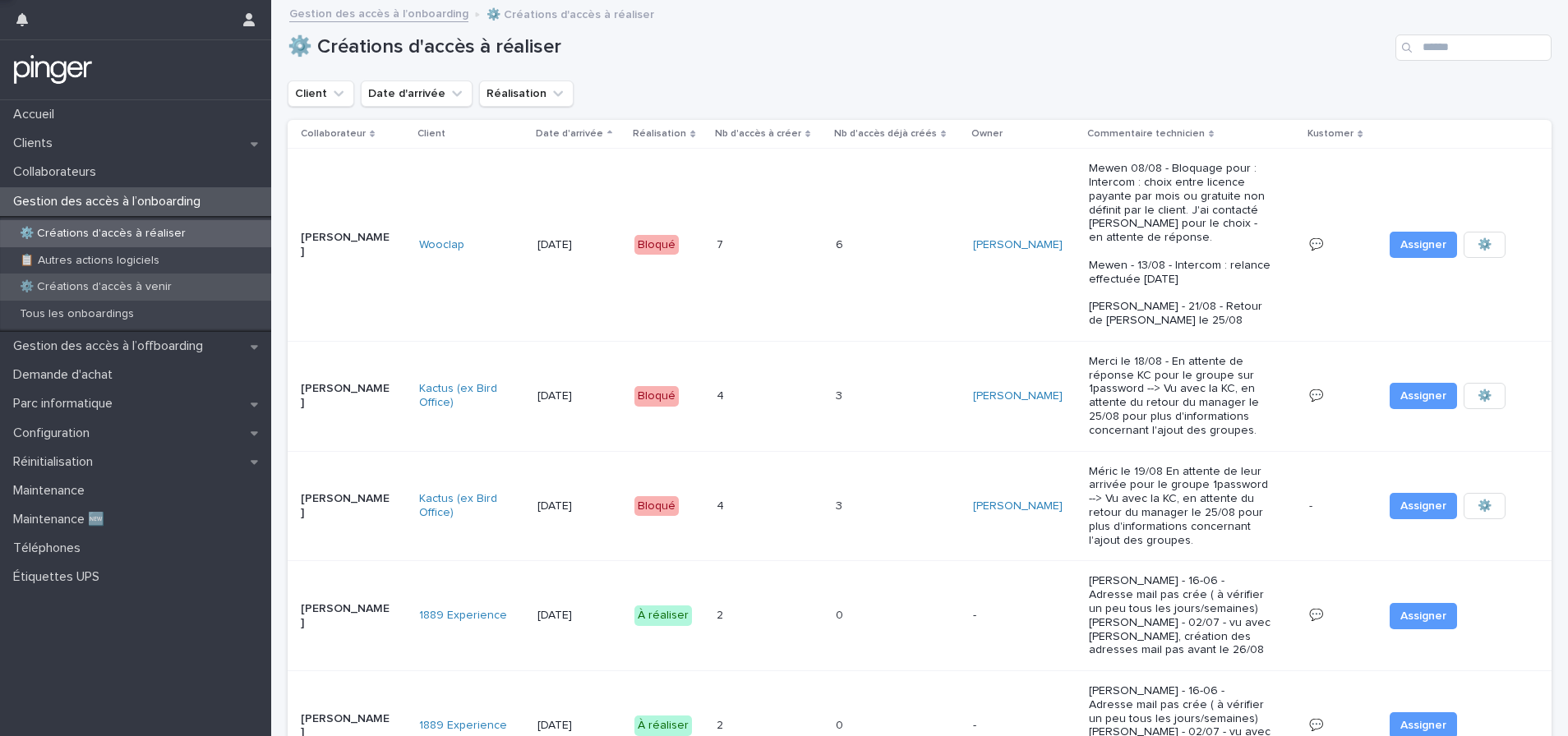
click at [185, 289] on div "⚙️ Créations d'accès à venir" at bounding box center [135, 287] width 271 height 27
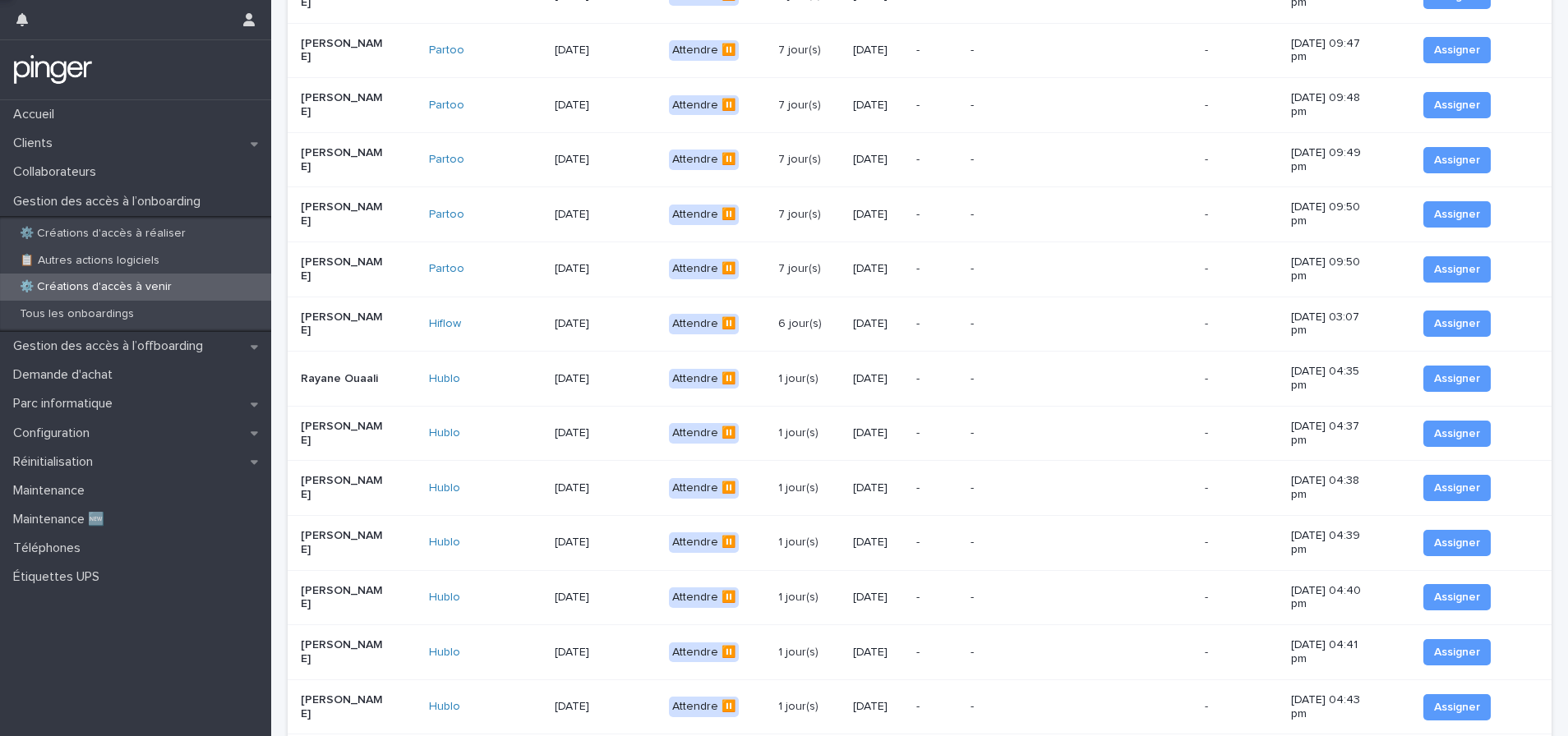
scroll to position [1096, 0]
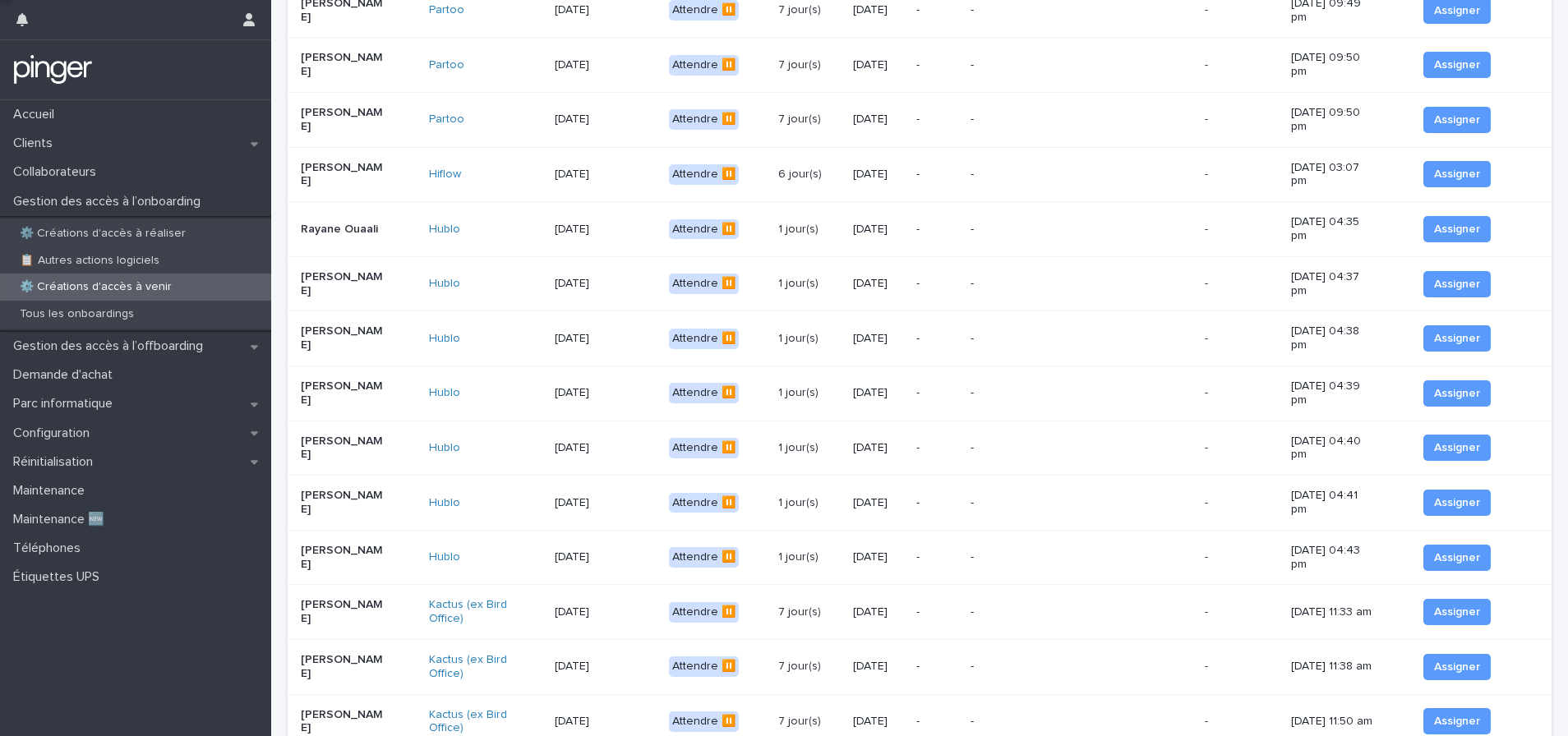
click at [344, 434] on p "Anne-Sophie Lajouanie" at bounding box center [341, 448] width 82 height 28
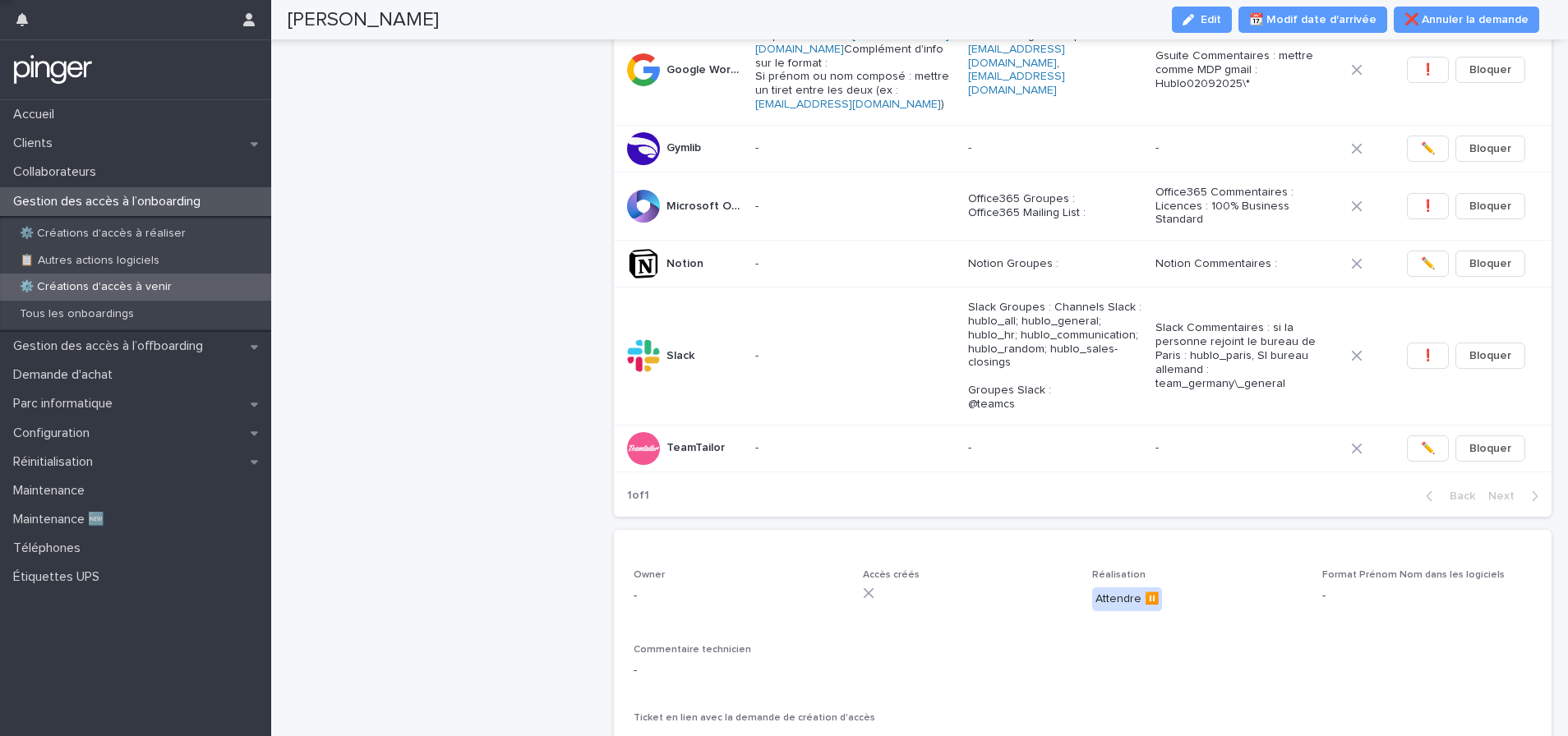
scroll to position [343, 0]
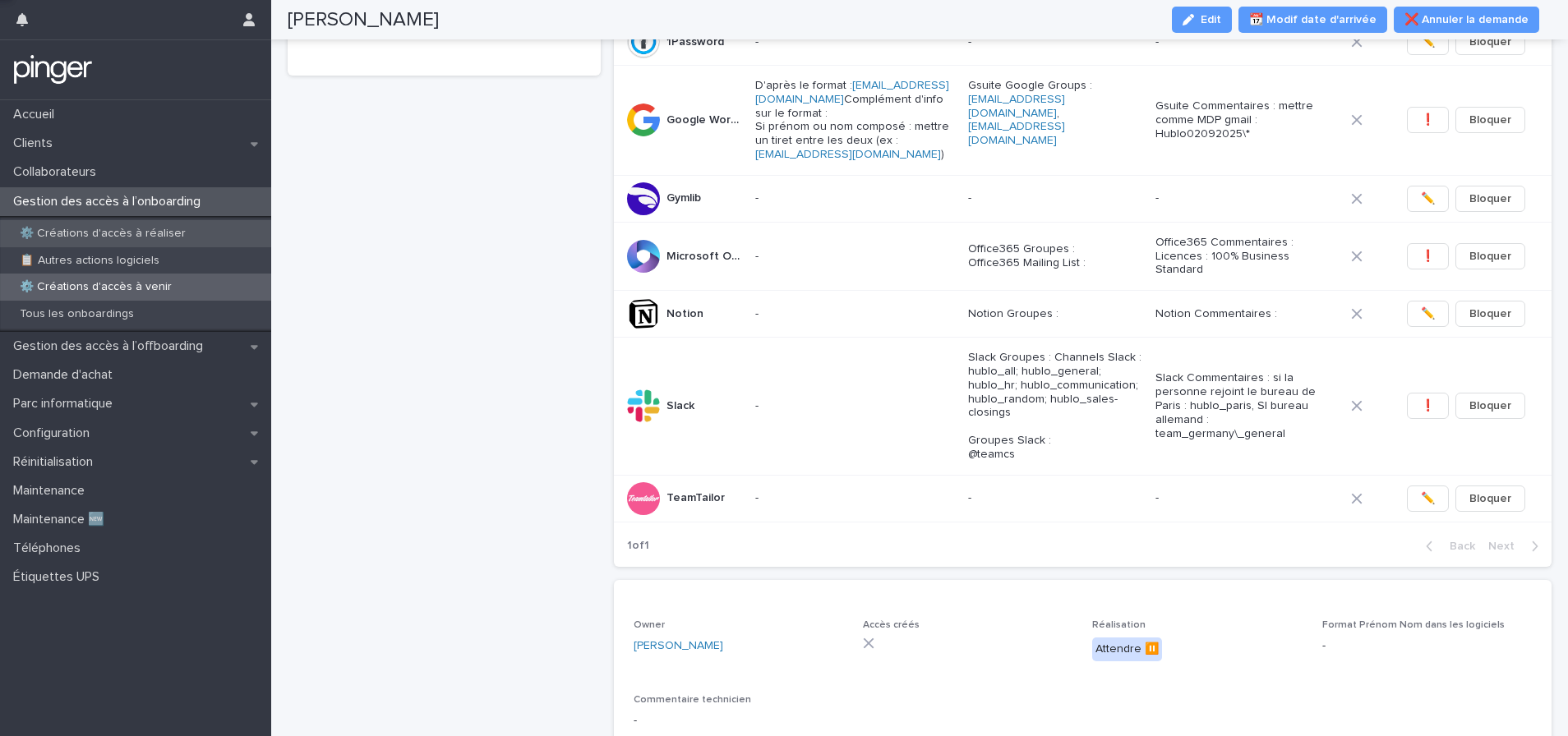
click at [121, 239] on p "⚙️ Créations d'accès à réaliser" at bounding box center [102, 233] width 192 height 14
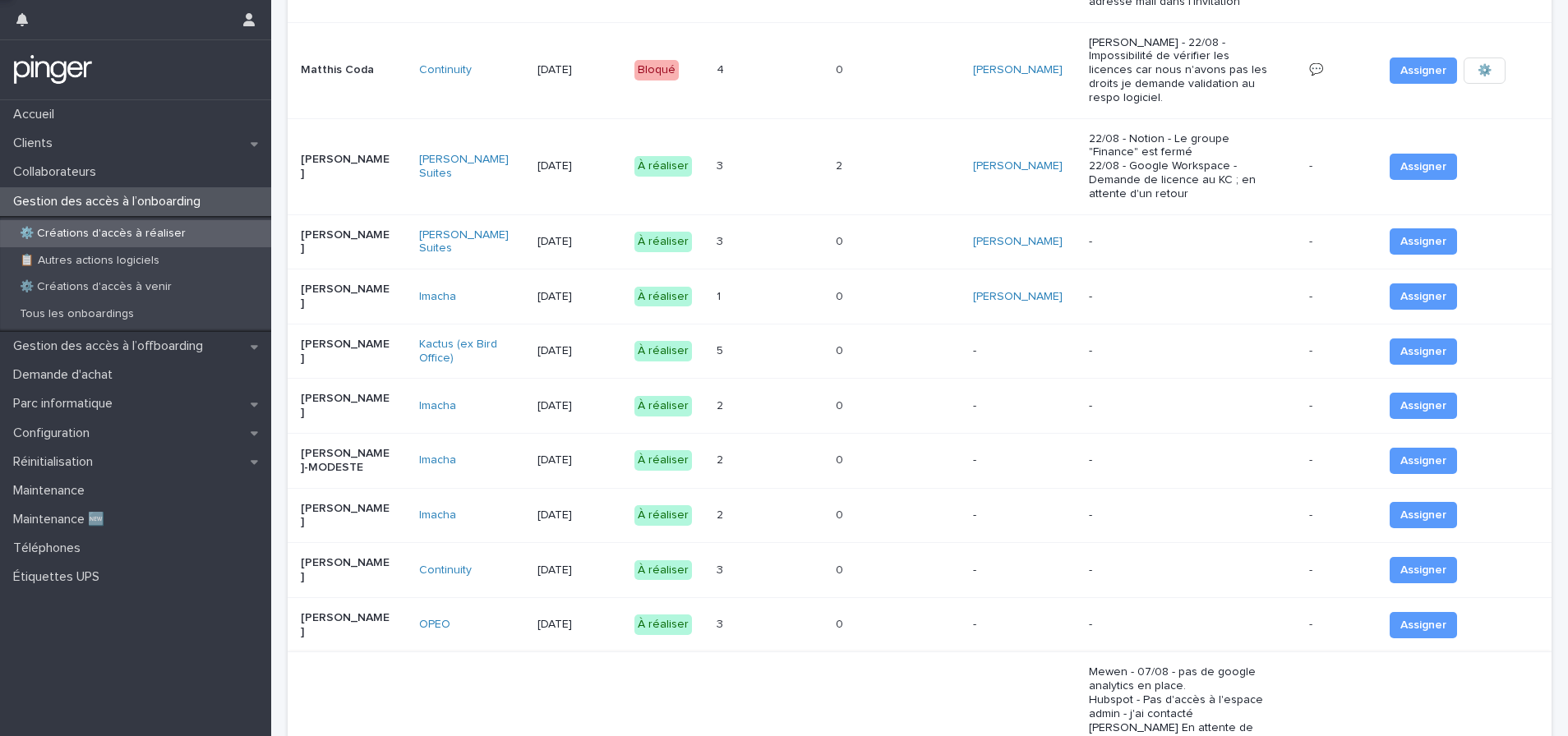
scroll to position [992, 0]
click at [869, 301] on div "0 0" at bounding box center [897, 298] width 124 height 27
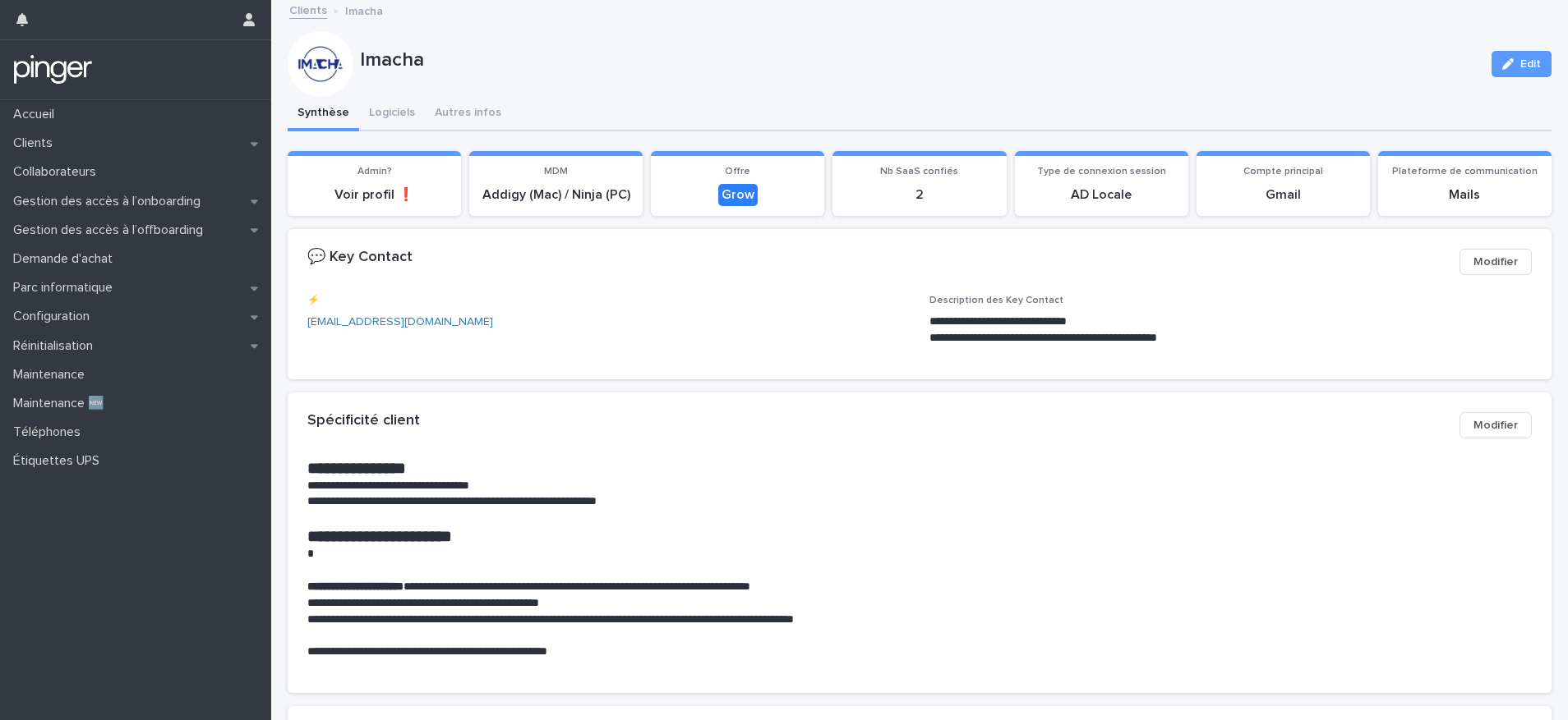
scroll to position [6, 0]
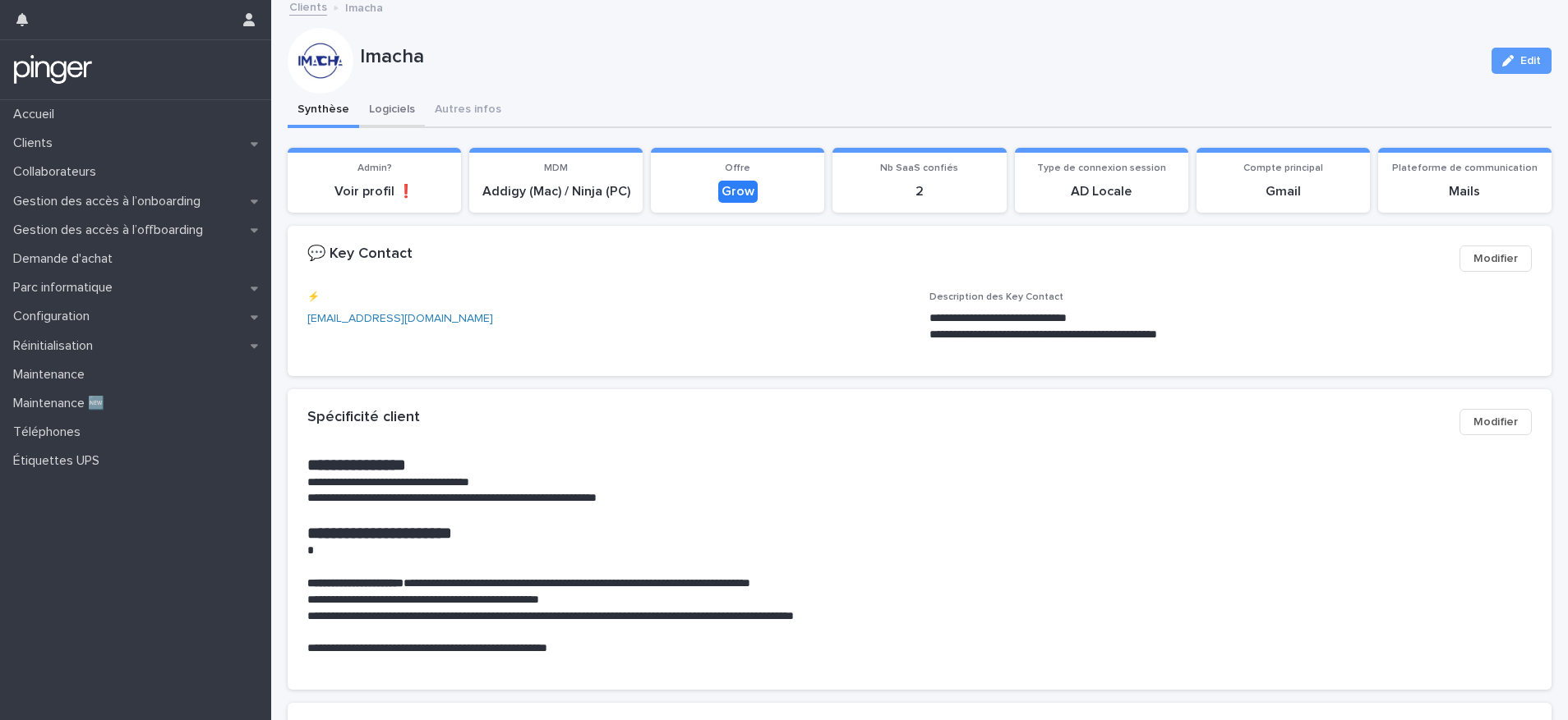
click at [374, 108] on button "Logiciels" at bounding box center [392, 111] width 66 height 34
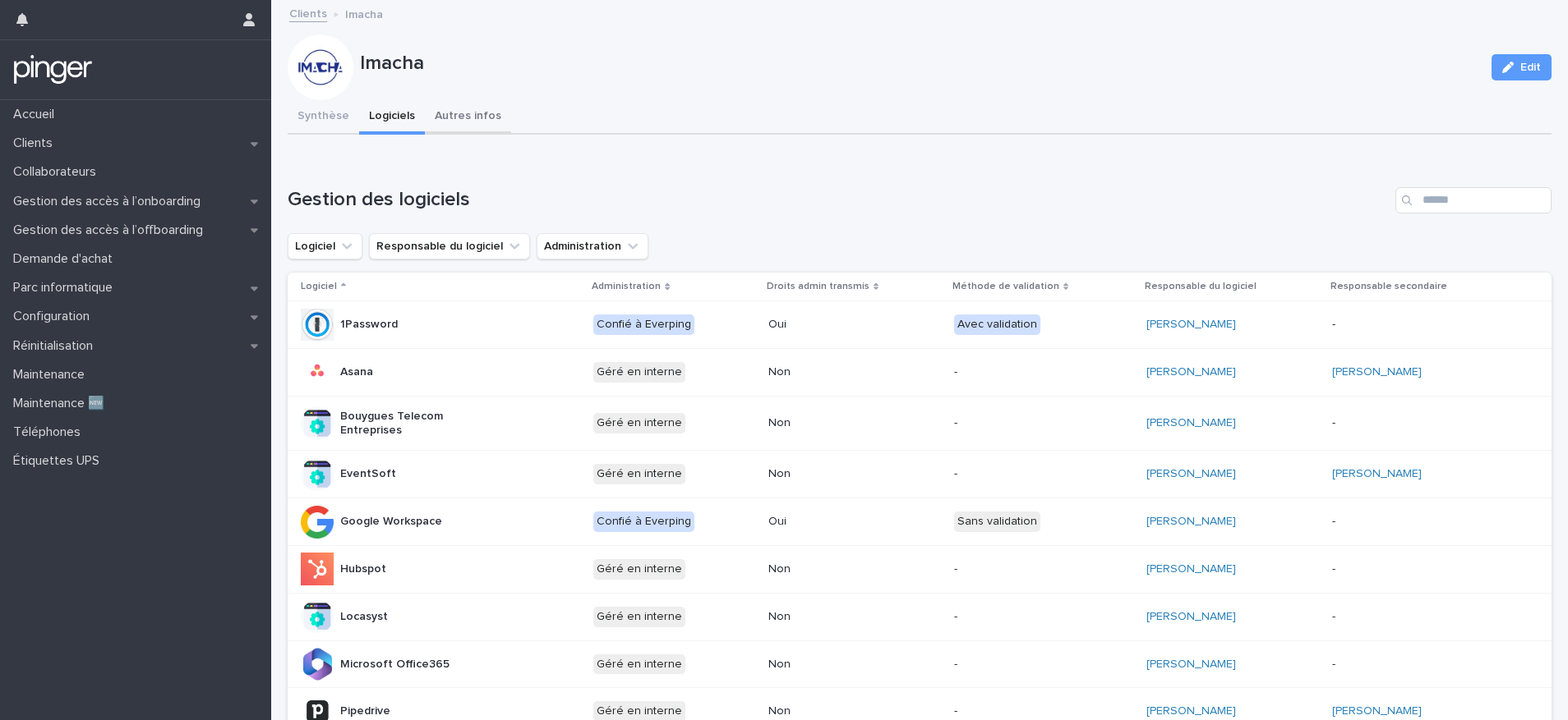
click at [461, 119] on button "Autres infos" at bounding box center [469, 117] width 87 height 34
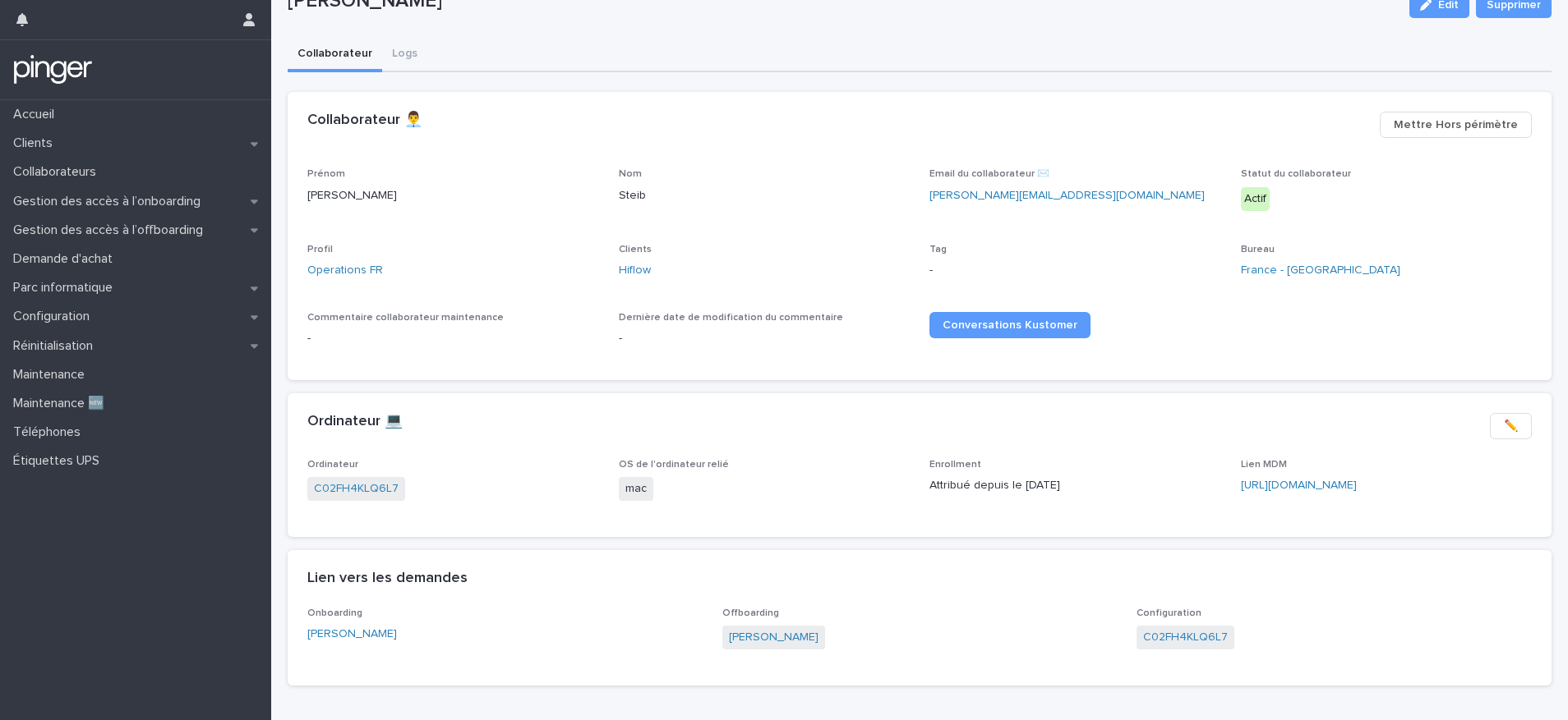
scroll to position [135, 0]
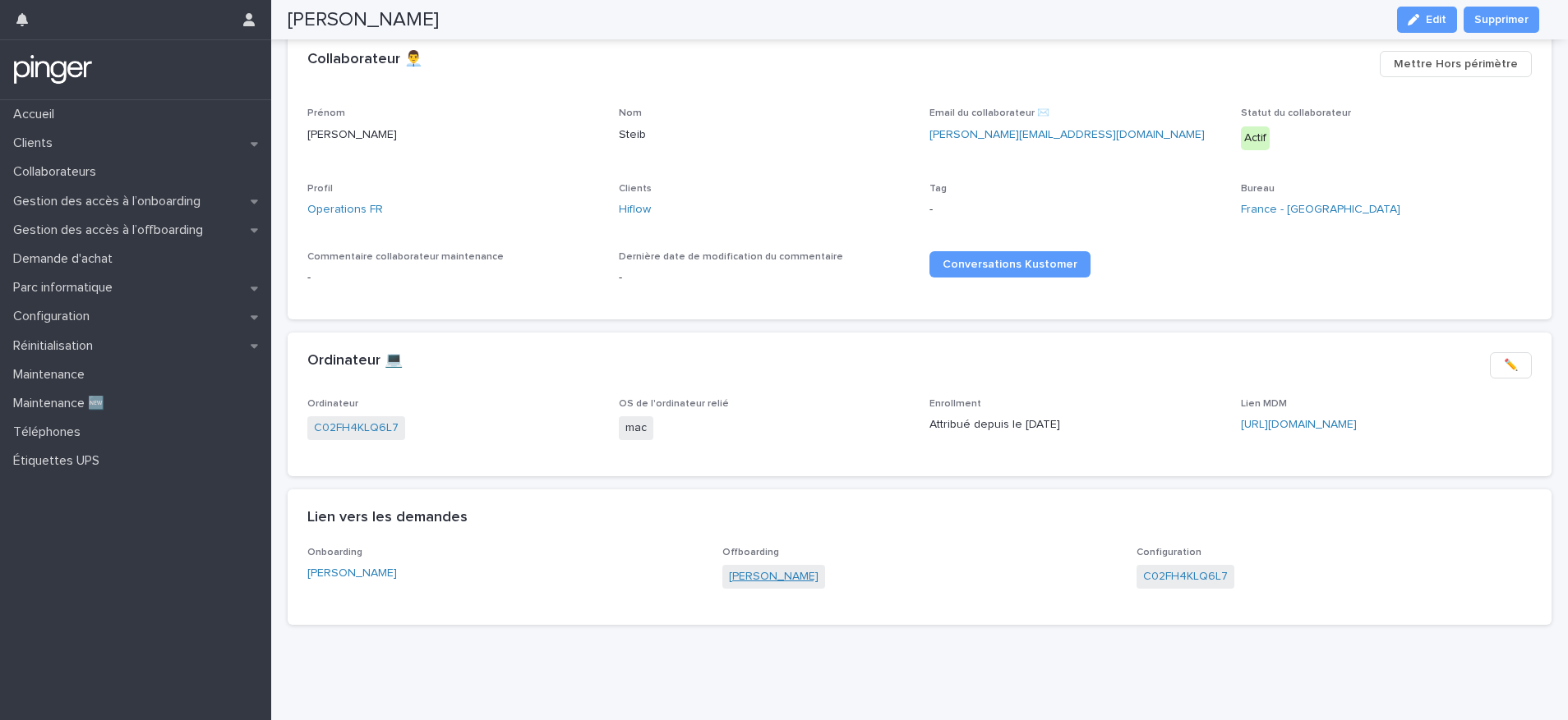
click at [761, 568] on link "[PERSON_NAME]" at bounding box center [773, 577] width 89 height 17
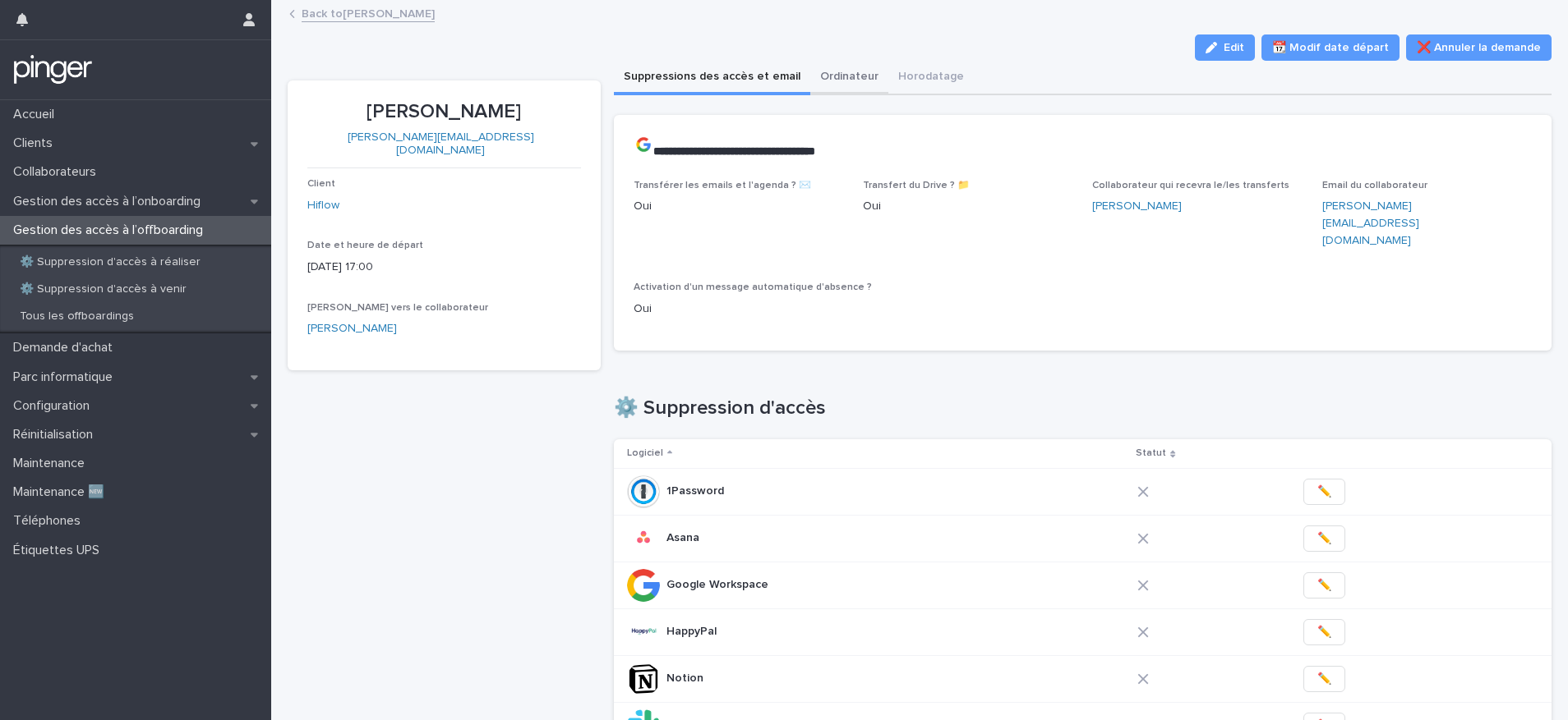
click at [851, 69] on button "Ordinateur" at bounding box center [849, 78] width 78 height 34
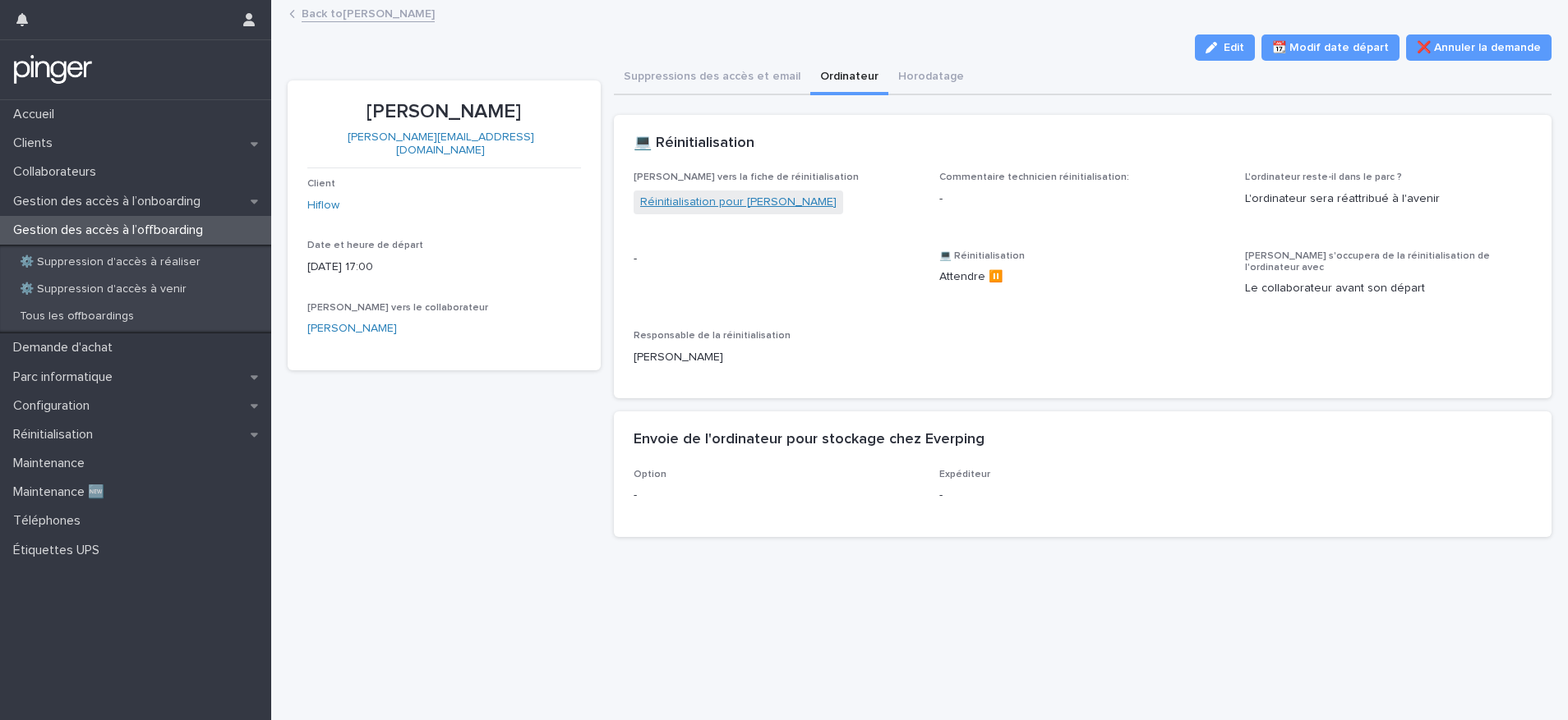
click at [738, 206] on link "Réinitialisation pour Elodie Steib" at bounding box center [738, 202] width 197 height 17
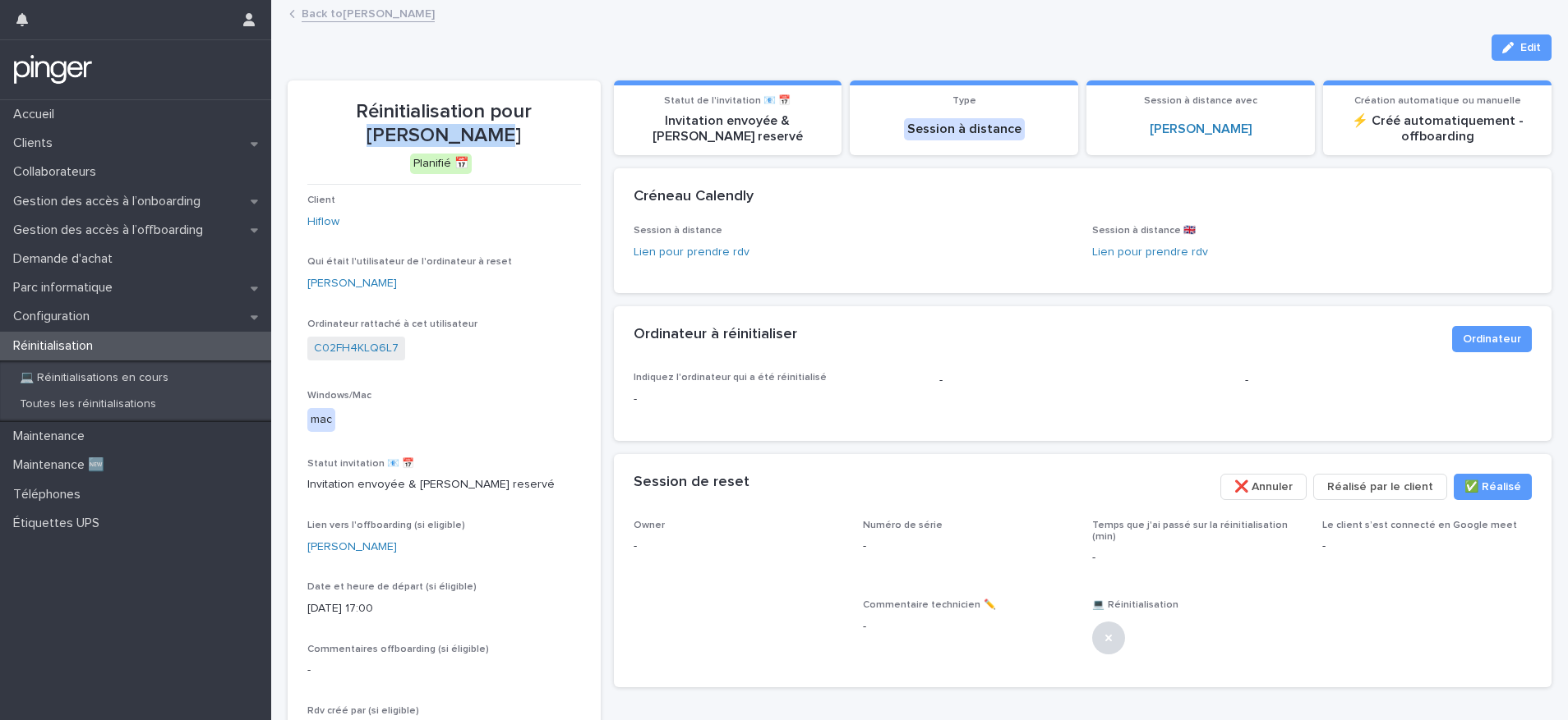
drag, startPoint x: 507, startPoint y: 109, endPoint x: 469, endPoint y: 136, distance: 46.6
click at [469, 136] on p "Réinitialisation pour Elodie Steib" at bounding box center [443, 124] width 274 height 48
copy p "[PERSON_NAME]"
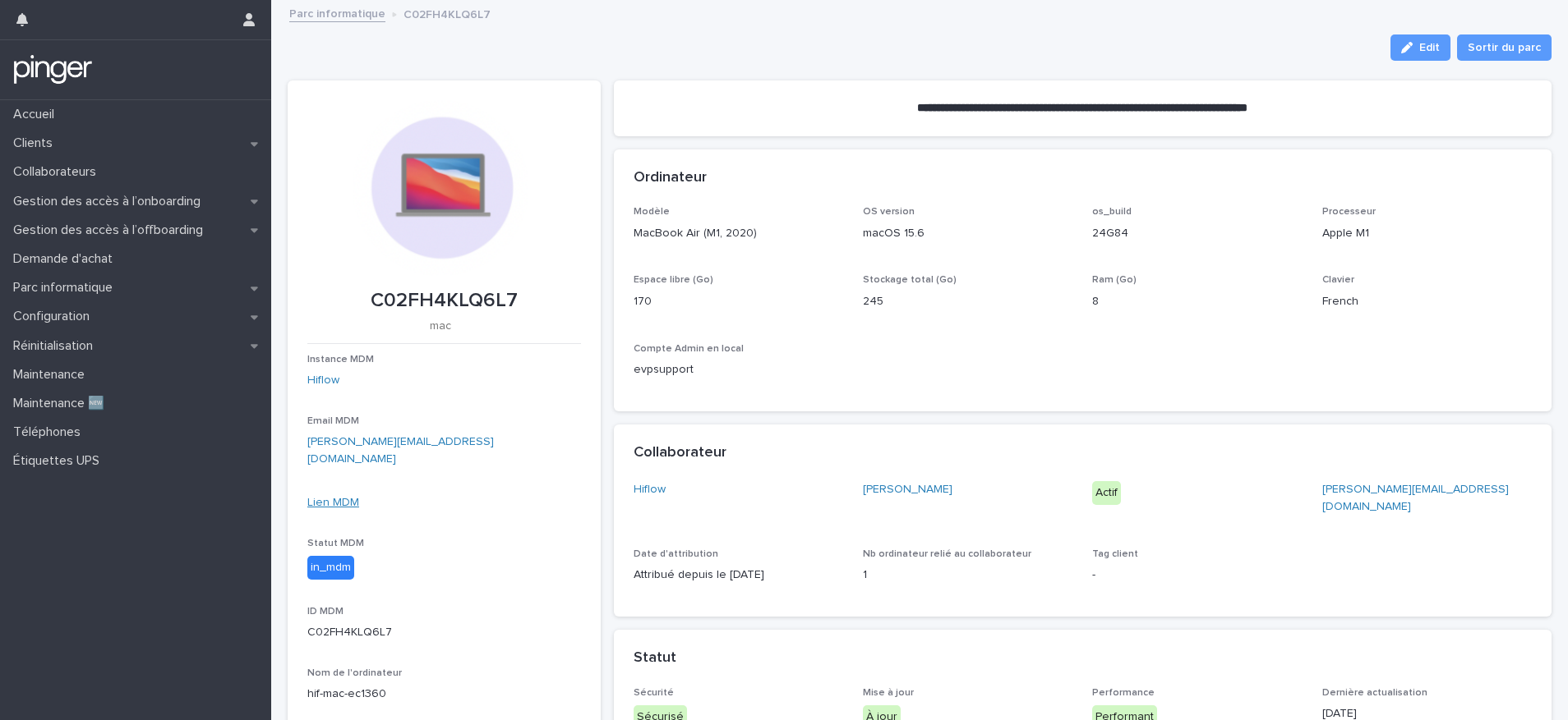
click at [342, 497] on link "Lien MDM" at bounding box center [332, 503] width 51 height 12
click at [348, 624] on p "C02FH4KLQ6L7" at bounding box center [443, 632] width 274 height 17
copy p "C02FH4KLQ6L7"
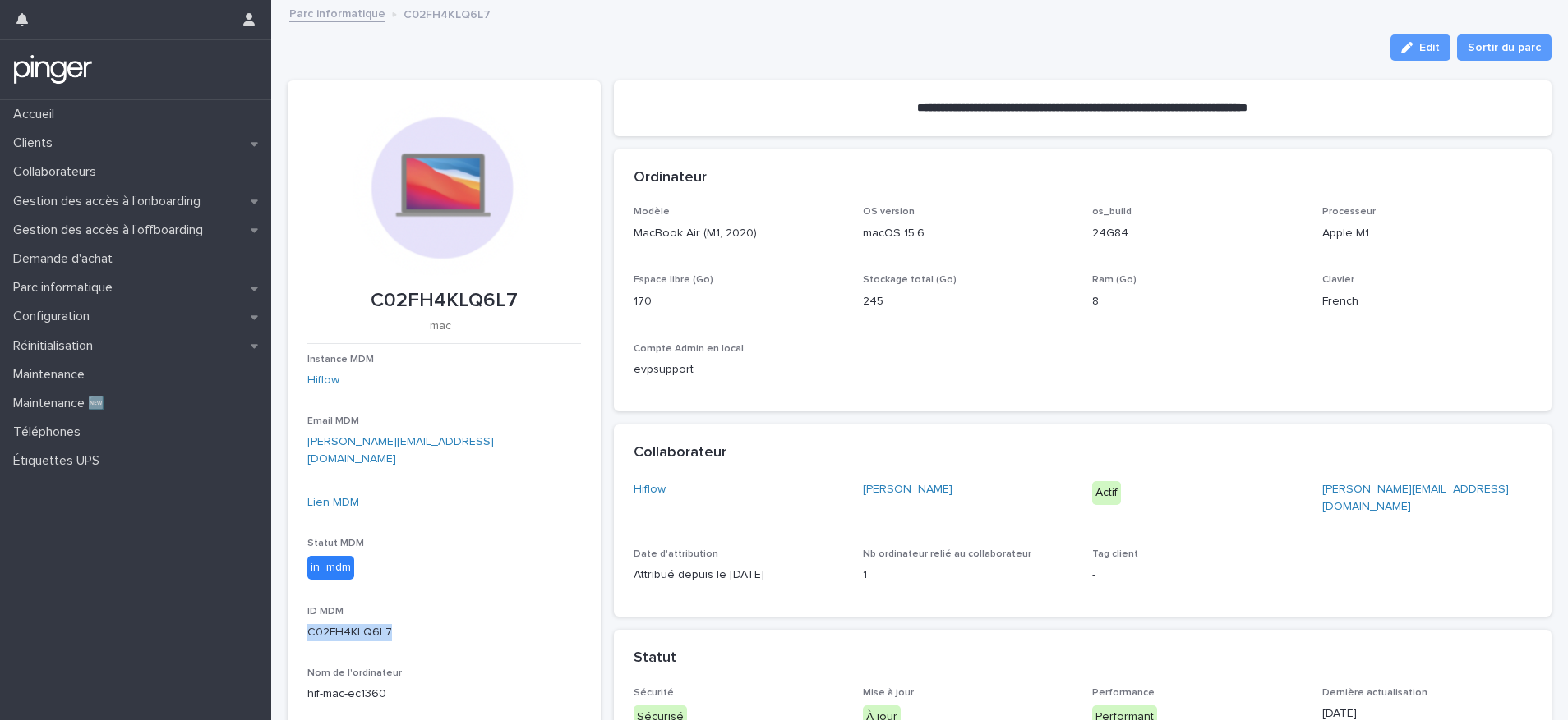
copy p "C02FH4KLQ6L7"
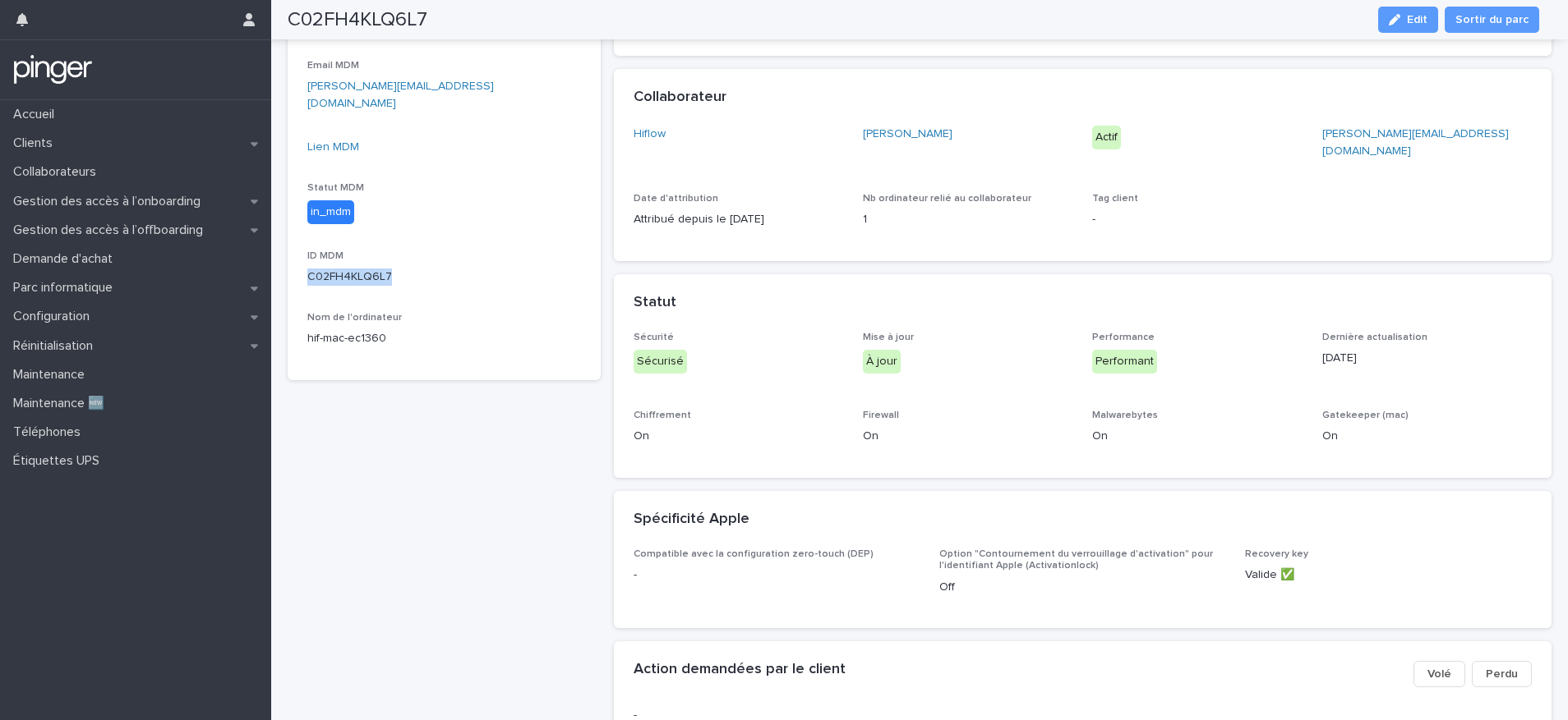
scroll to position [354, 0]
copy p "C02FH4KLQ6L7"
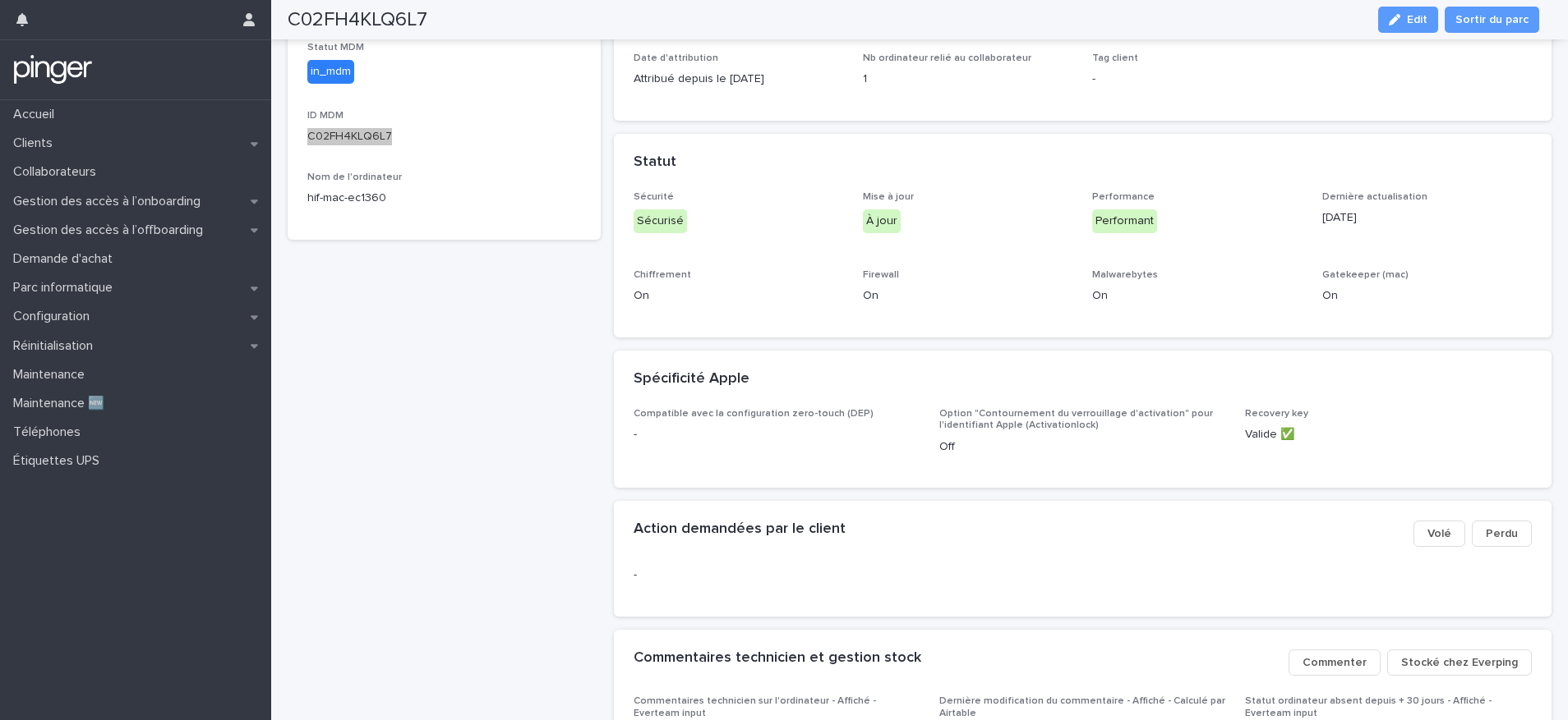
scroll to position [495, 0]
click at [81, 348] on p "Réinitialisation" at bounding box center [56, 346] width 99 height 15
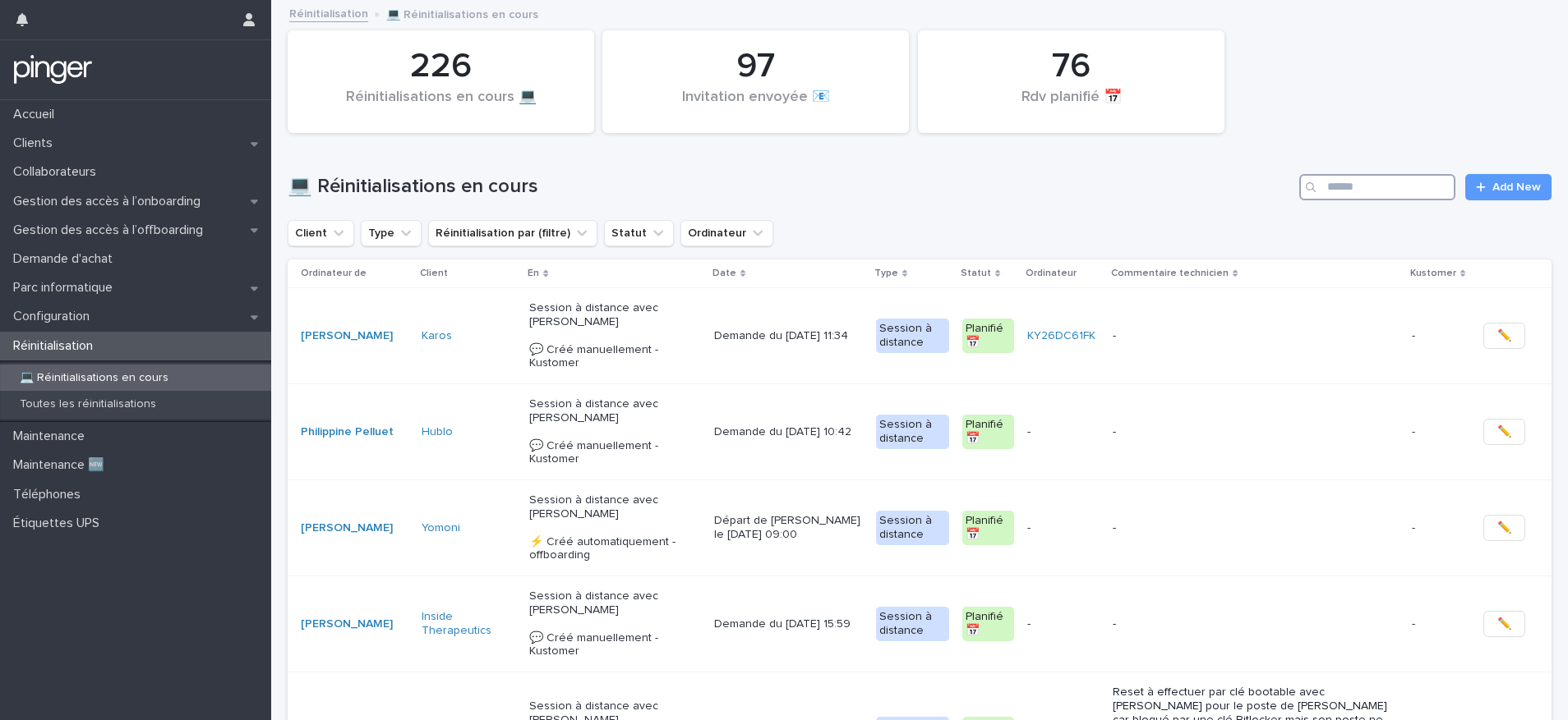
click at [1376, 190] on input "Search" at bounding box center [1377, 187] width 156 height 26
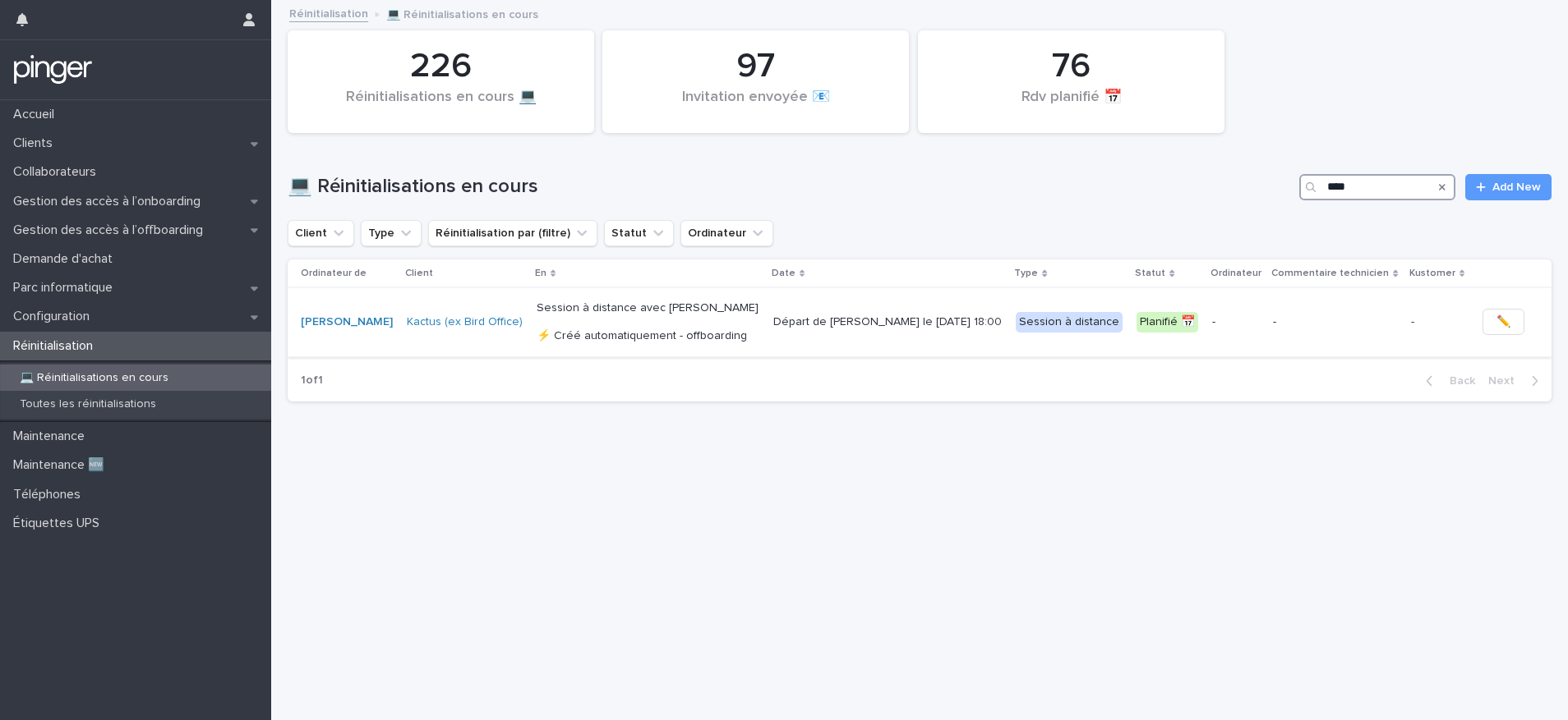
type input "****"
click at [696, 309] on p "Session à distance avec [PERSON_NAME] ⚡ Créé automatiquement - offboarding" at bounding box center [648, 322] width 224 height 42
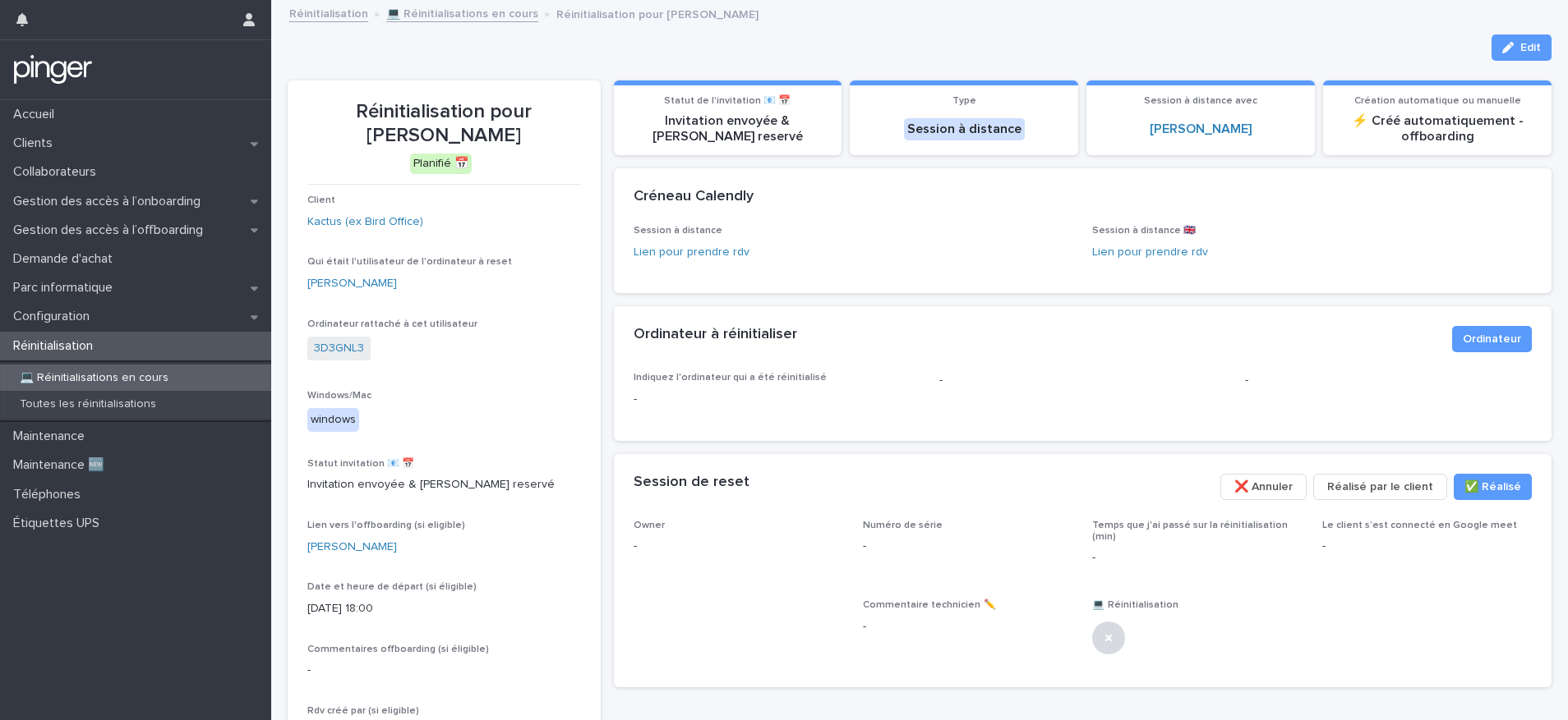
drag, startPoint x: 502, startPoint y: 111, endPoint x: 489, endPoint y: 138, distance: 30.0
click at [489, 138] on p "Réinitialisation pour [PERSON_NAME]" at bounding box center [443, 124] width 274 height 48
copy p "[PERSON_NAME]"
copy link "3D3GNL3"
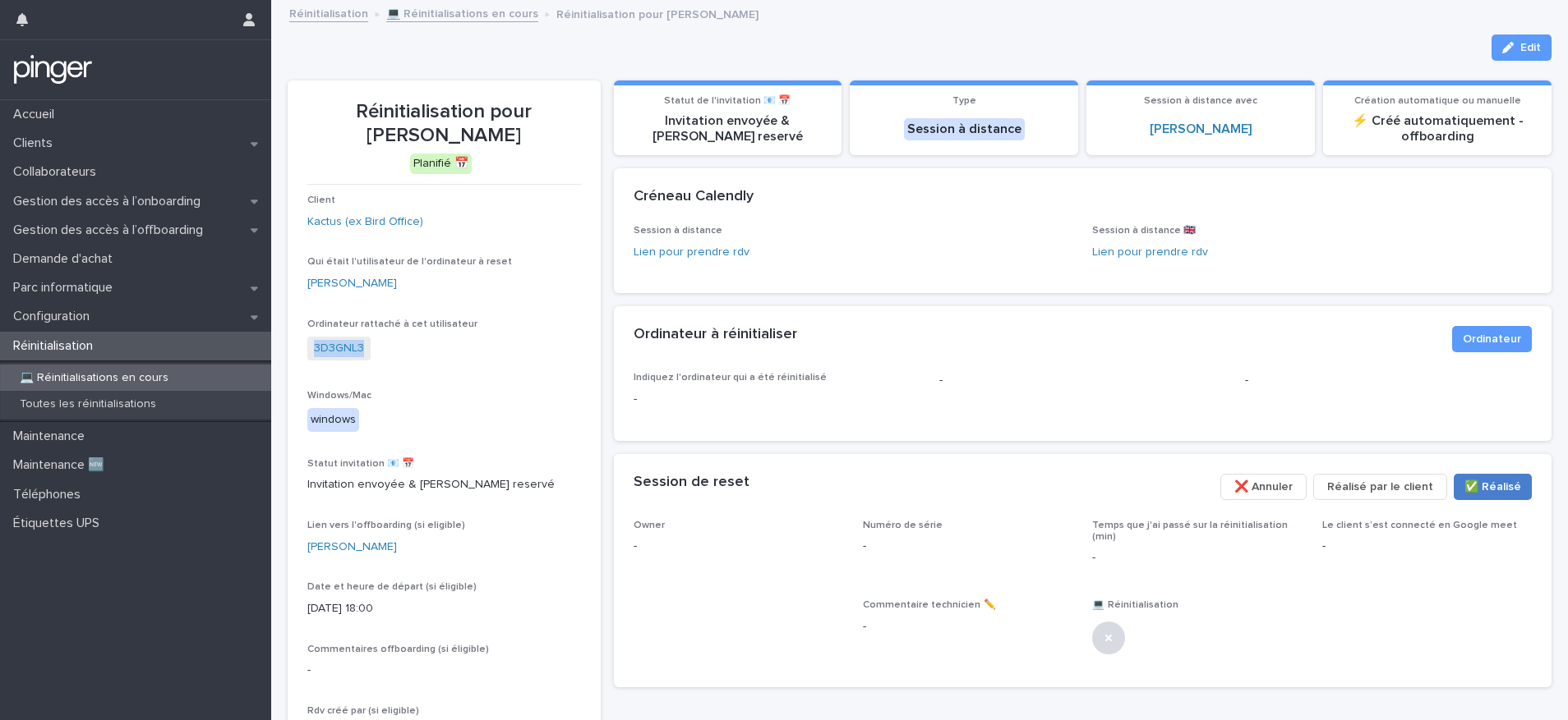
click at [1506, 492] on span "✅​ Réalisé" at bounding box center [1492, 487] width 57 height 16
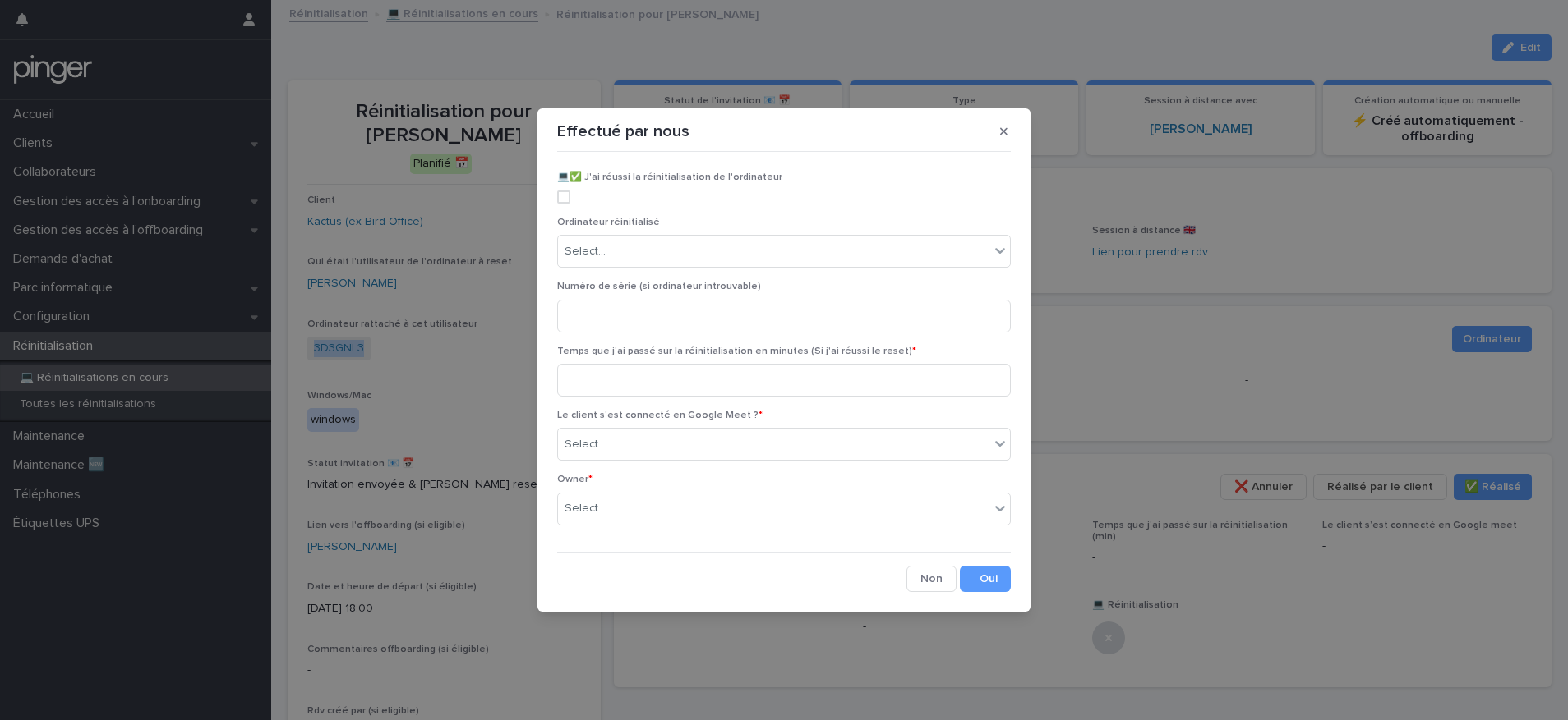
click at [563, 198] on span at bounding box center [563, 197] width 14 height 14
click at [599, 243] on div "Select..." at bounding box center [585, 251] width 42 height 17
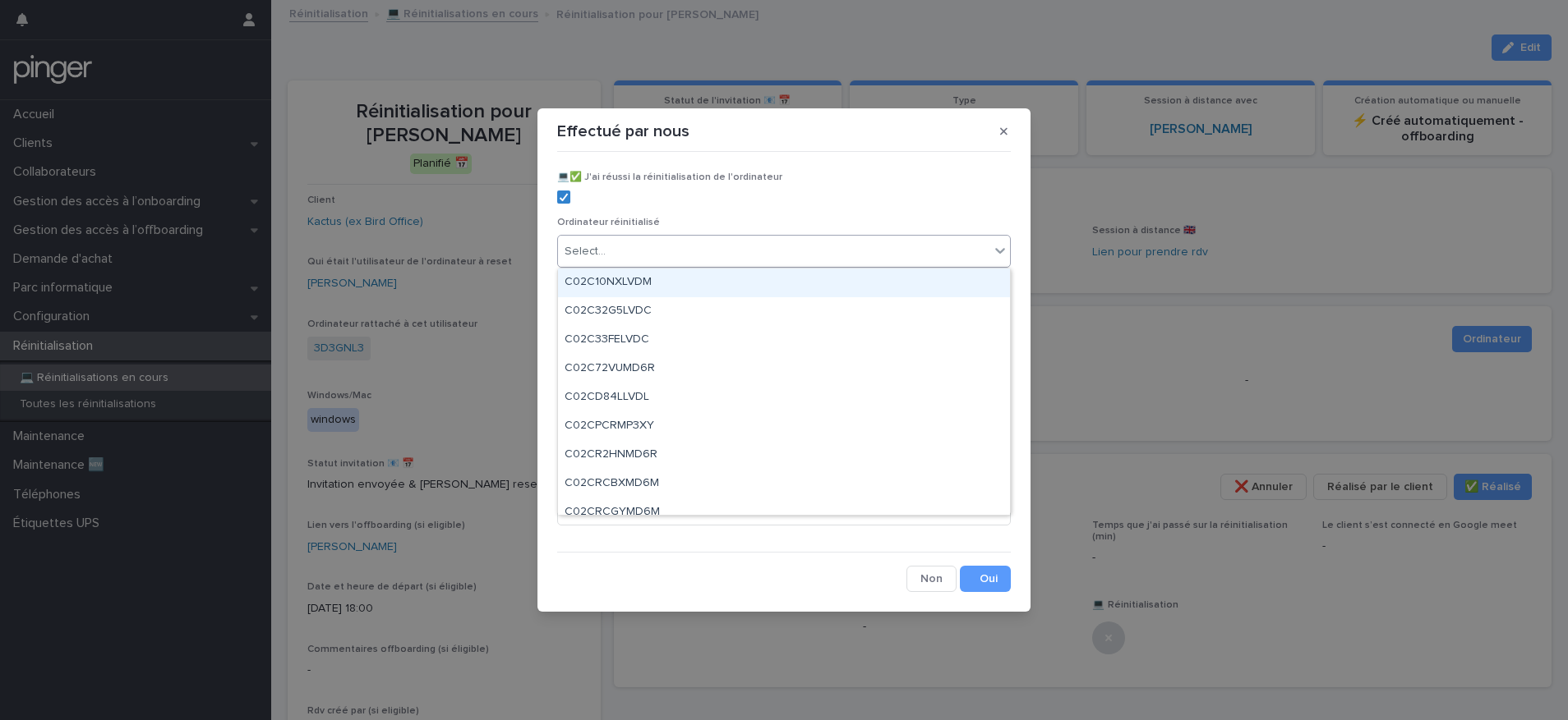
paste input "*******"
type input "*******"
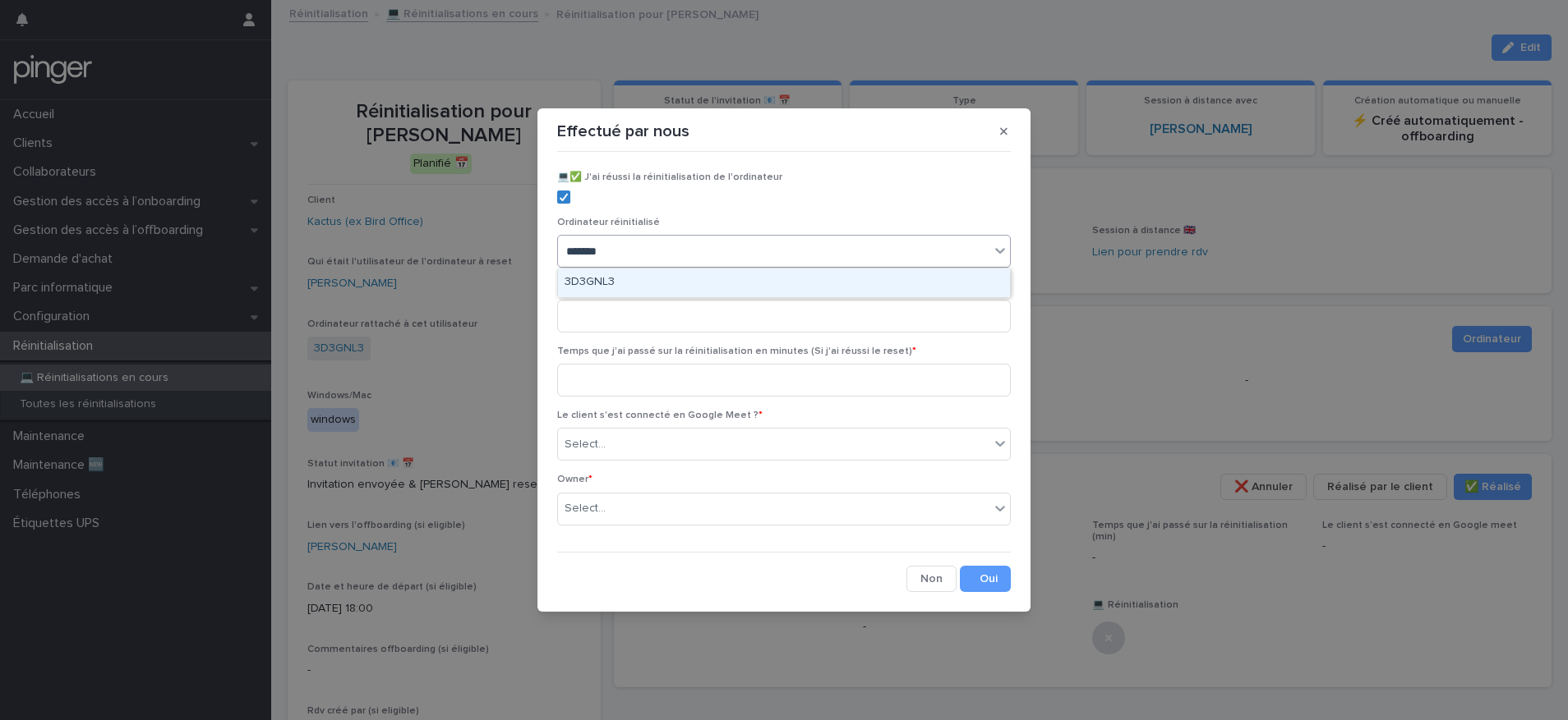
click at [617, 287] on div "3D3GNL3" at bounding box center [784, 283] width 452 height 29
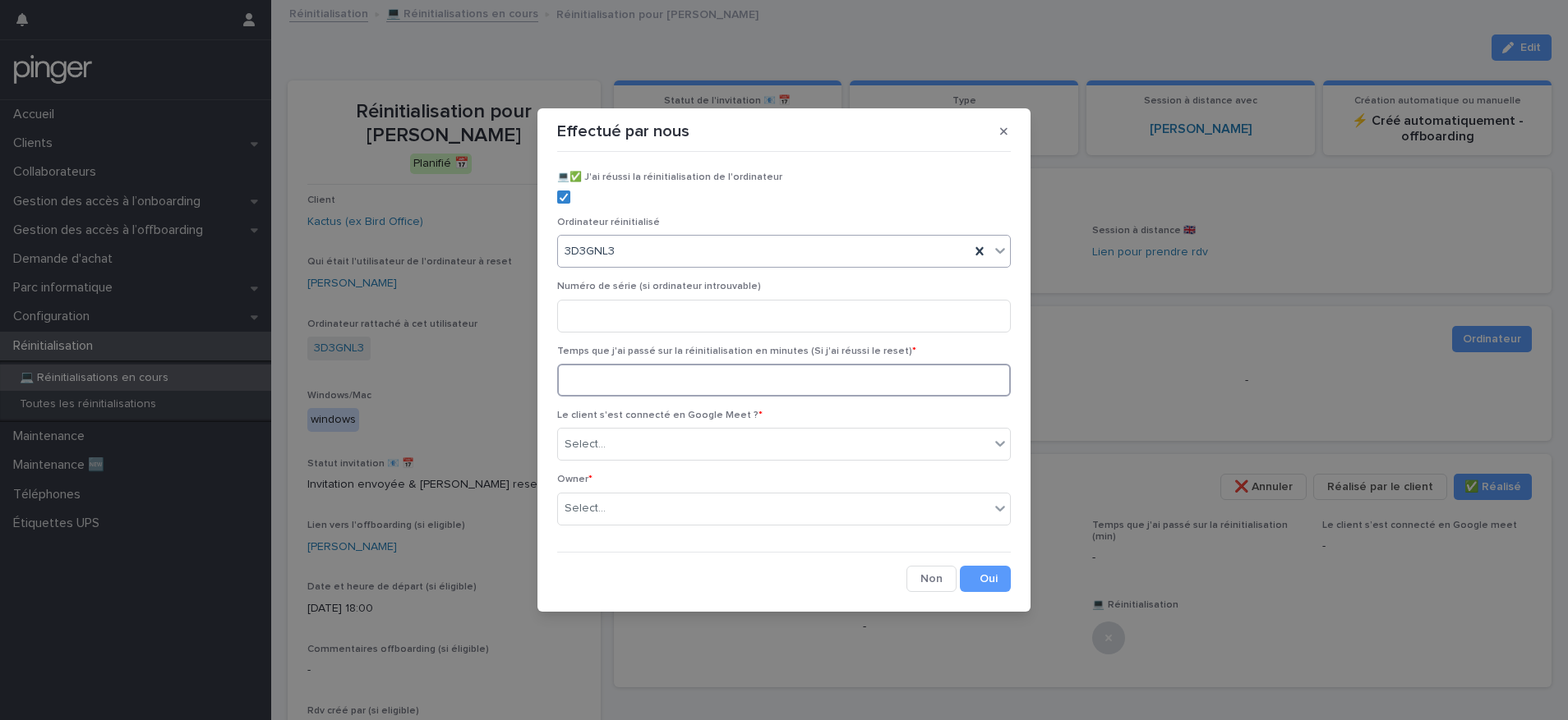
click at [691, 379] on input at bounding box center [784, 380] width 453 height 32
type input "**"
click at [733, 446] on div "Select..." at bounding box center [774, 445] width 431 height 27
click at [663, 505] on div "Non" at bounding box center [784, 504] width 452 height 29
click at [663, 512] on div "Select..." at bounding box center [774, 509] width 431 height 27
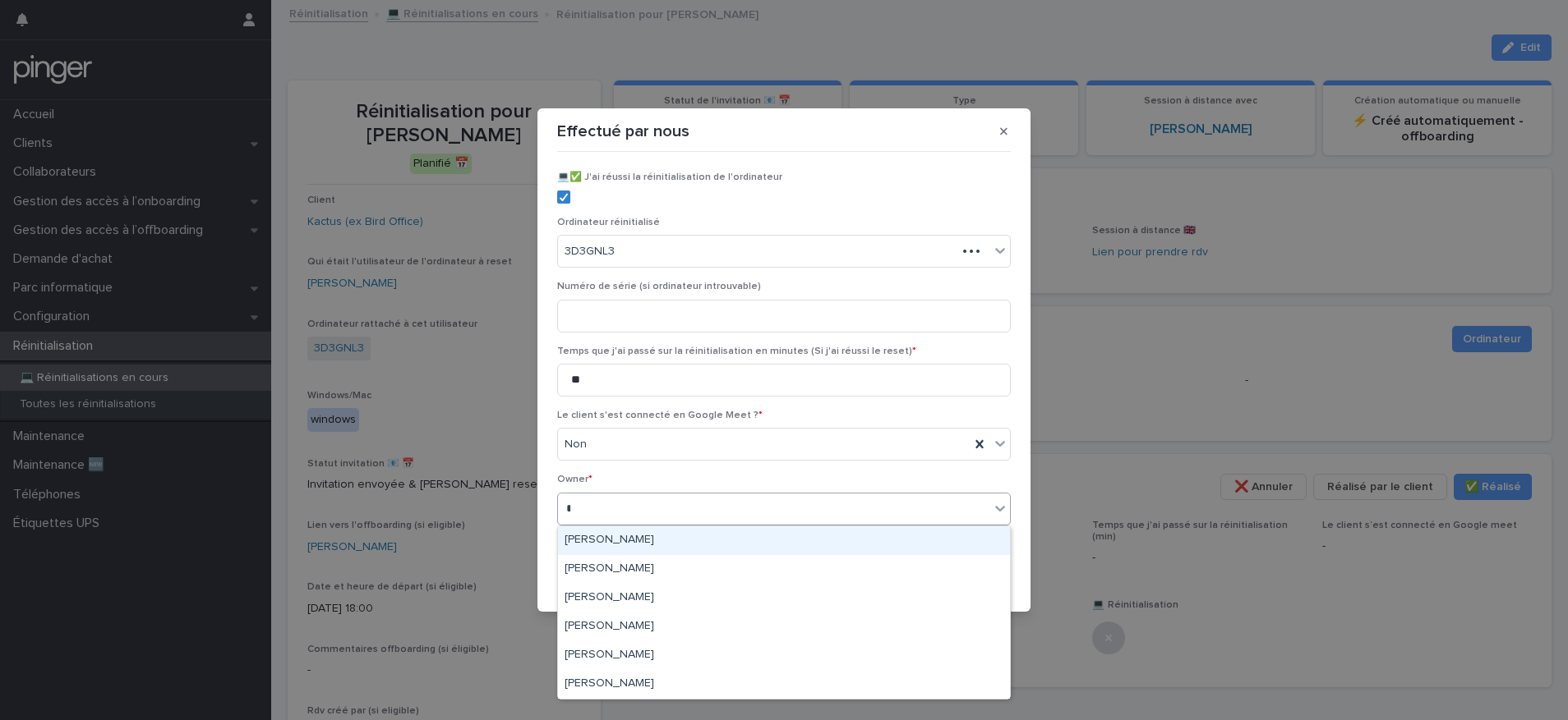
type input "**"
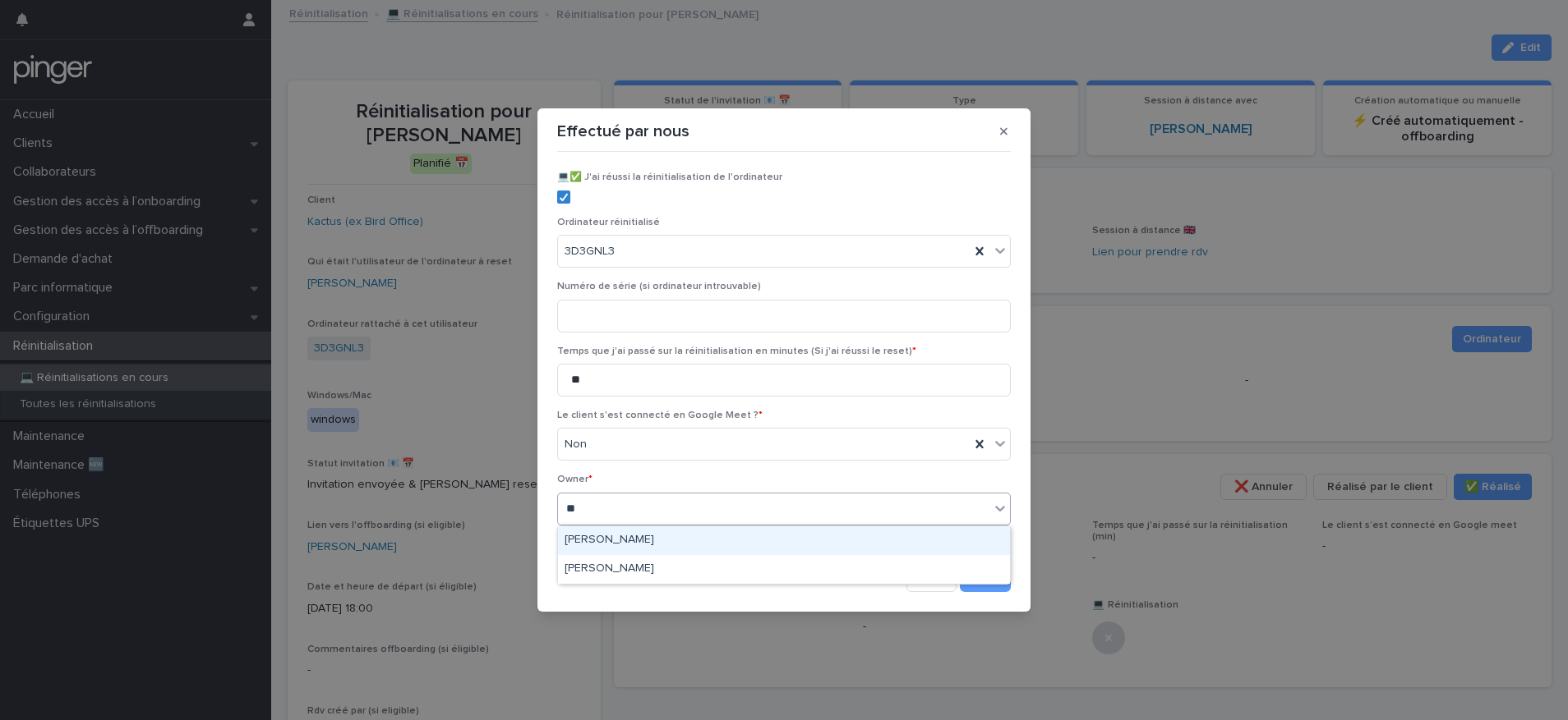
click at [617, 531] on div "Jérémy Fortas" at bounding box center [784, 540] width 452 height 29
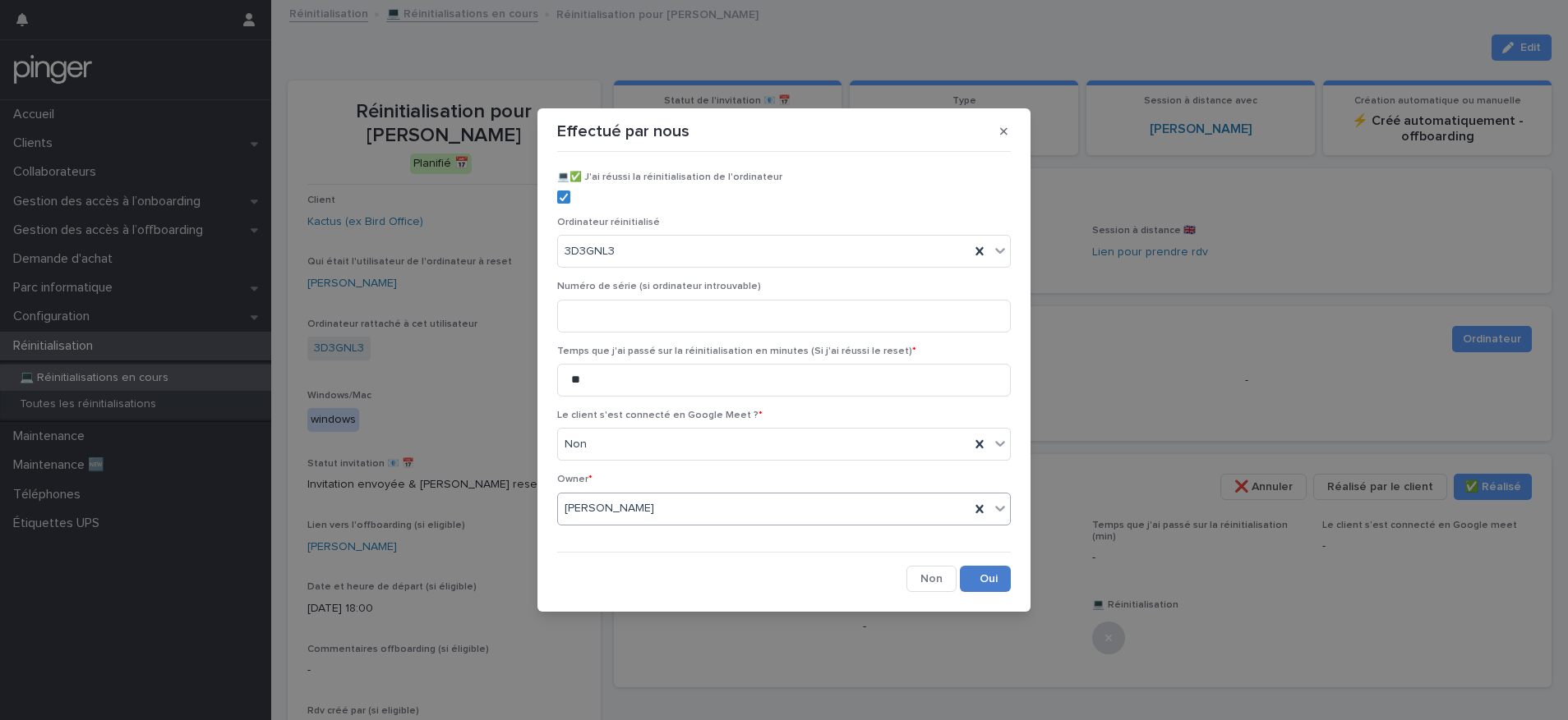
click at [977, 577] on button "Save" at bounding box center [985, 578] width 51 height 26
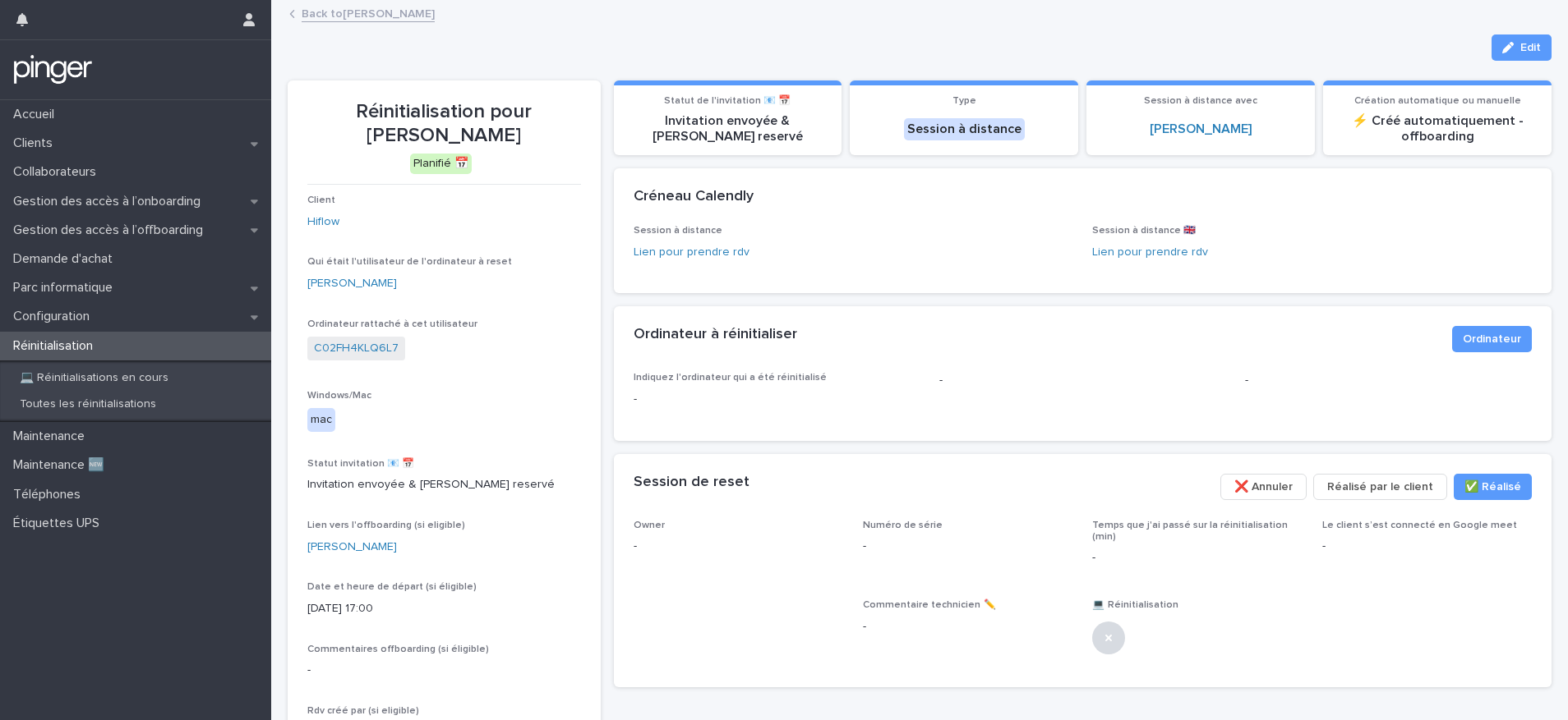
click at [487, 306] on div "Client Hiflow Qui était l'utilisateur de l'ordinateur à reset Elodie Steib Ordi…" at bounding box center [443, 536] width 274 height 682
click at [378, 352] on link "C02FH4KLQ6L7" at bounding box center [357, 348] width 85 height 17
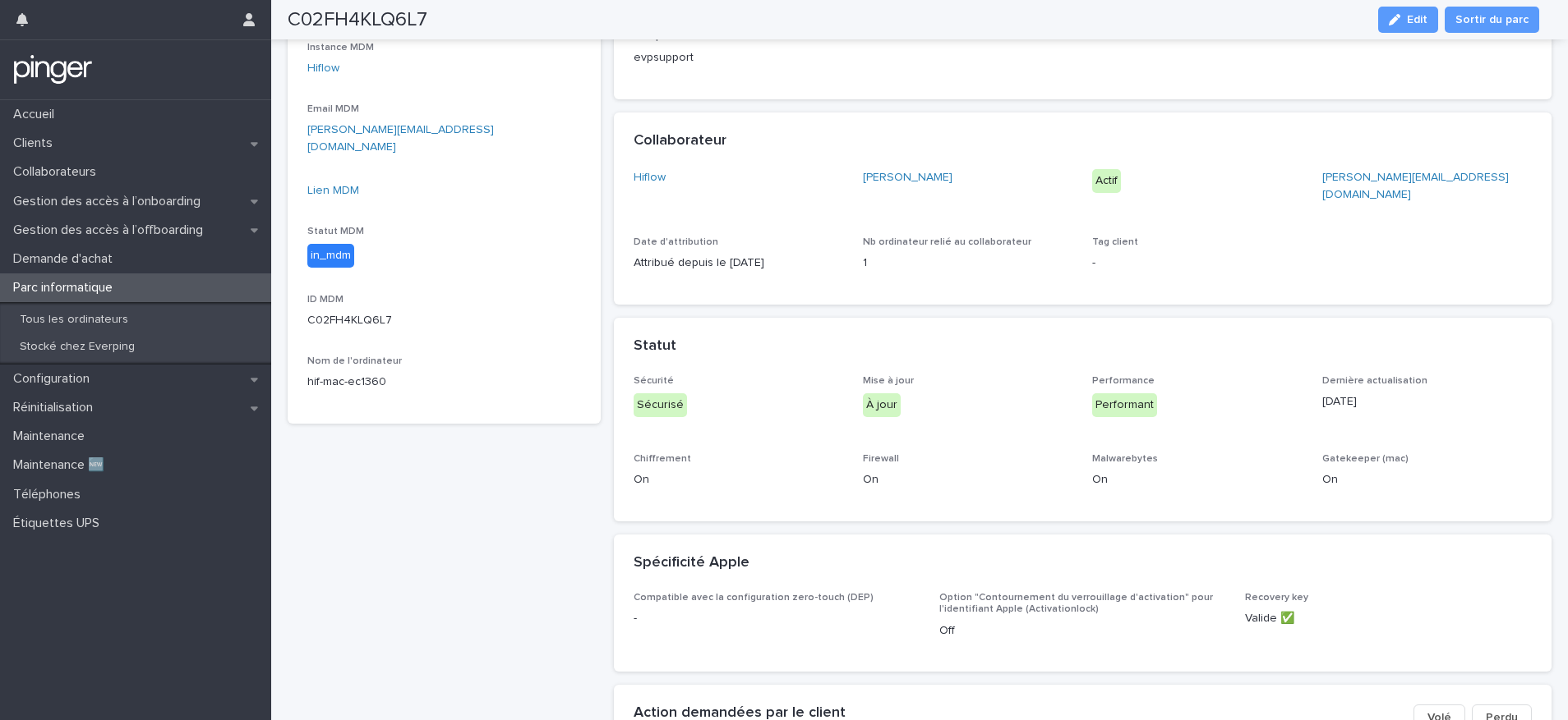
scroll to position [301, 0]
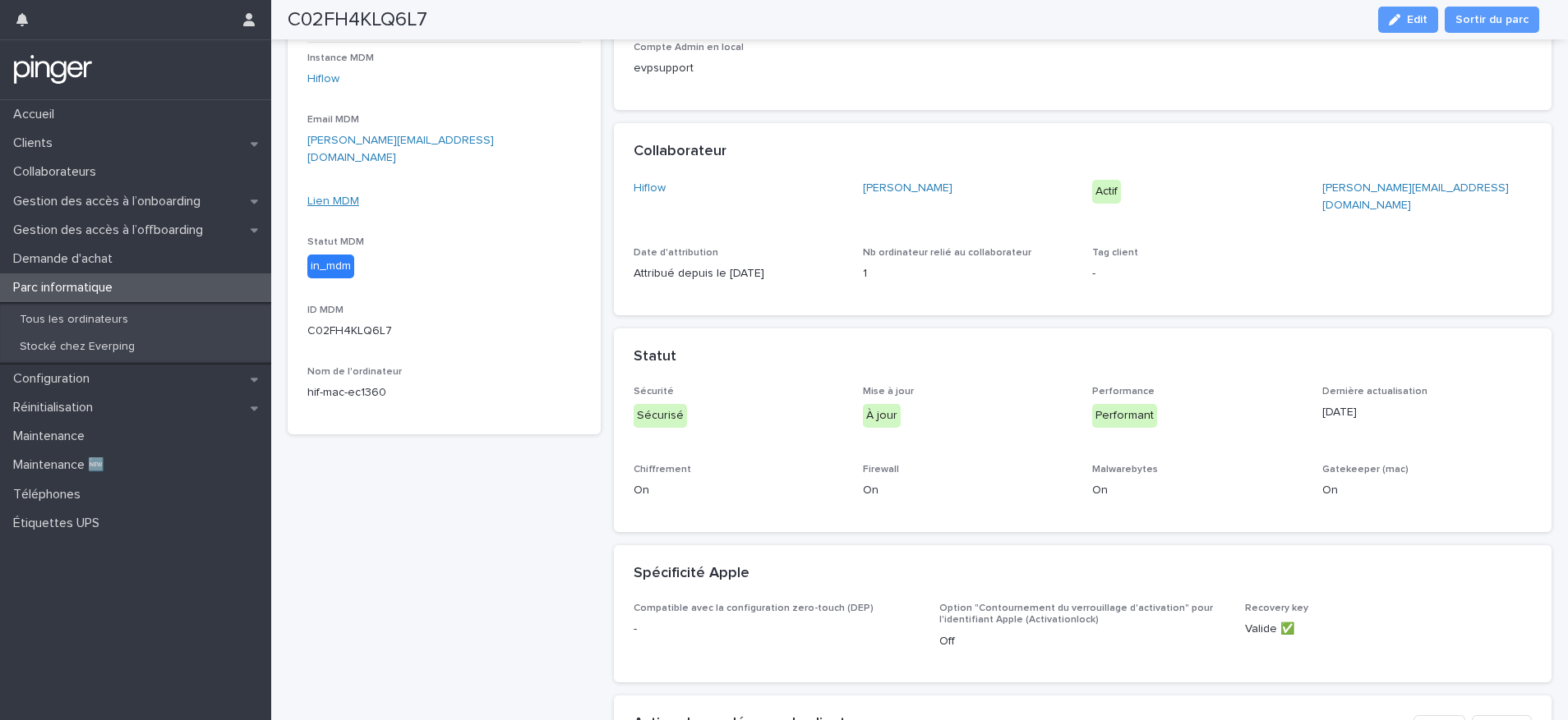
click at [331, 196] on link "Lien MDM" at bounding box center [332, 201] width 51 height 12
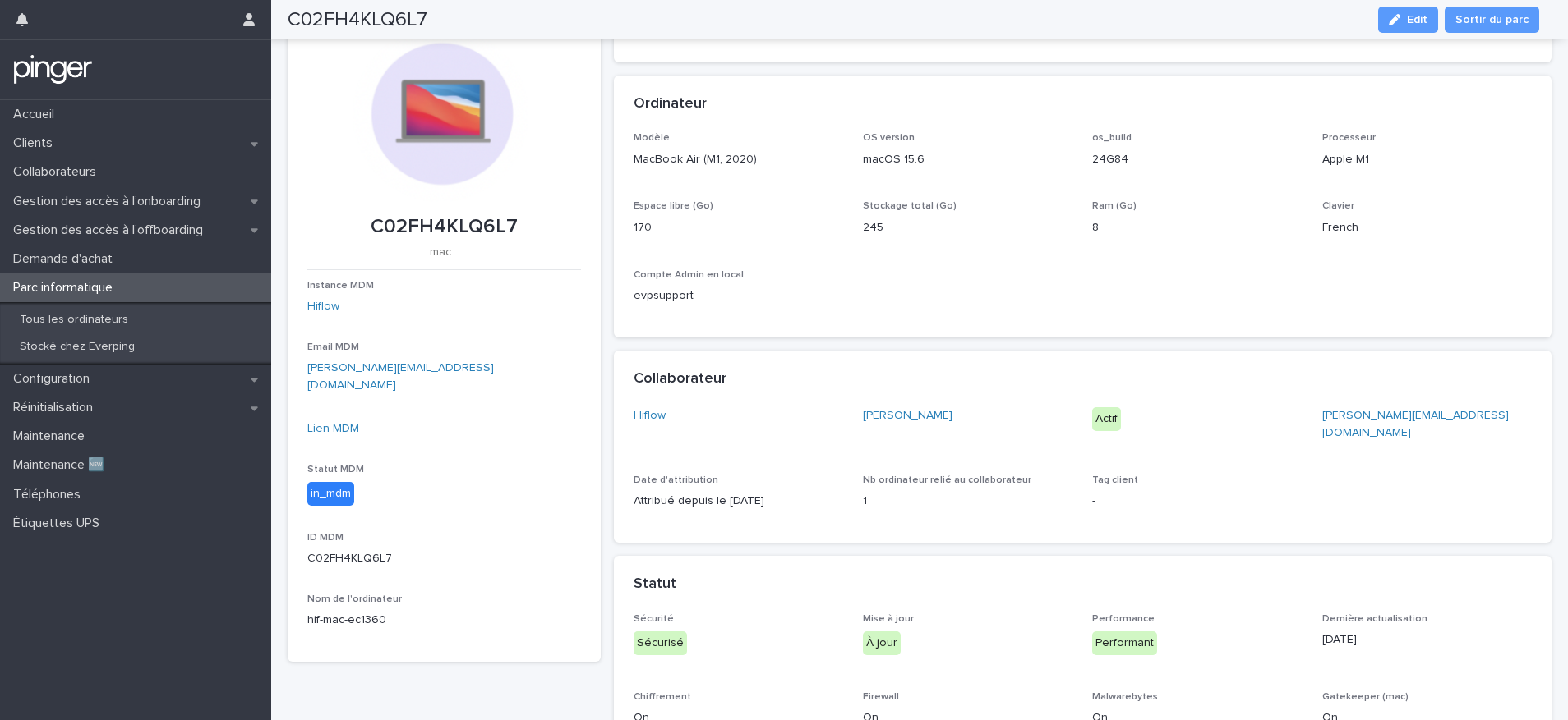
scroll to position [0, 0]
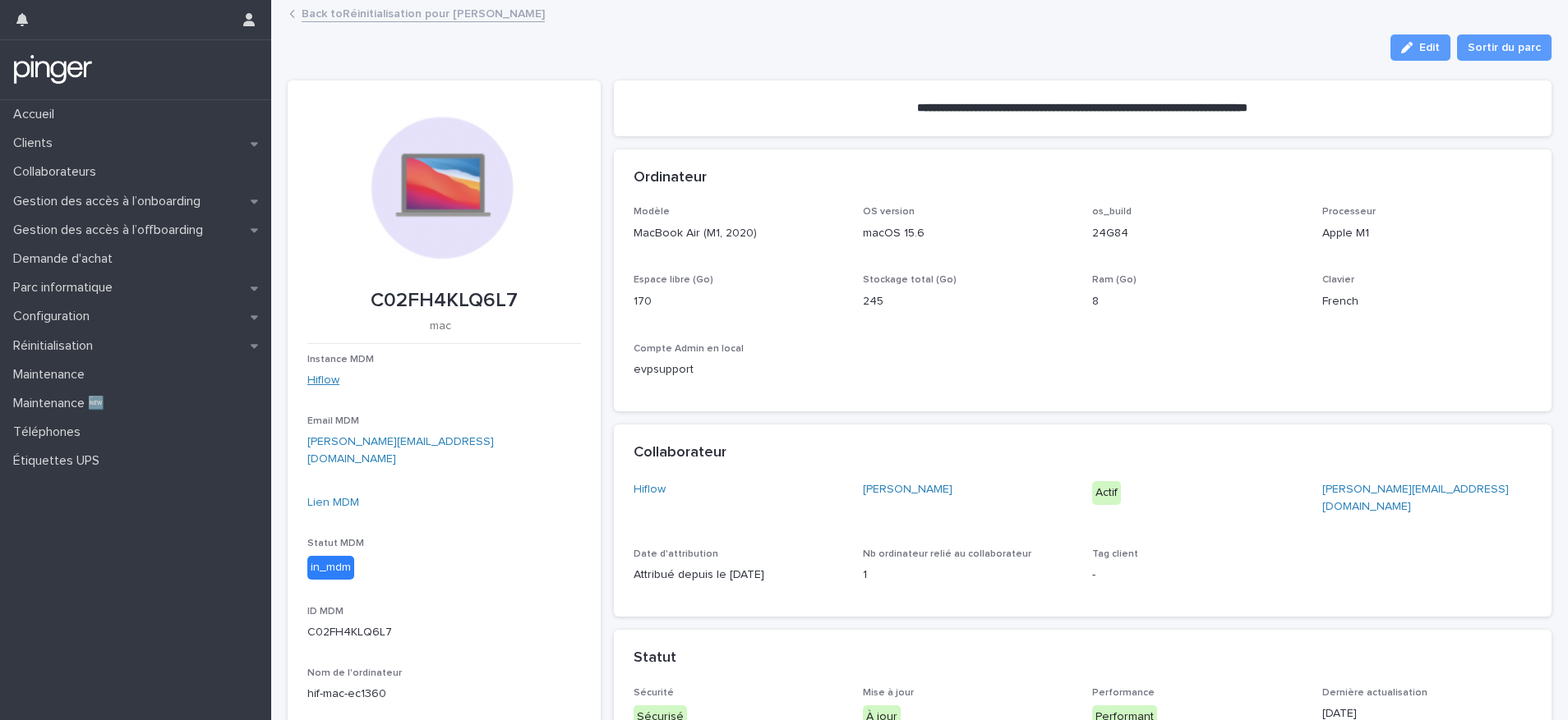
click at [307, 374] on link "Hiflow" at bounding box center [322, 380] width 32 height 17
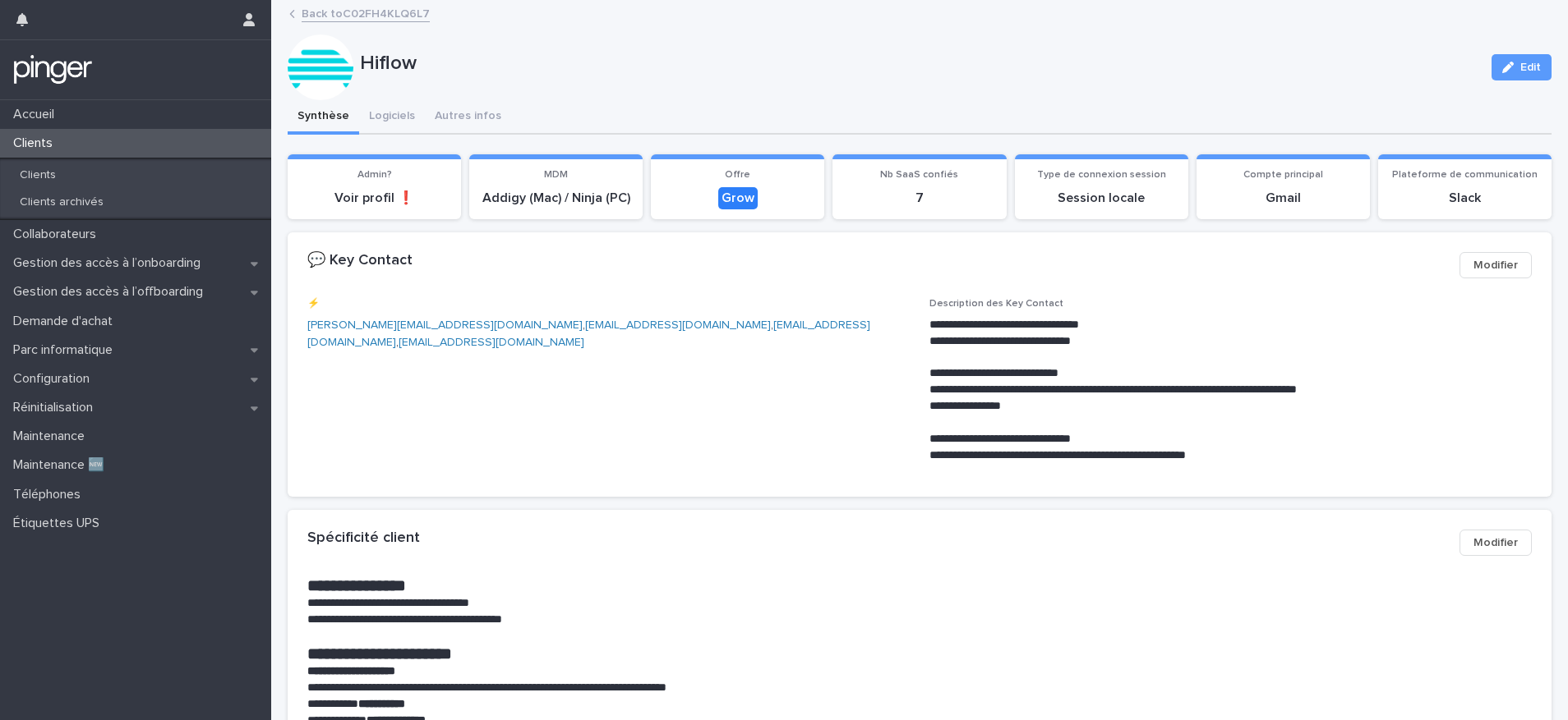
drag, startPoint x: 925, startPoint y: 325, endPoint x: 1032, endPoint y: 320, distance: 107.1
click at [1032, 320] on p "**********" at bounding box center [1227, 325] width 597 height 16
drag, startPoint x: 923, startPoint y: 323, endPoint x: 1133, endPoint y: 318, distance: 210.1
click at [1133, 318] on p "**********" at bounding box center [1227, 325] width 597 height 16
copy p "**********"
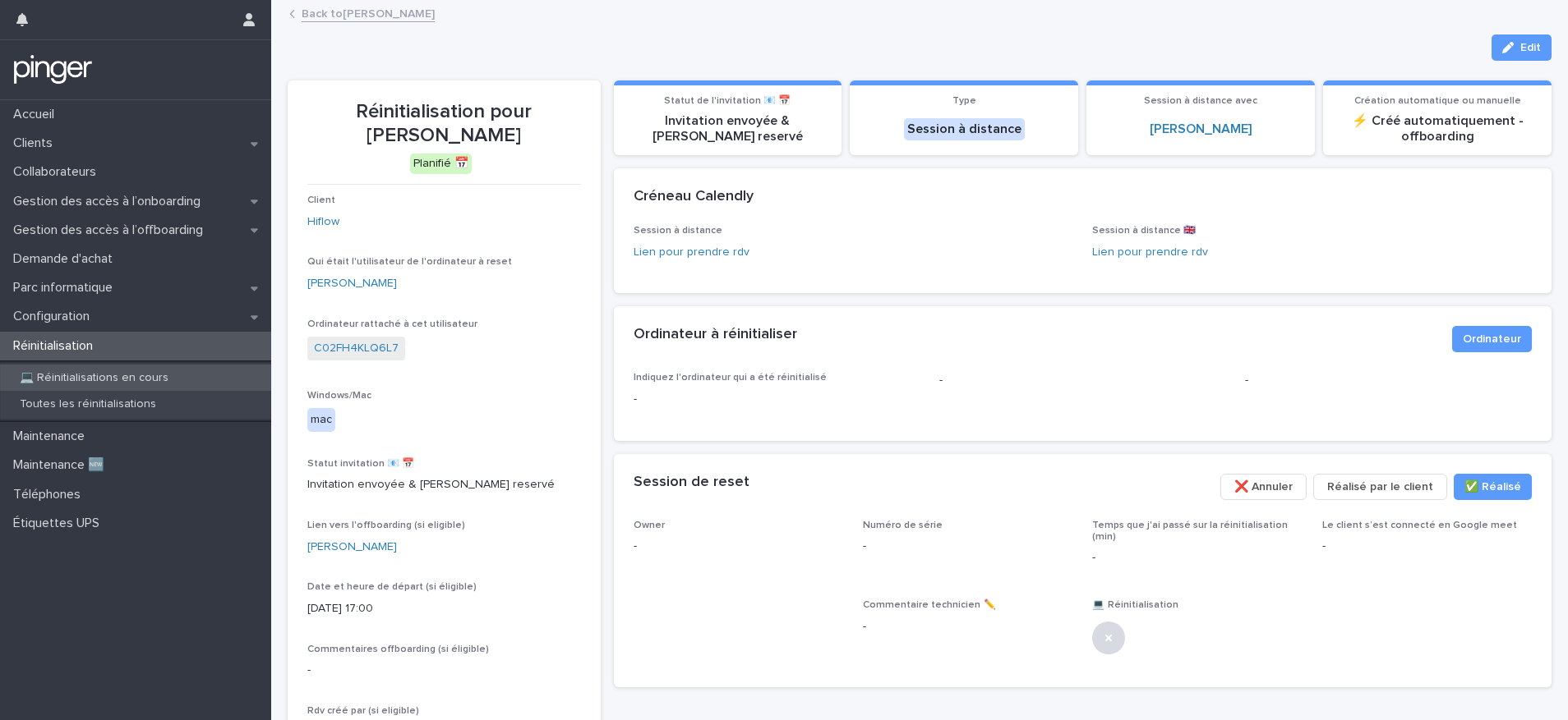
click at [115, 373] on p "💻 Réinitialisations en cours" at bounding box center [94, 377] width 175 height 14
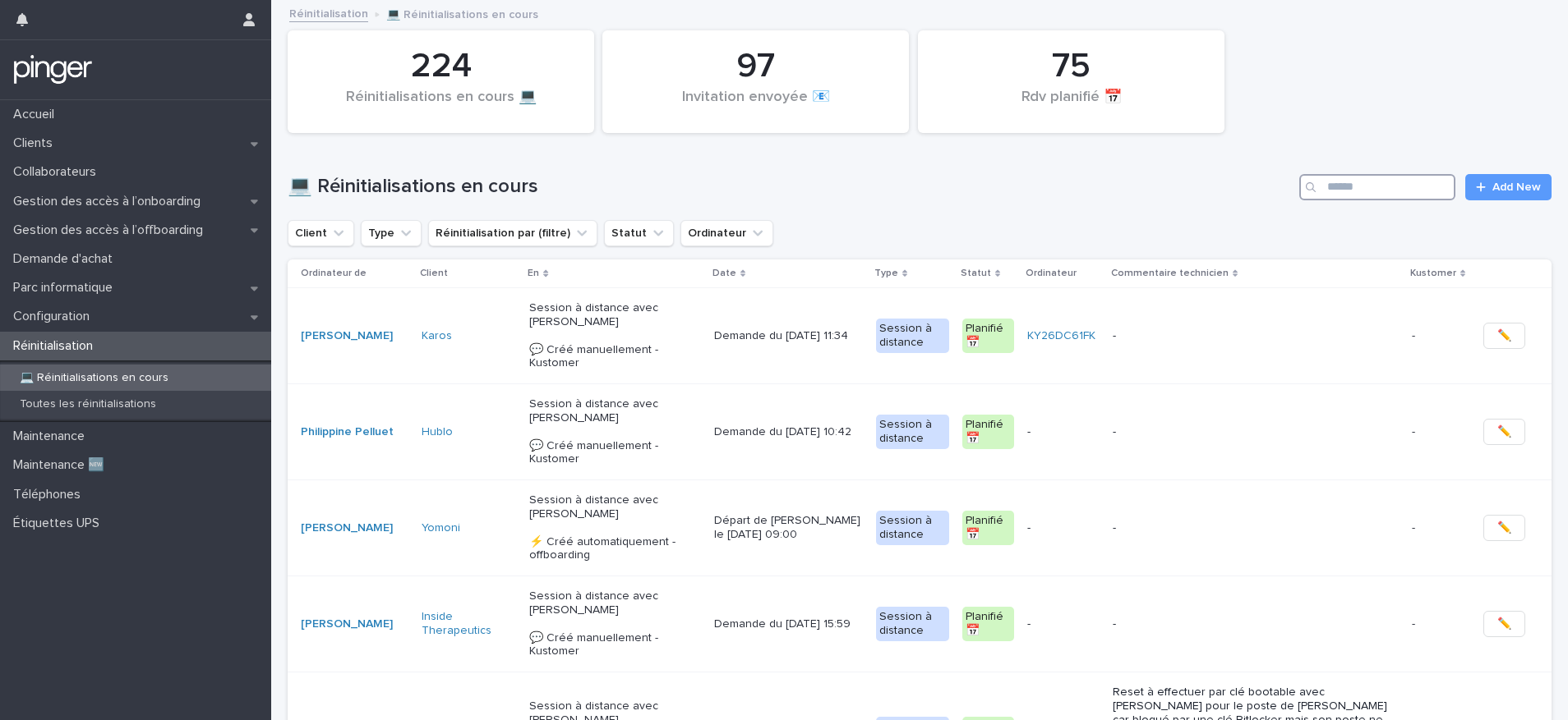
click at [1337, 182] on input "Search" at bounding box center [1377, 187] width 156 height 26
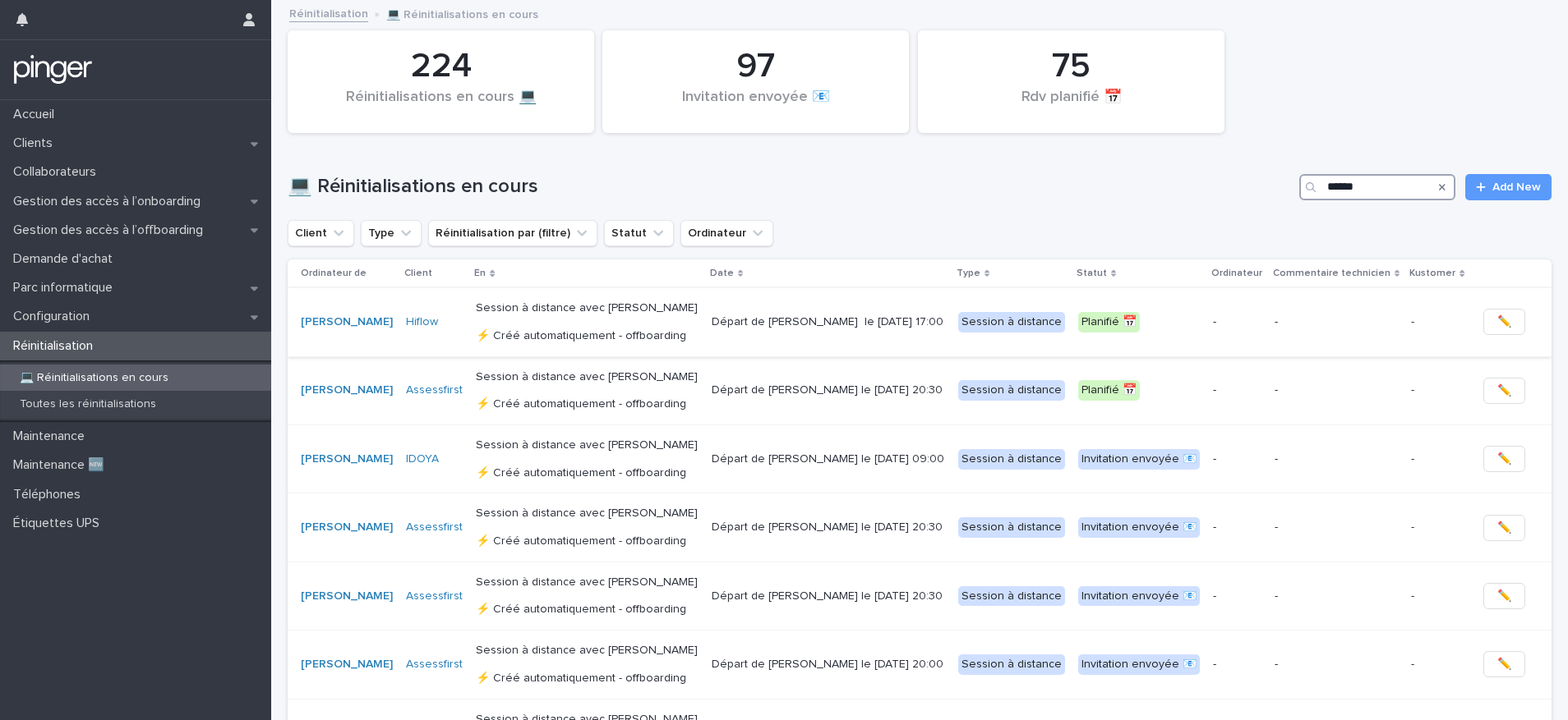
type input "******"
click at [1497, 319] on span "✏️" at bounding box center [1503, 322] width 14 height 16
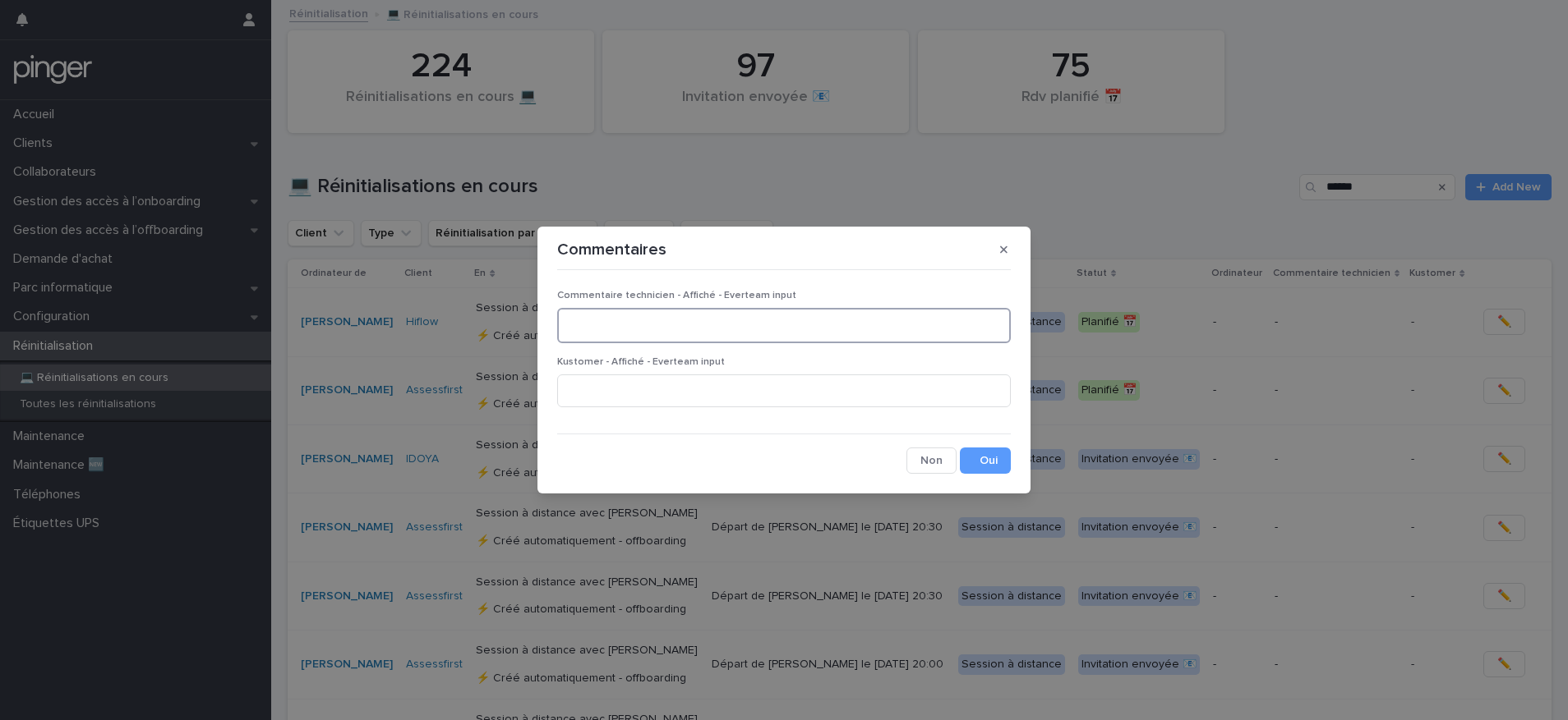
click at [724, 326] on textarea at bounding box center [784, 325] width 453 height 35
type textarea "**********"
click at [992, 467] on button "Save" at bounding box center [985, 460] width 51 height 26
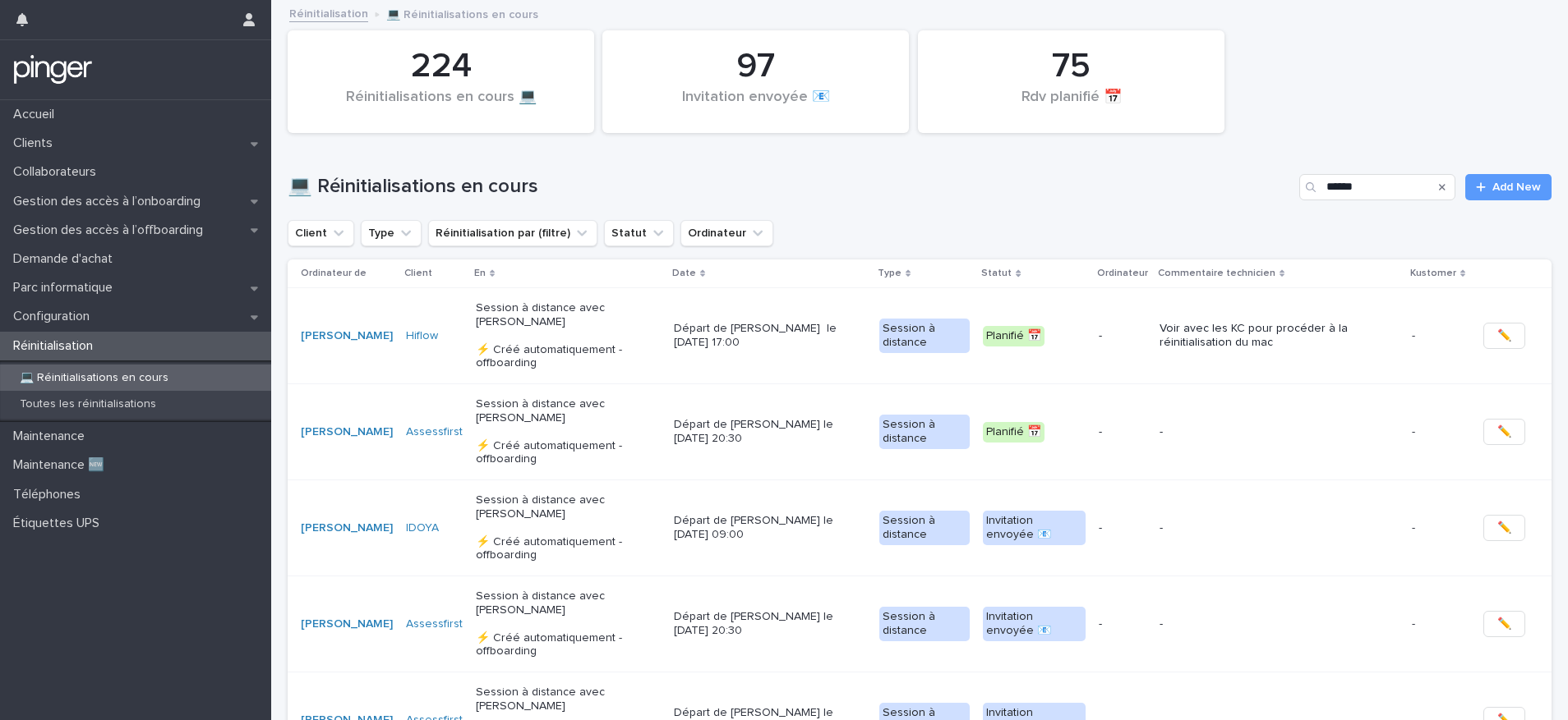
click at [696, 275] on p "Date" at bounding box center [684, 273] width 23 height 18
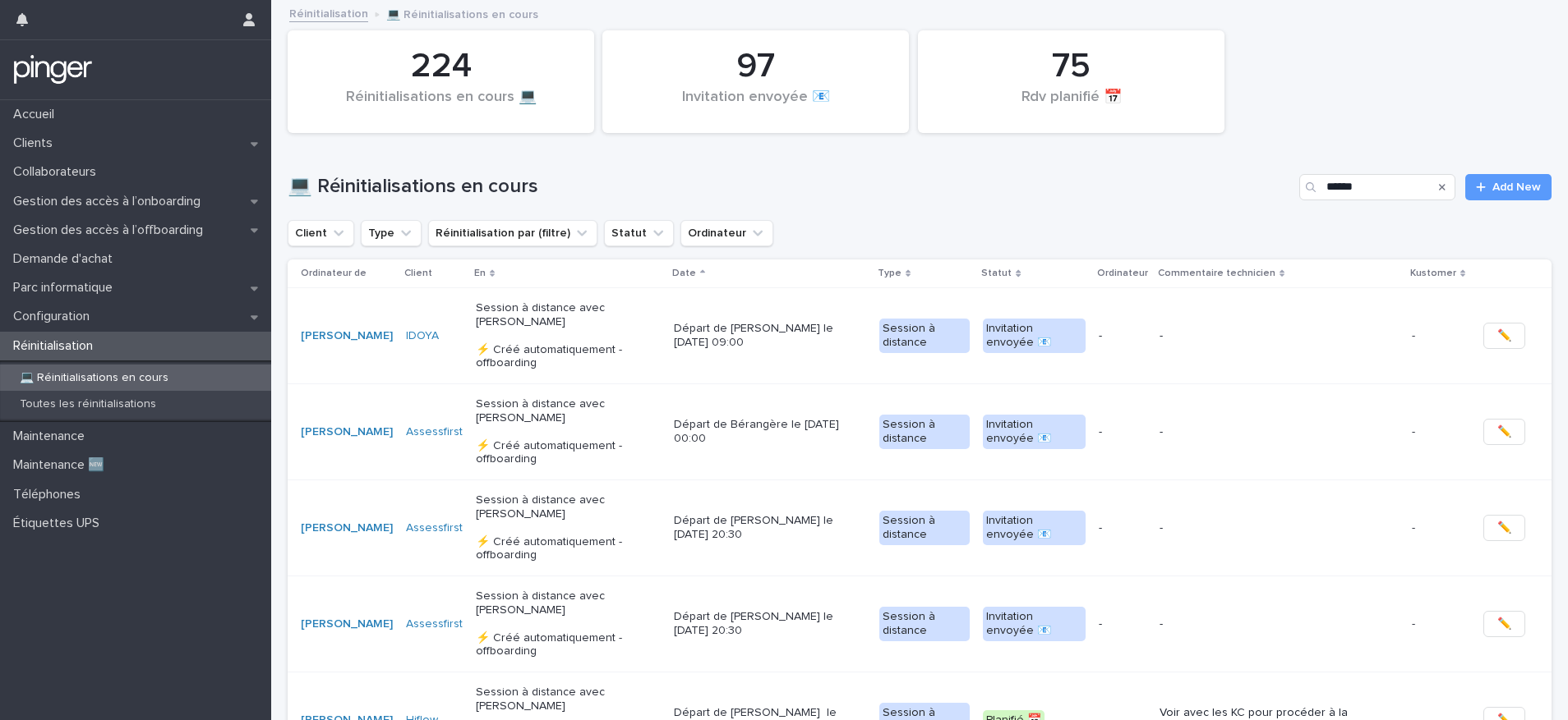
click at [703, 272] on icon at bounding box center [701, 272] width 5 height 4
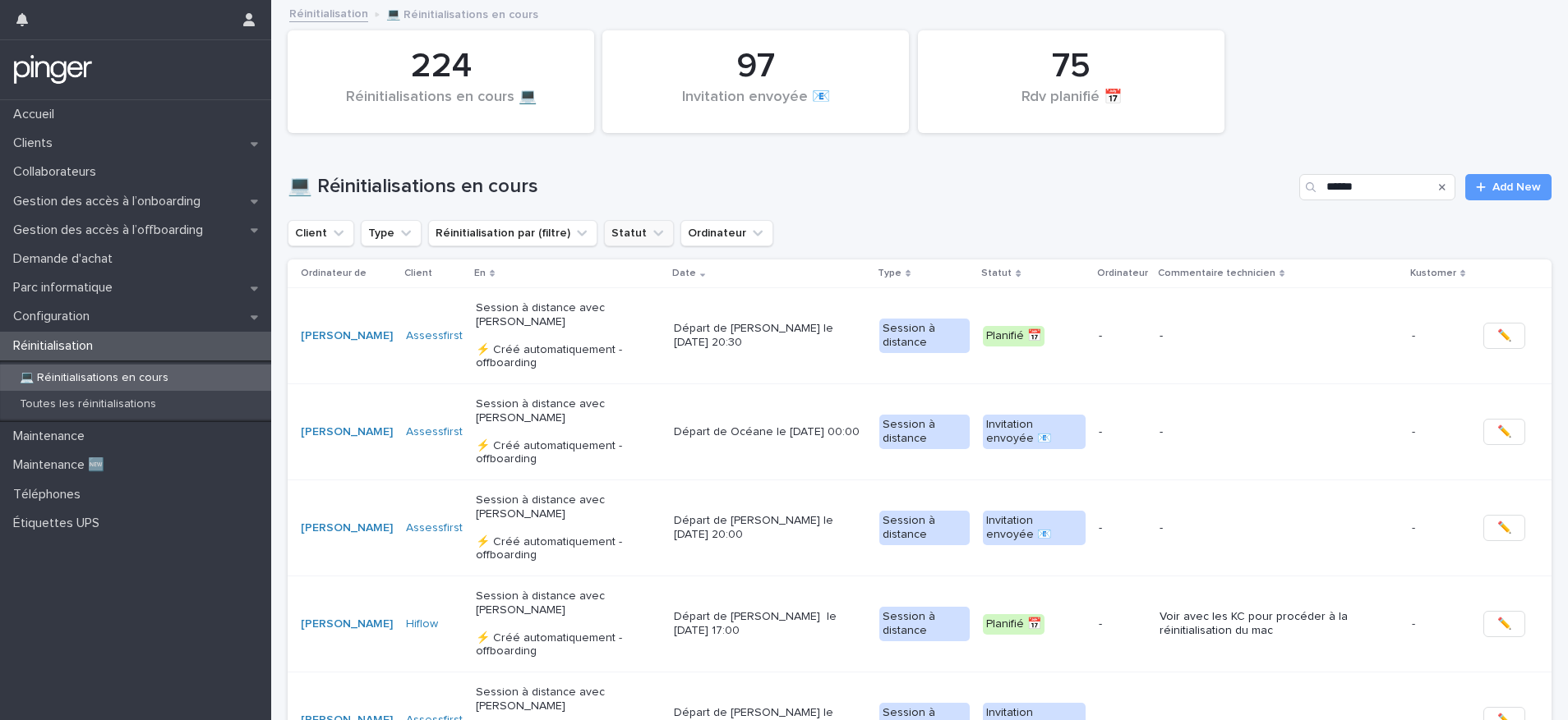
click at [650, 235] on icon "Statut" at bounding box center [658, 233] width 16 height 16
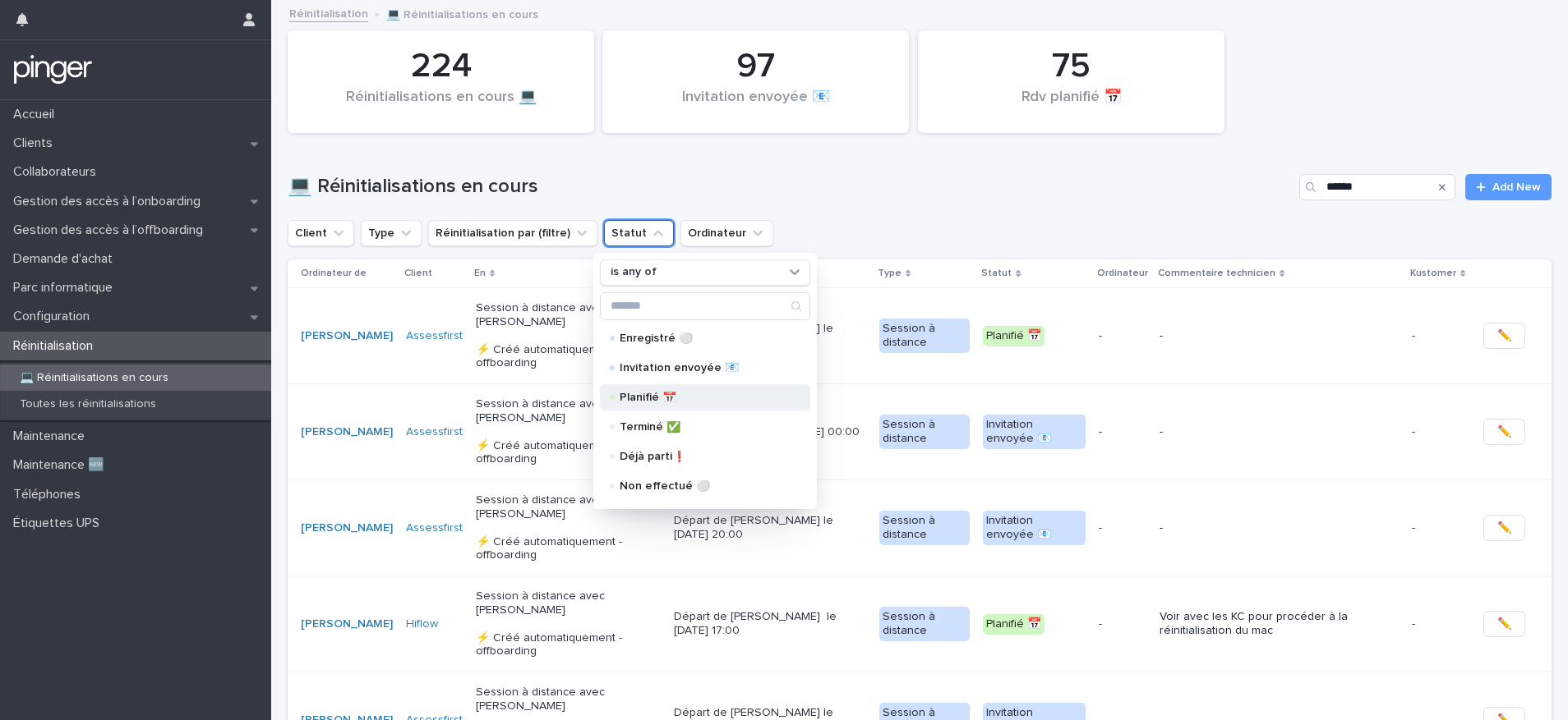
click at [667, 392] on p "Planifié 📅" at bounding box center [701, 397] width 164 height 12
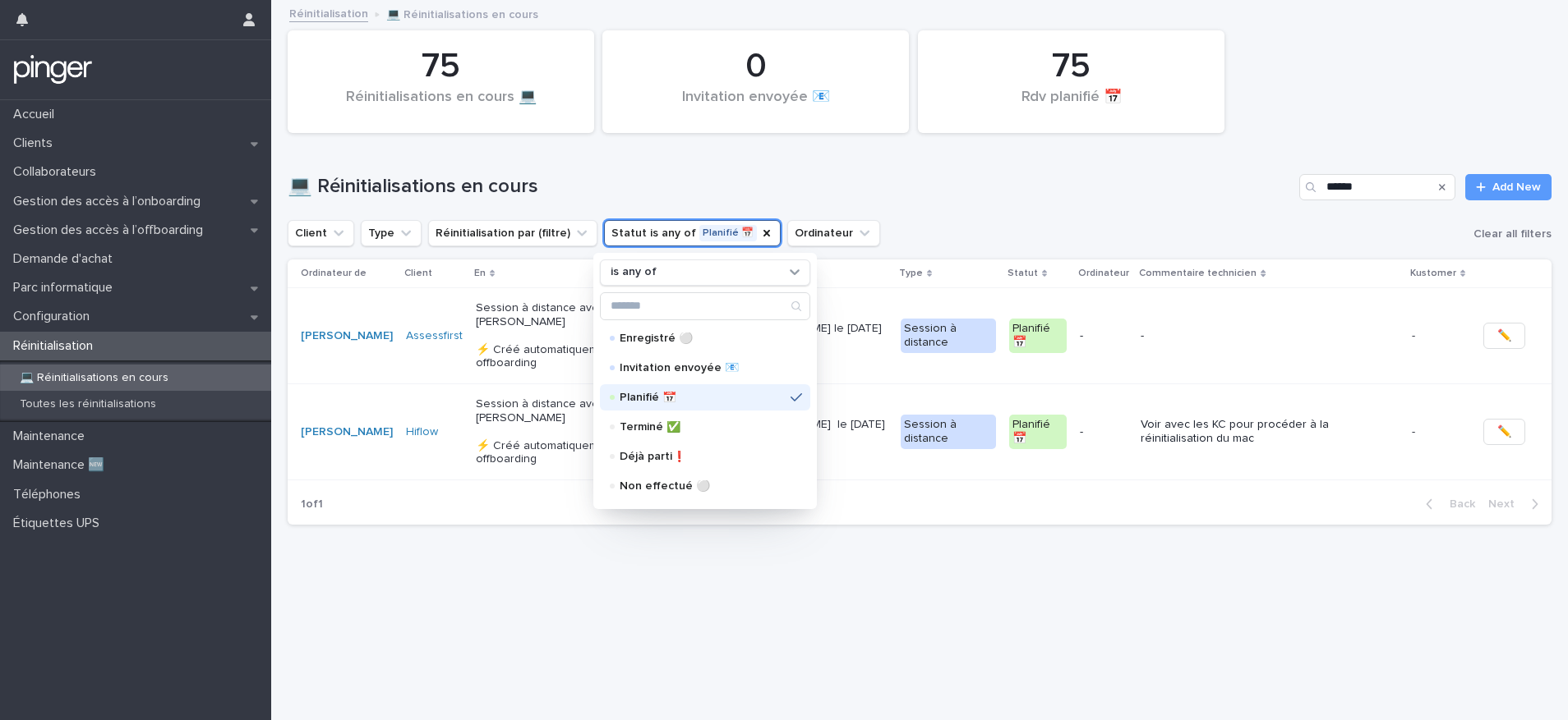
click at [773, 179] on h1 "💻 Réinitialisations en cours" at bounding box center [790, 187] width 1005 height 23
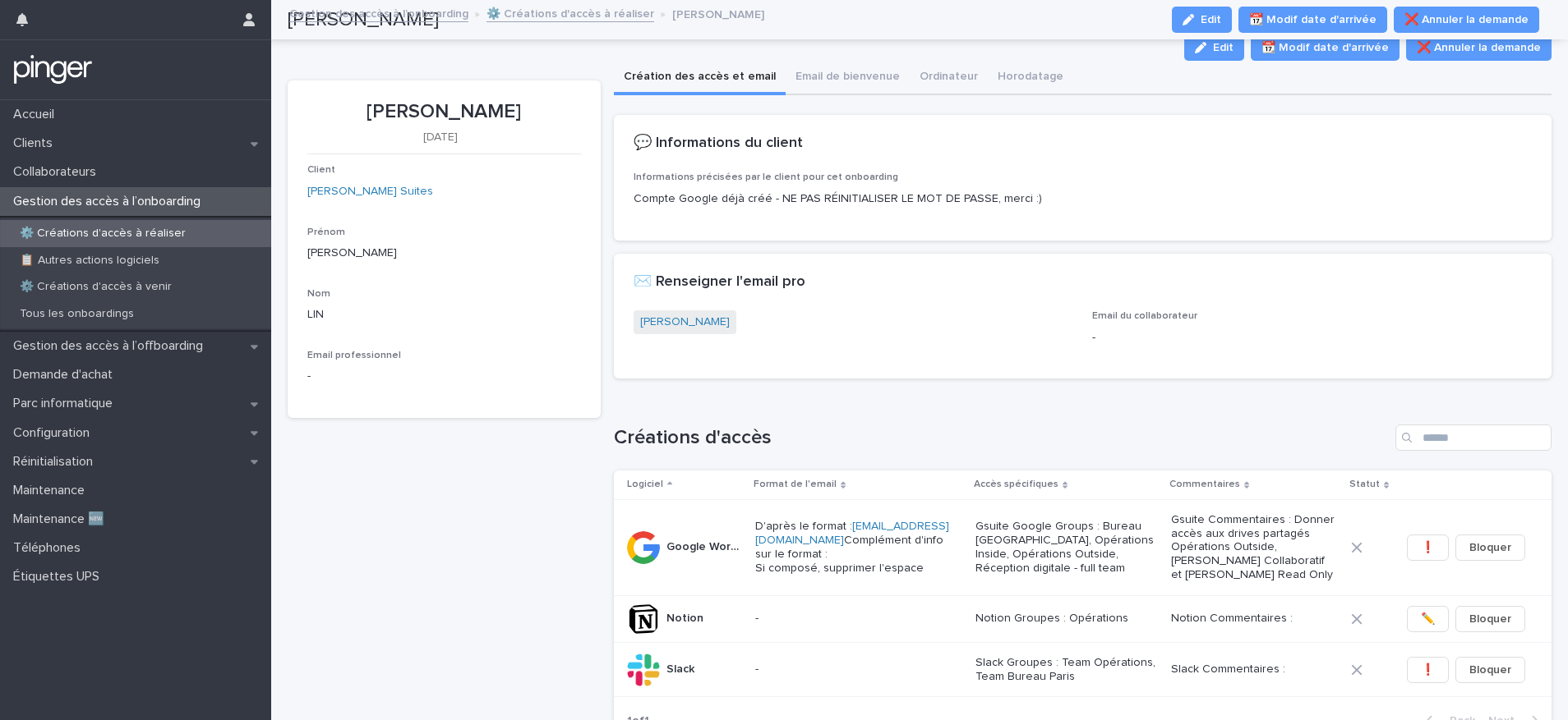
scroll to position [125, 0]
